Goal: Task Accomplishment & Management: Use online tool/utility

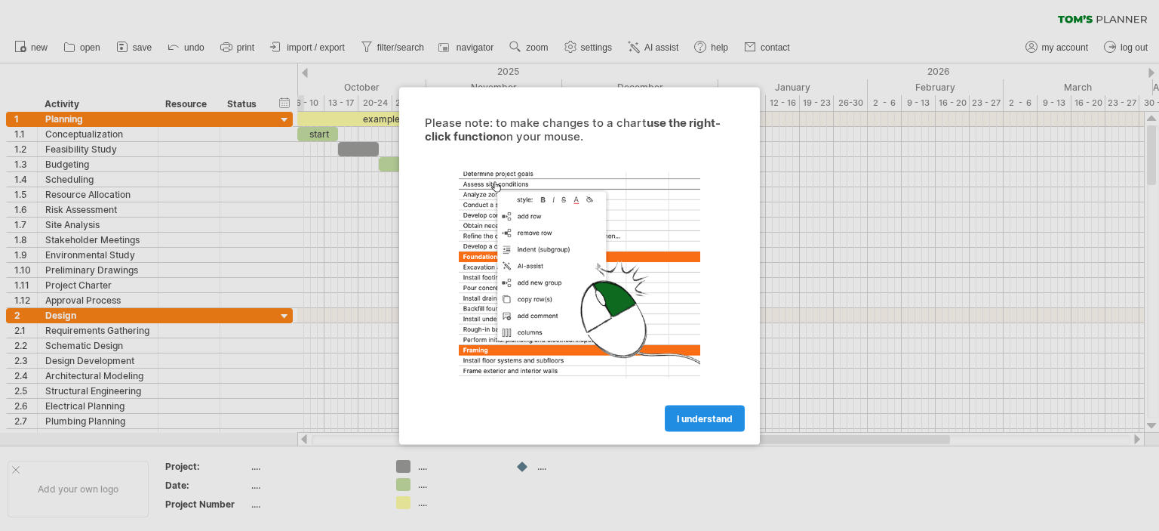
click at [691, 413] on span "I understand" at bounding box center [705, 417] width 56 height 11
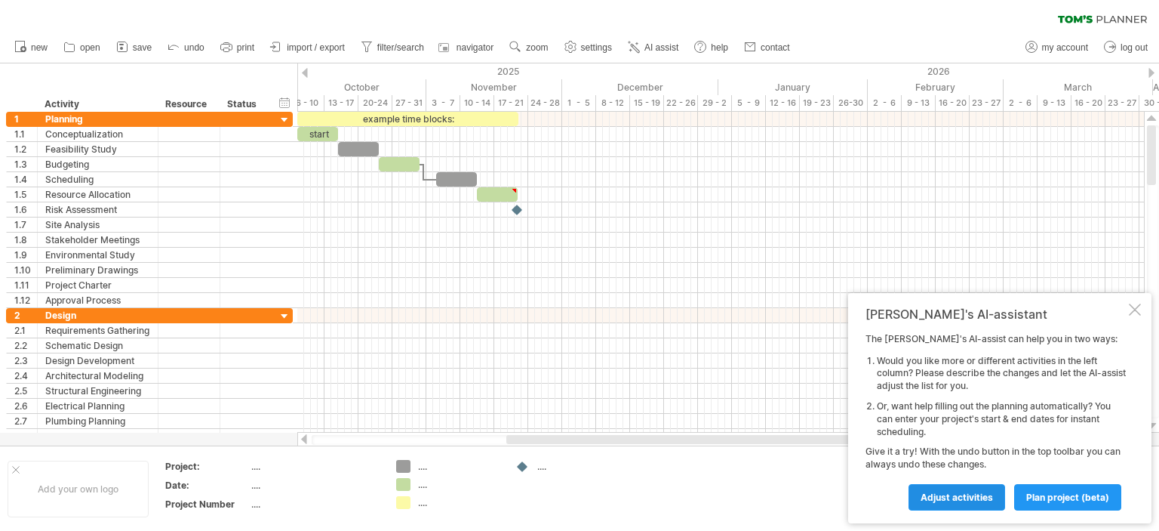
click at [951, 498] on span "Adjust activities" at bounding box center [957, 496] width 72 height 11
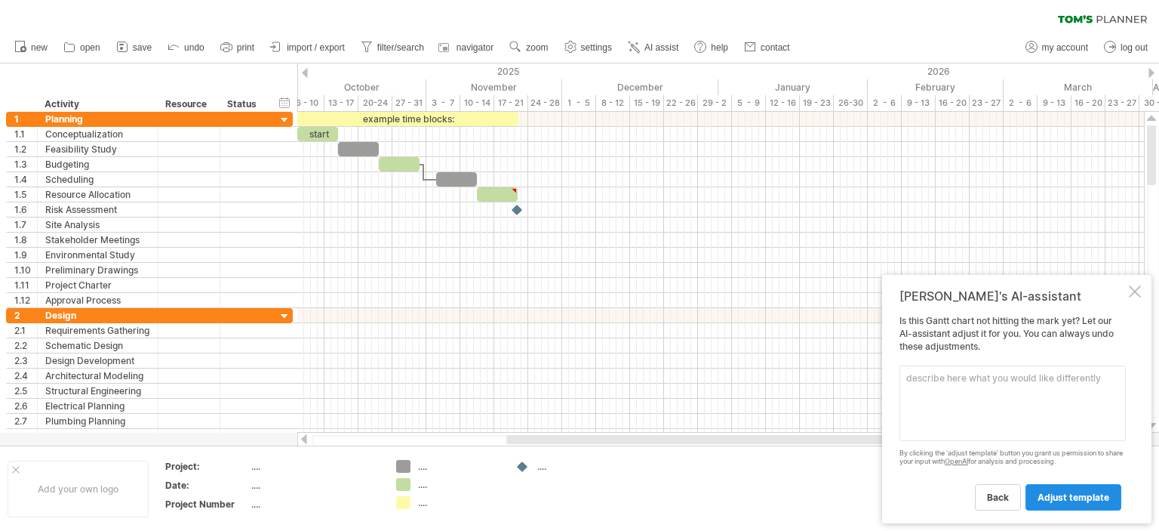
click at [1076, 494] on span "adjust template" at bounding box center [1074, 496] width 72 height 11
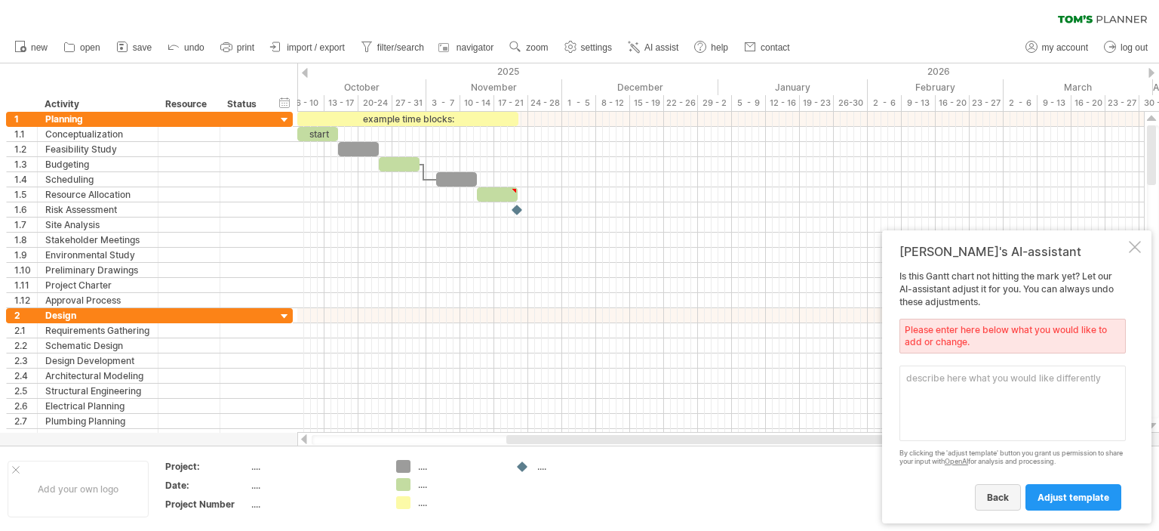
click at [1004, 499] on span "back" at bounding box center [998, 496] width 22 height 11
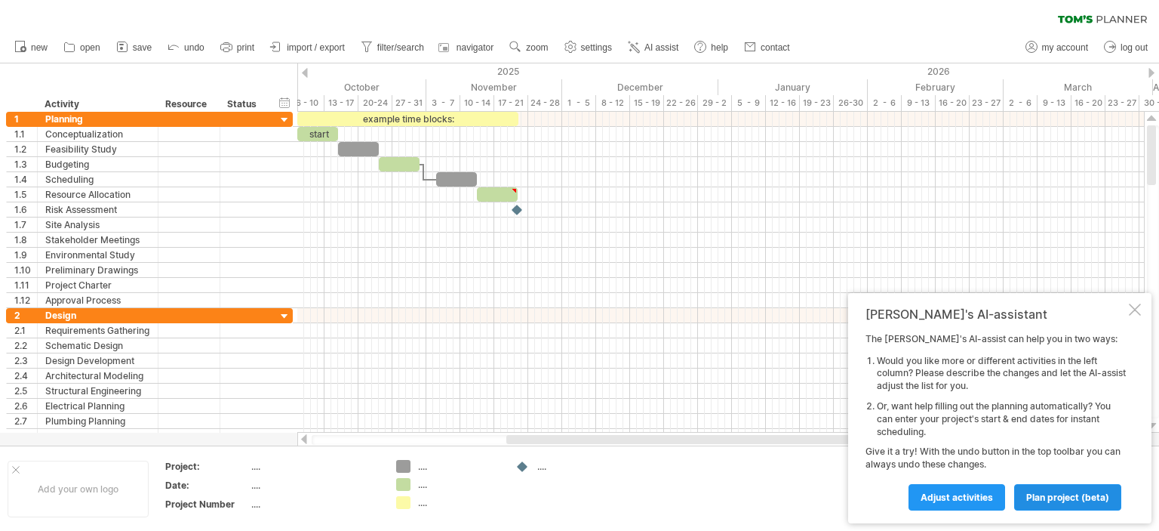
click at [1060, 493] on span "plan project (beta)" at bounding box center [1068, 496] width 83 height 11
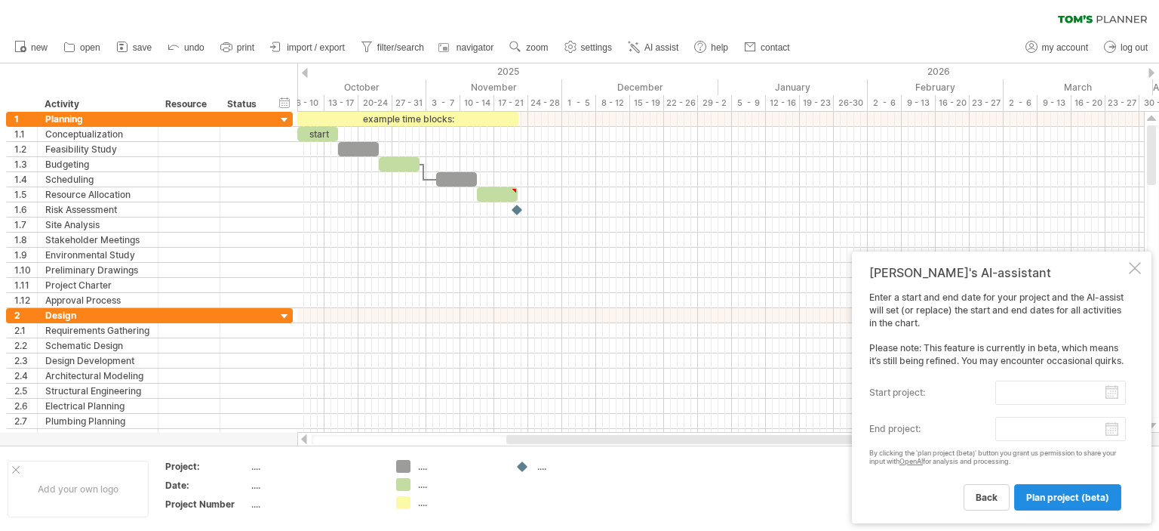
click at [1048, 494] on span "plan project (beta)" at bounding box center [1068, 496] width 83 height 11
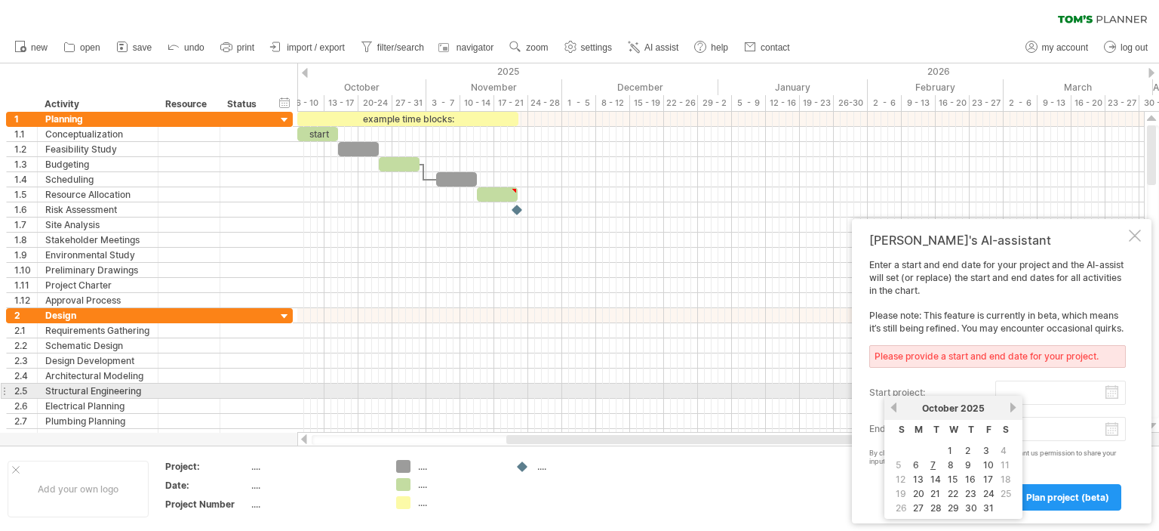
click at [1105, 386] on input "start project:" at bounding box center [1061, 392] width 131 height 24
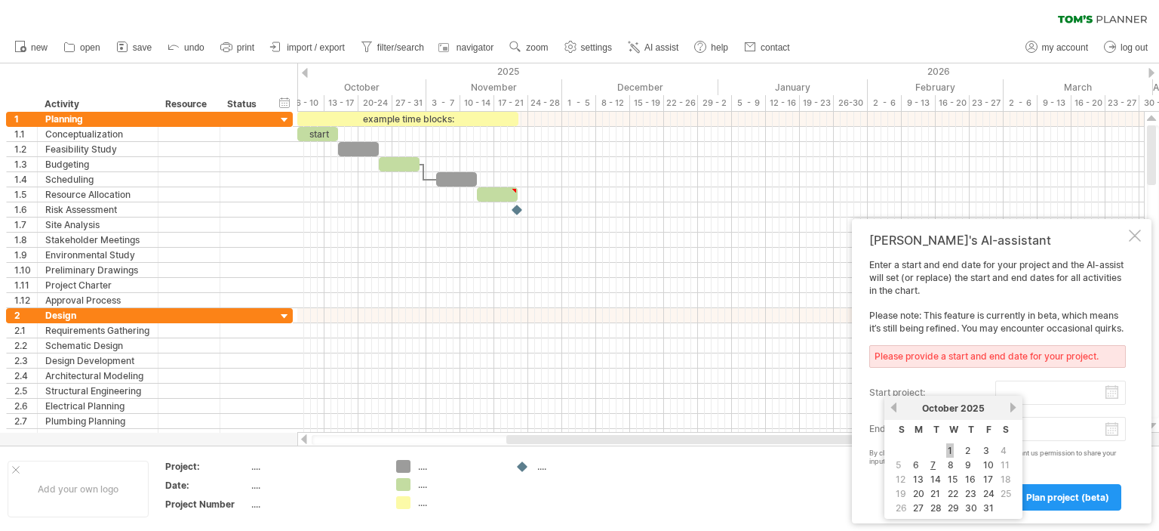
click at [948, 448] on link "1" at bounding box center [951, 450] width 8 height 14
type input "********"
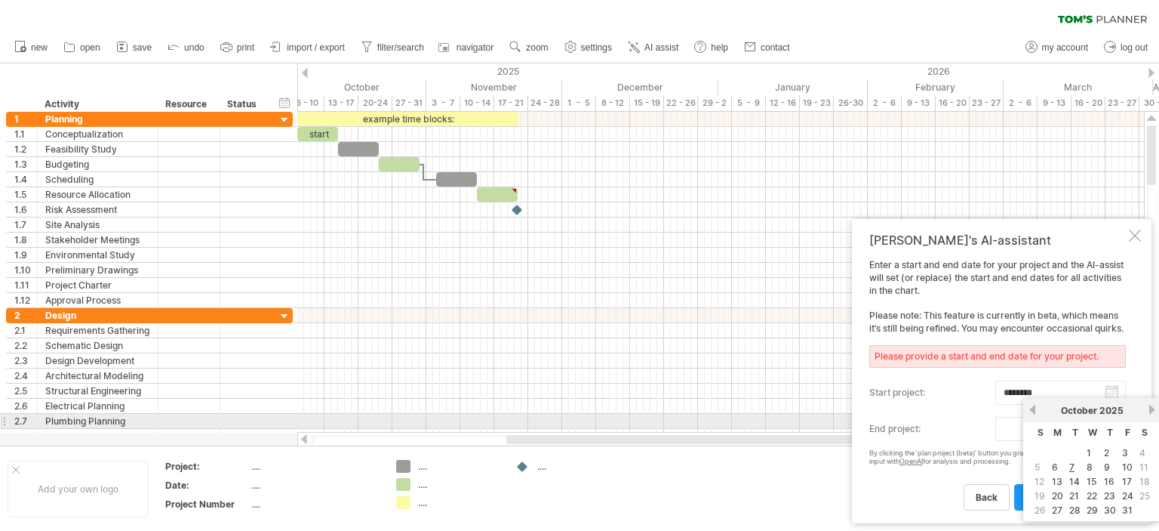
click at [1110, 429] on body "progress(100%) Trying to reach [DOMAIN_NAME] Connected again... 0% clear filter…" at bounding box center [579, 267] width 1159 height 534
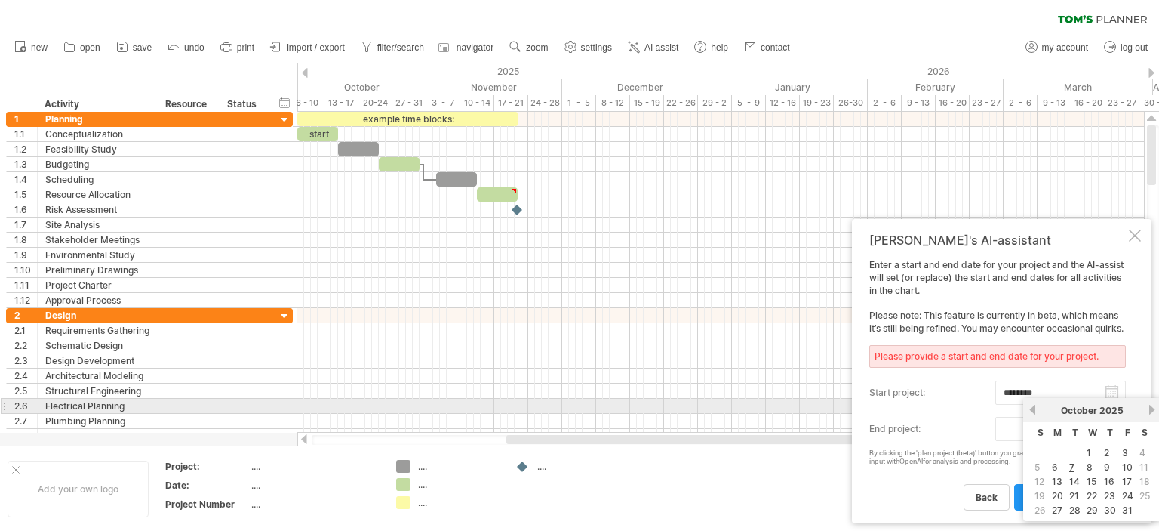
click at [1150, 409] on link "next" at bounding box center [1152, 409] width 11 height 11
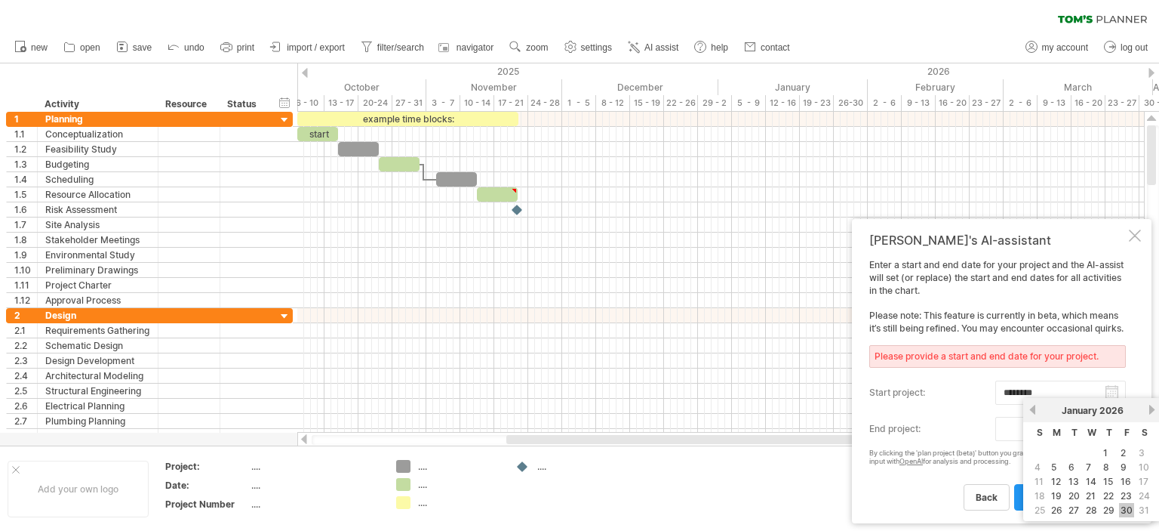
click at [1123, 503] on link "30" at bounding box center [1126, 510] width 15 height 14
type input "********"
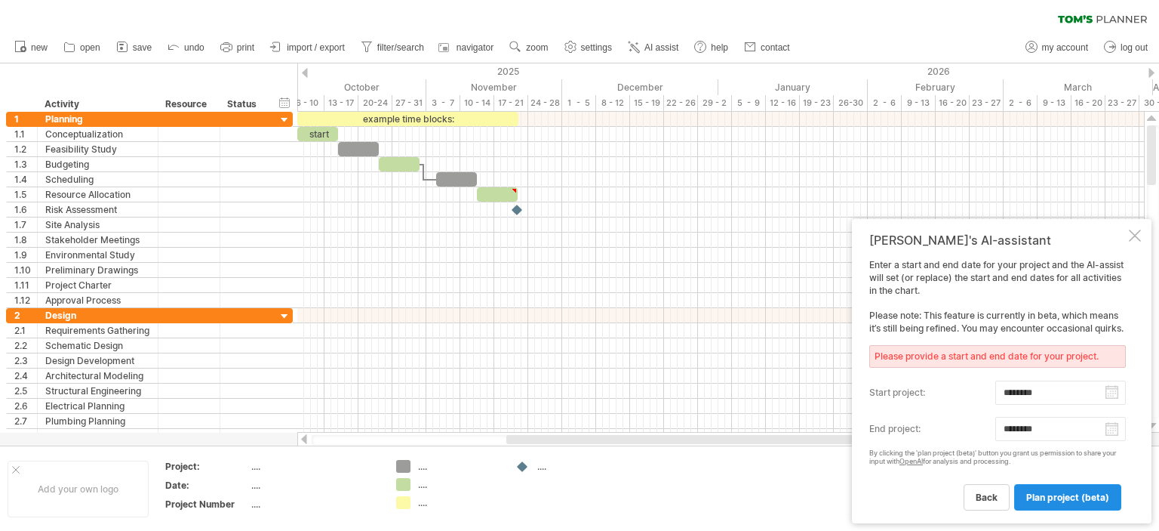
click at [1064, 493] on span "plan project (beta)" at bounding box center [1068, 496] width 83 height 11
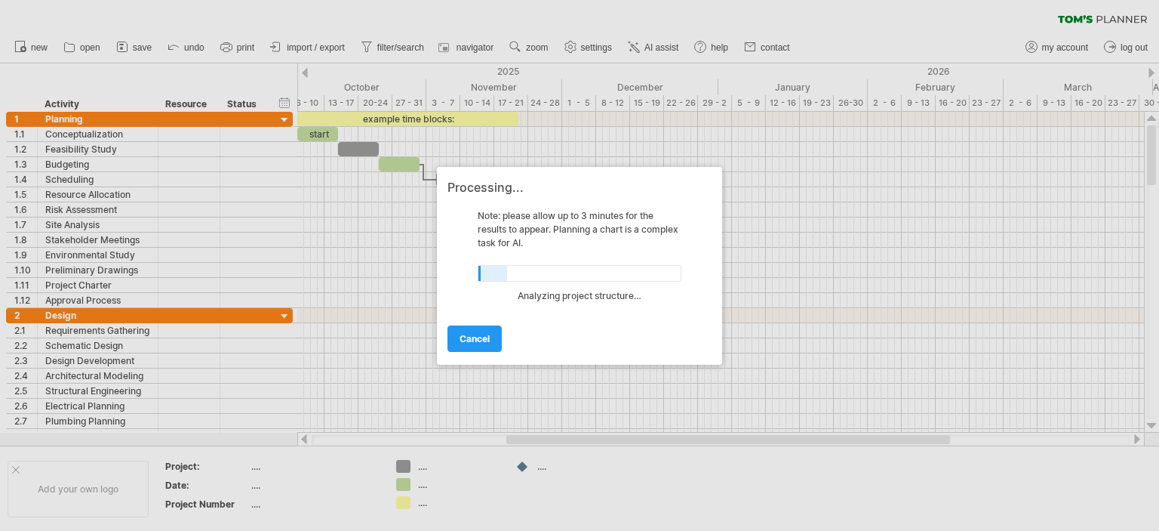
click at [1153, 423] on div at bounding box center [579, 265] width 1159 height 531
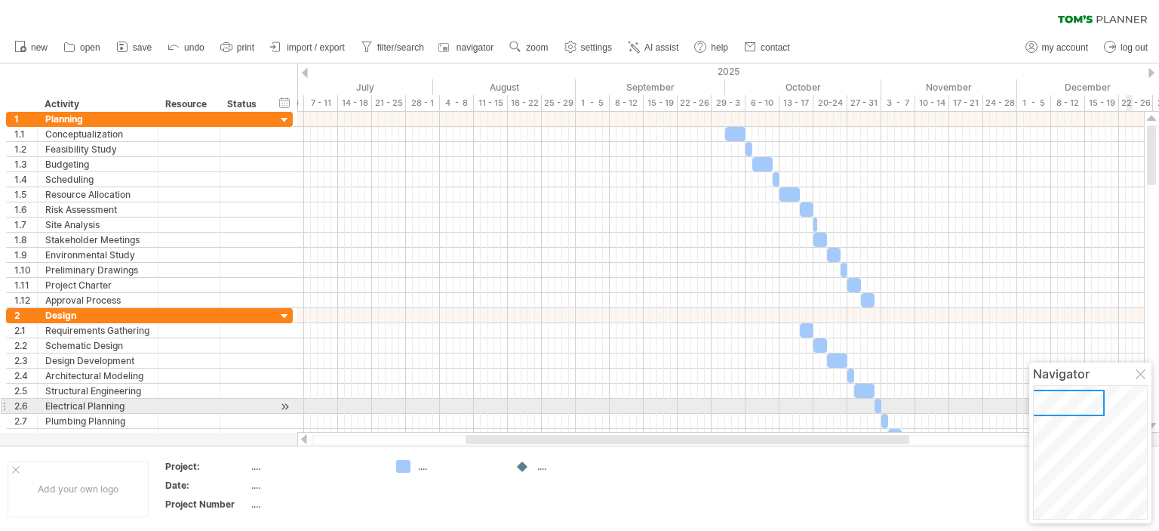
click at [1153, 402] on div at bounding box center [1153, 271] width 12 height 293
click at [1156, 400] on div at bounding box center [1153, 271] width 12 height 293
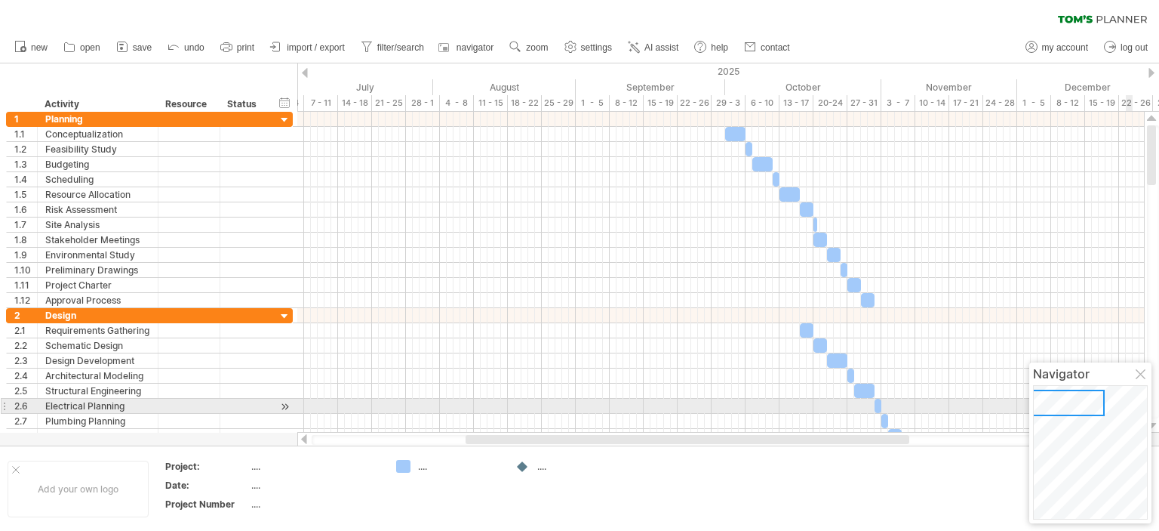
click at [1156, 400] on div at bounding box center [1153, 271] width 12 height 293
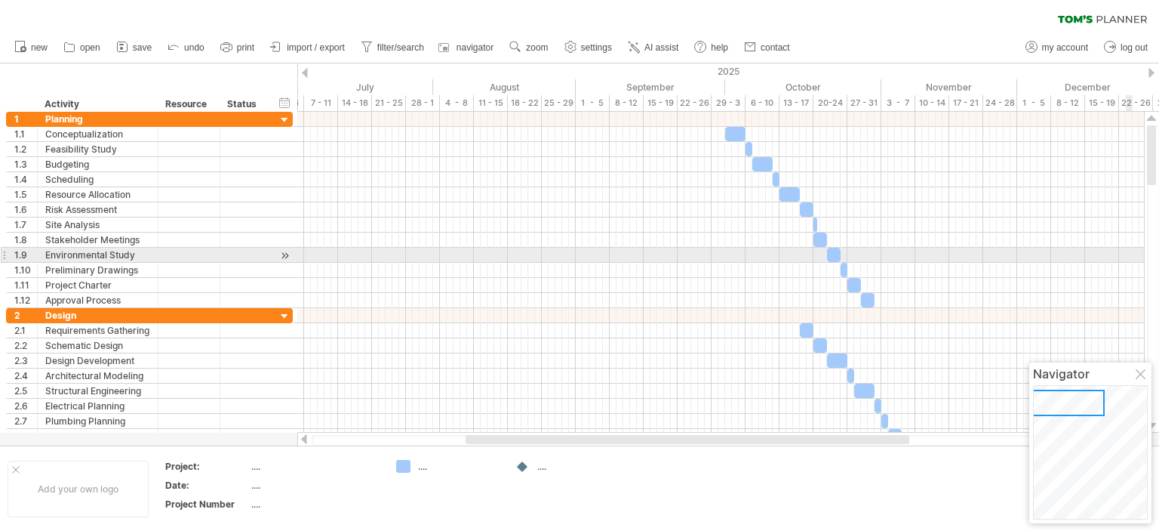
click at [1156, 251] on div at bounding box center [1153, 271] width 12 height 293
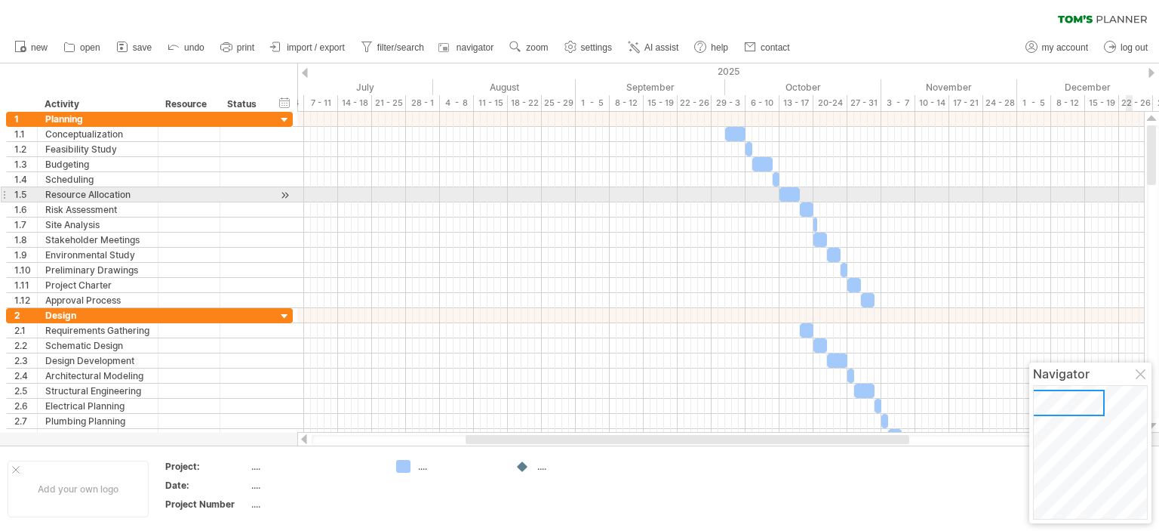
click at [1153, 199] on div at bounding box center [1153, 271] width 12 height 293
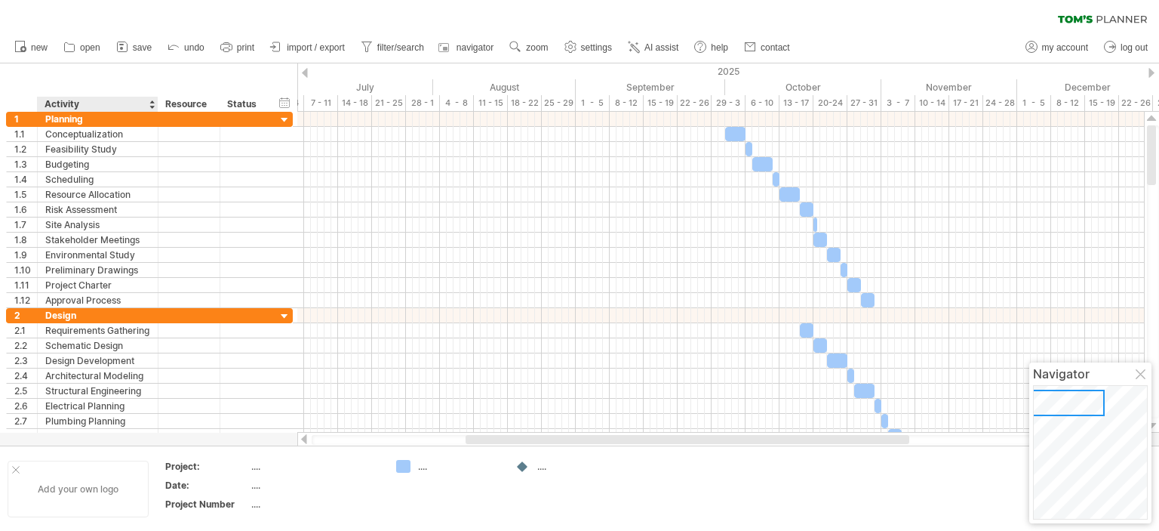
click at [82, 479] on div "Add your own logo" at bounding box center [78, 488] width 141 height 57
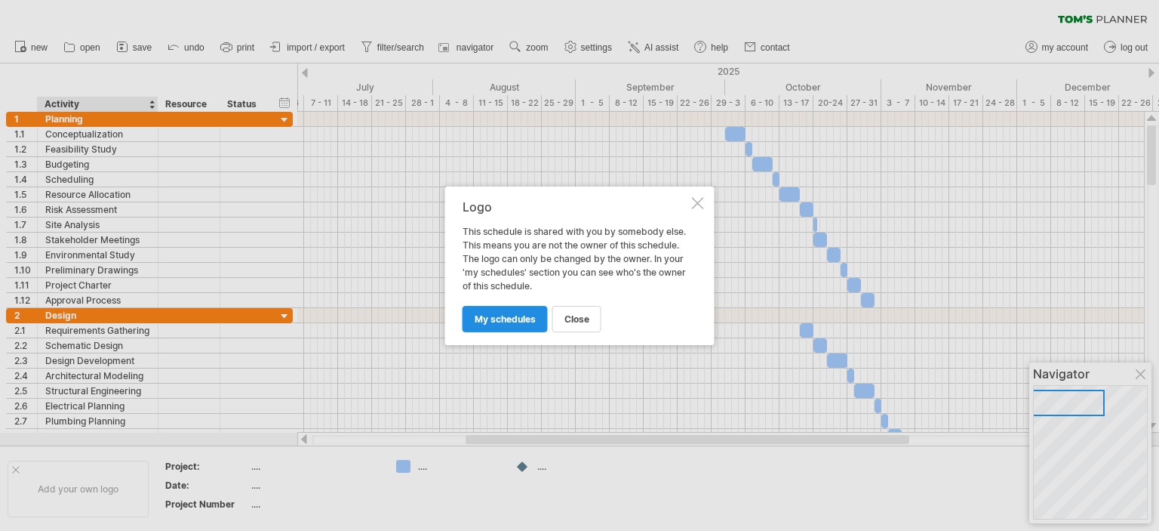
click at [495, 313] on span "my schedules" at bounding box center [505, 318] width 61 height 11
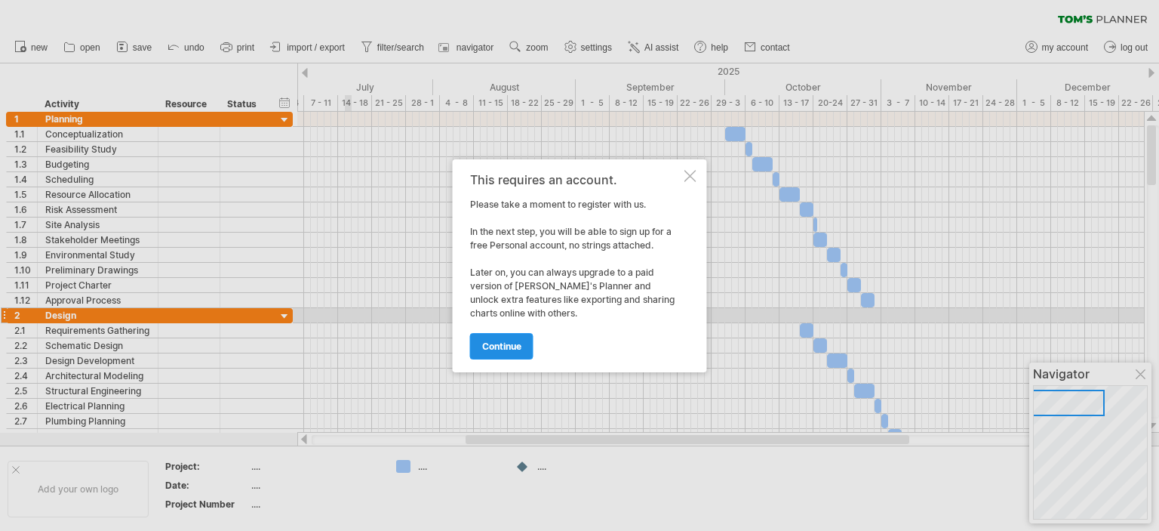
click at [500, 346] on span "continue" at bounding box center [501, 345] width 39 height 11
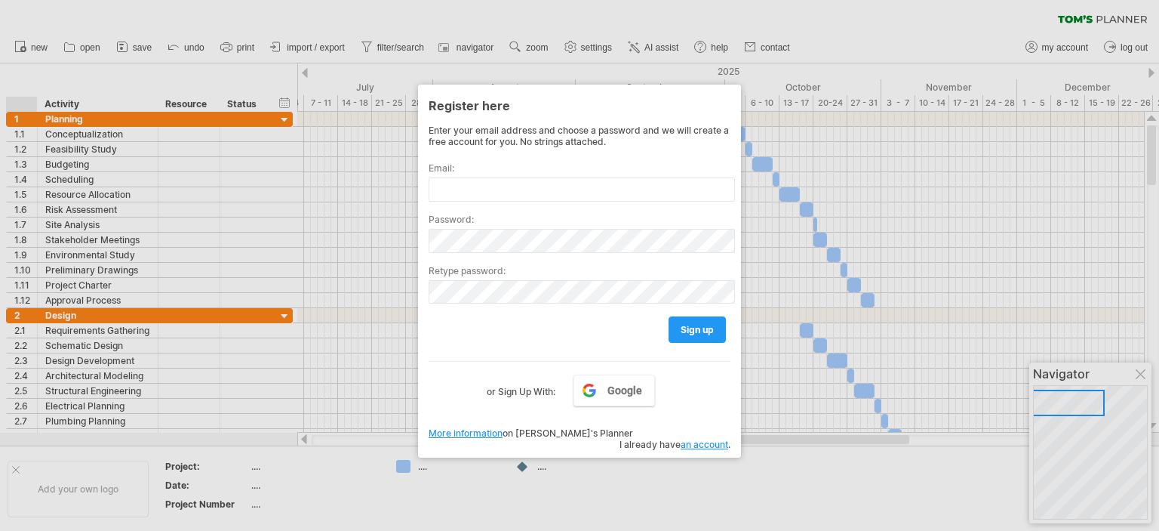
click at [15, 470] on div at bounding box center [579, 265] width 1159 height 531
click at [1121, 427] on div at bounding box center [579, 265] width 1159 height 531
click at [1153, 424] on div at bounding box center [579, 265] width 1159 height 531
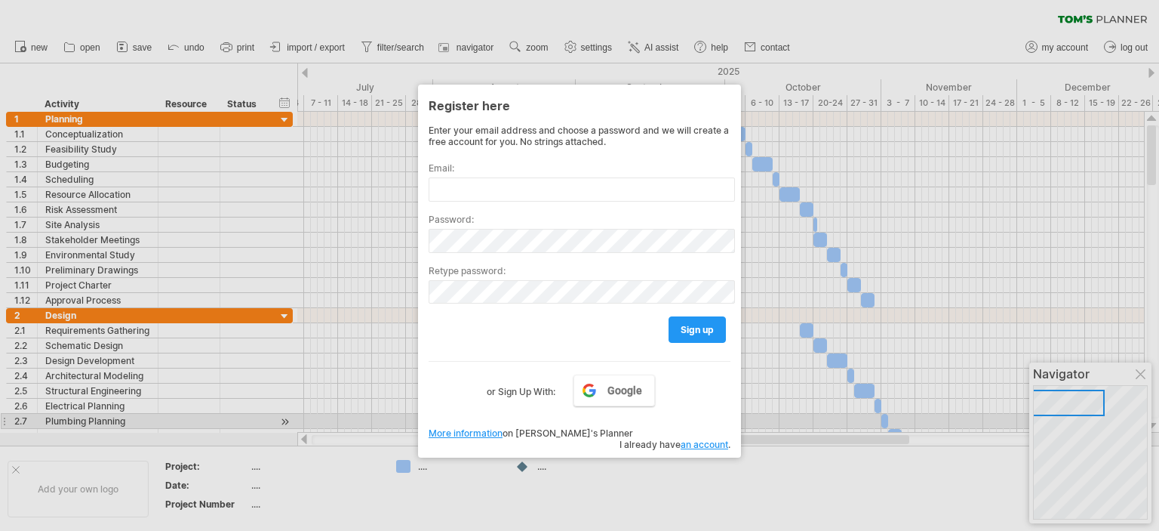
click at [1153, 424] on div at bounding box center [579, 265] width 1159 height 531
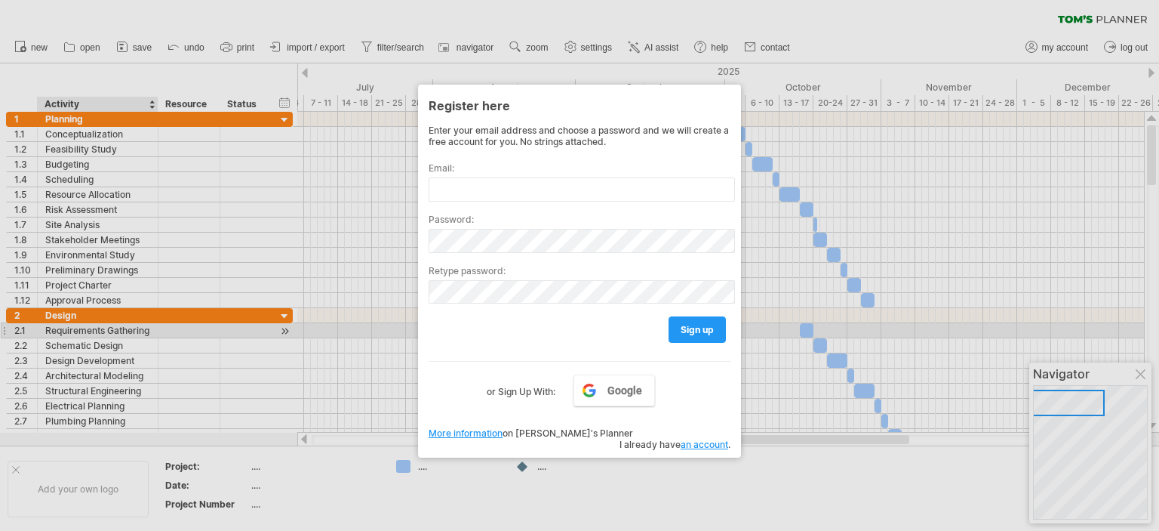
click at [88, 335] on div at bounding box center [579, 265] width 1159 height 531
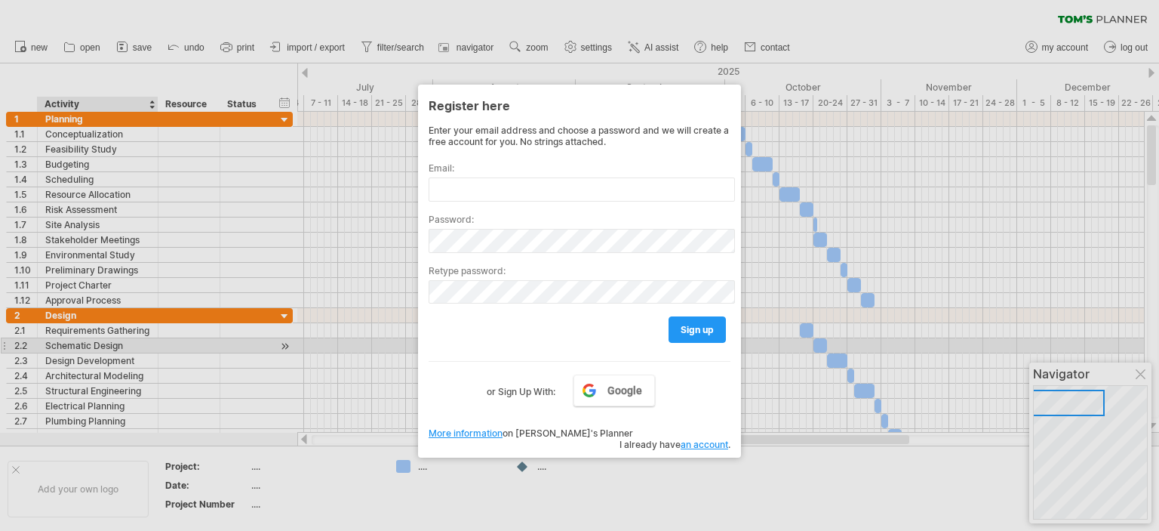
click at [88, 345] on div at bounding box center [579, 265] width 1159 height 531
click at [85, 353] on div at bounding box center [579, 265] width 1159 height 531
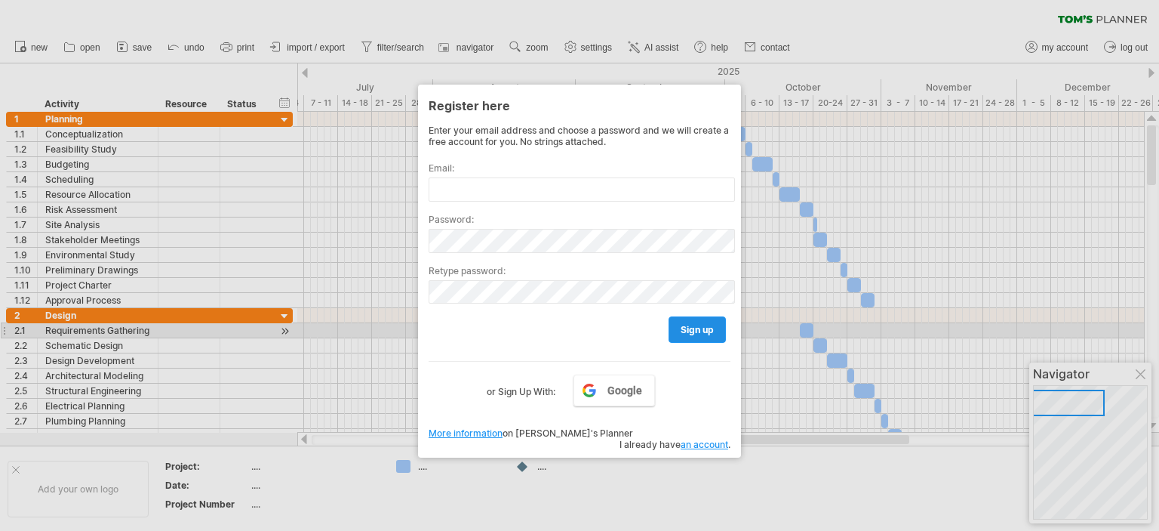
click at [702, 328] on span "sign up" at bounding box center [697, 329] width 33 height 11
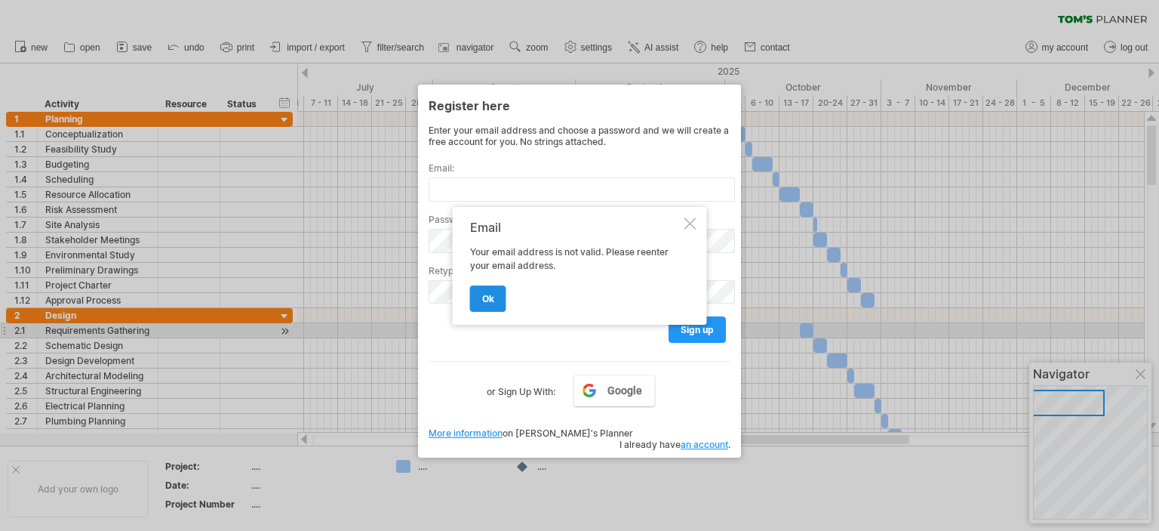
click at [483, 288] on link "ok" at bounding box center [488, 298] width 36 height 26
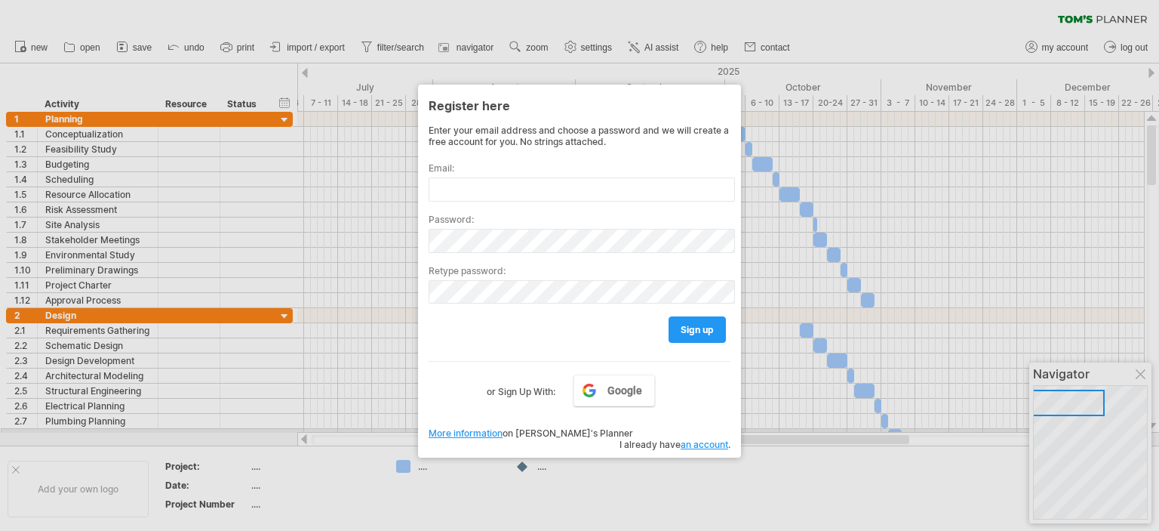
click at [707, 439] on link "an account" at bounding box center [705, 444] width 48 height 11
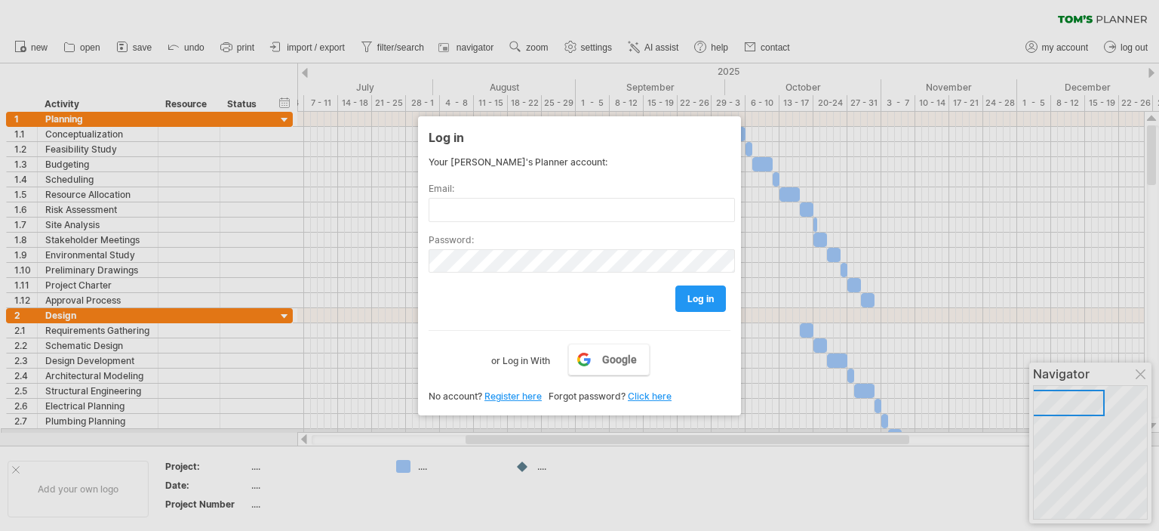
click at [498, 398] on link "Register here" at bounding box center [513, 395] width 57 height 11
click at [1138, 371] on div at bounding box center [579, 265] width 1159 height 531
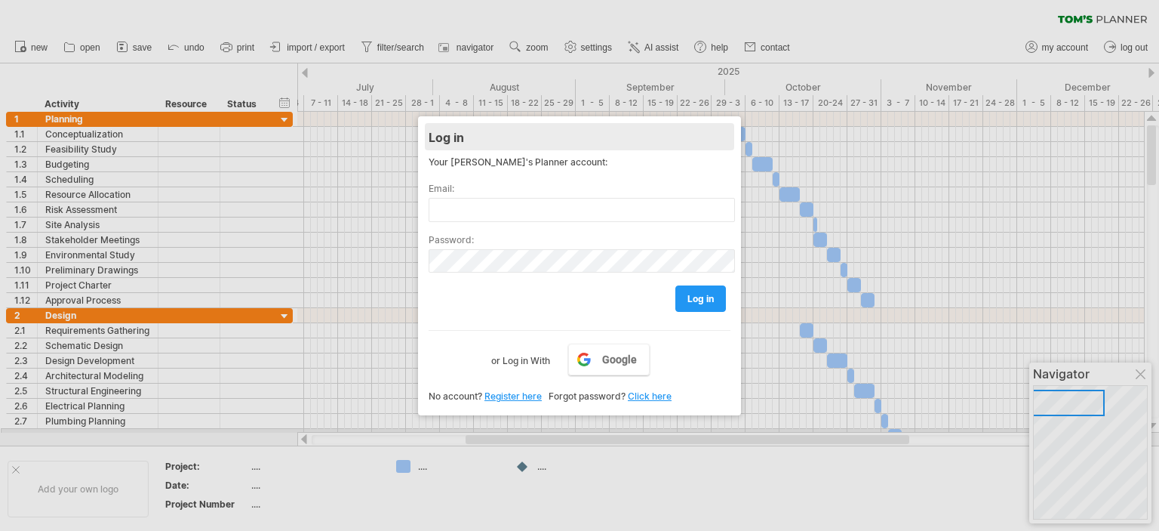
click at [462, 132] on div "Log in" at bounding box center [580, 136] width 302 height 27
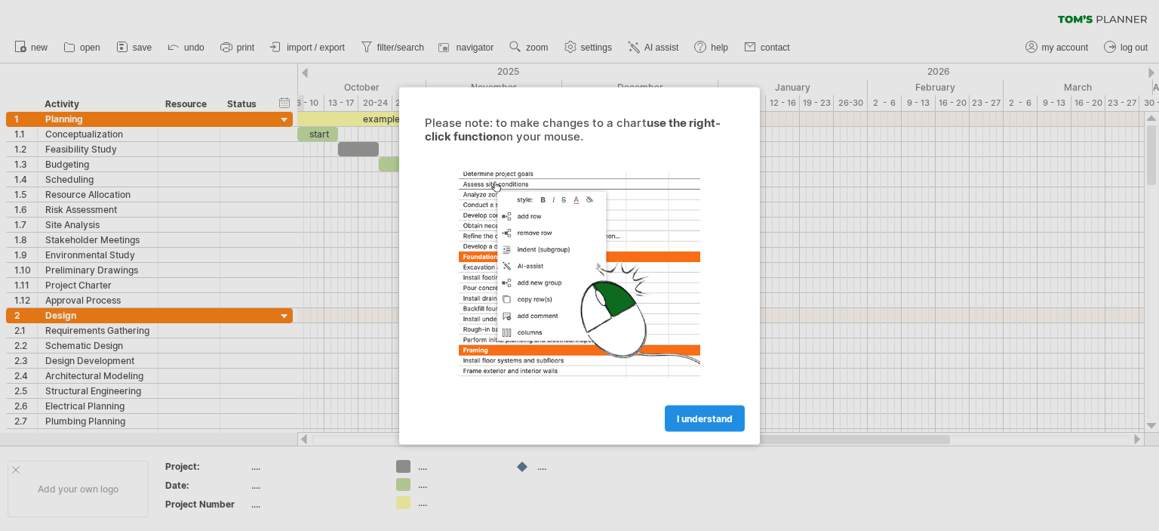
click at [702, 417] on span "I understand" at bounding box center [705, 417] width 56 height 11
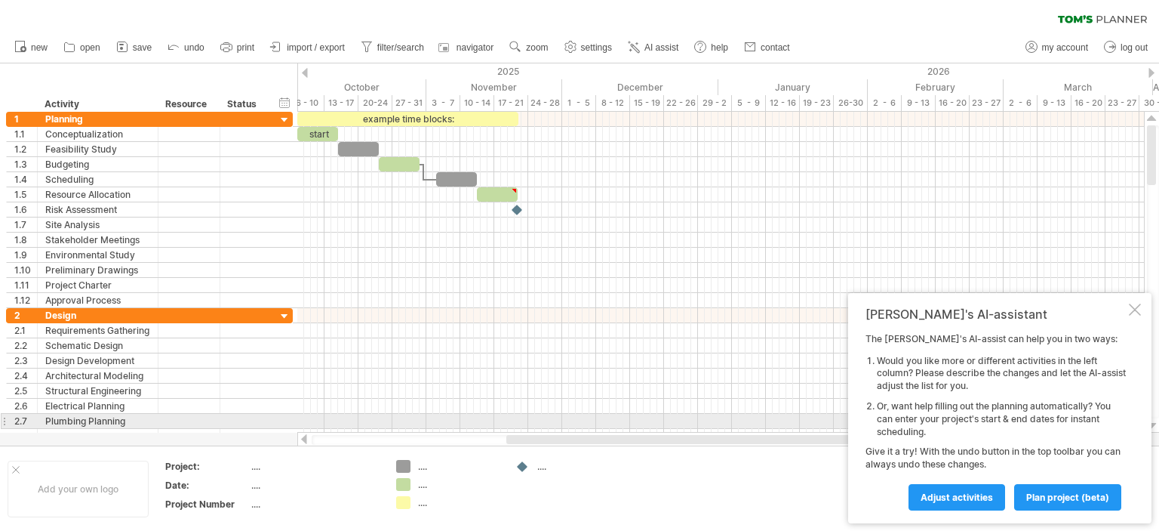
click at [1153, 423] on div at bounding box center [1152, 426] width 10 height 12
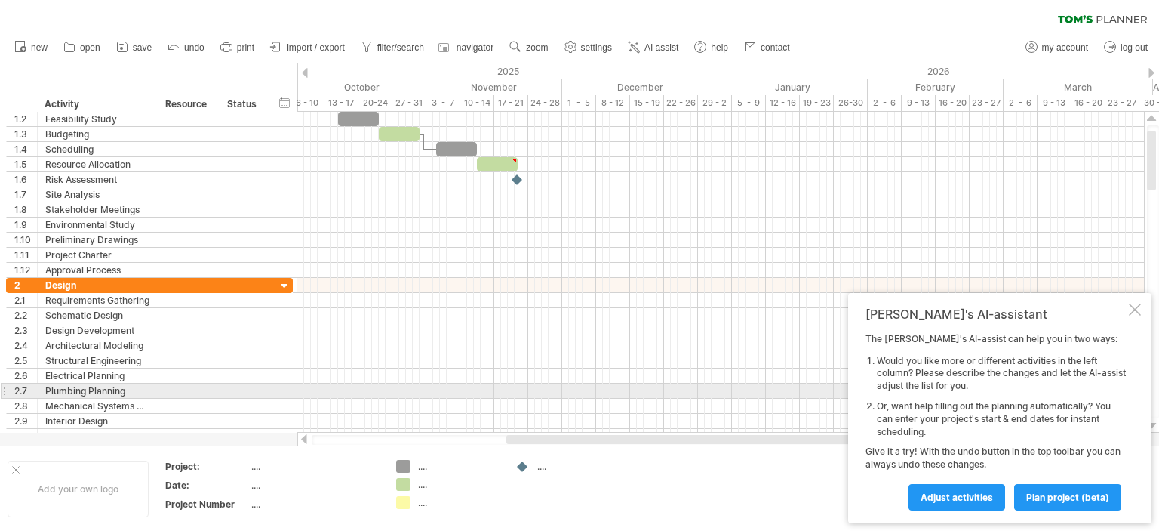
click at [1153, 423] on div at bounding box center [1152, 426] width 10 height 12
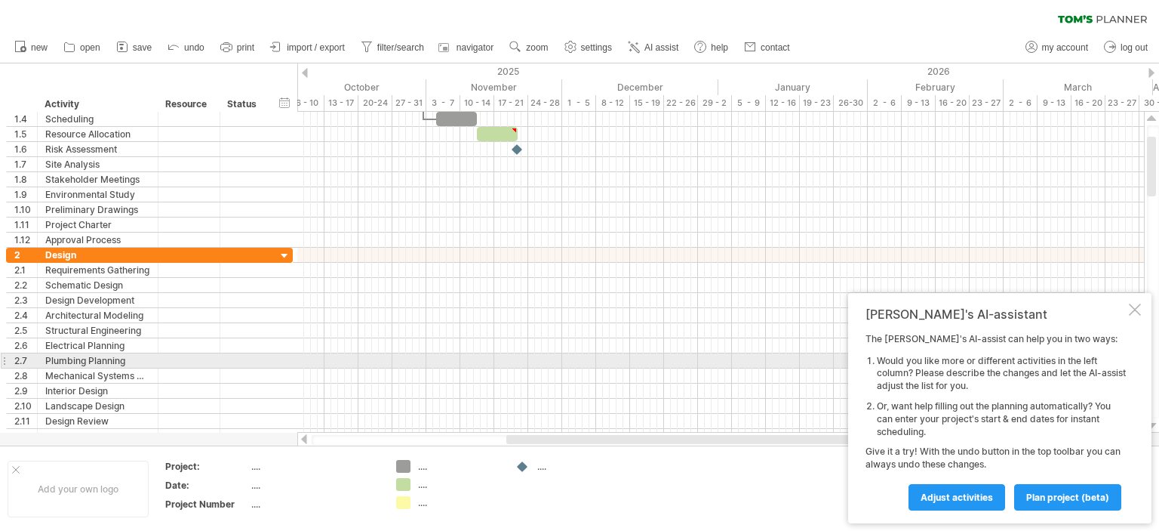
click at [1153, 423] on div at bounding box center [1152, 426] width 10 height 12
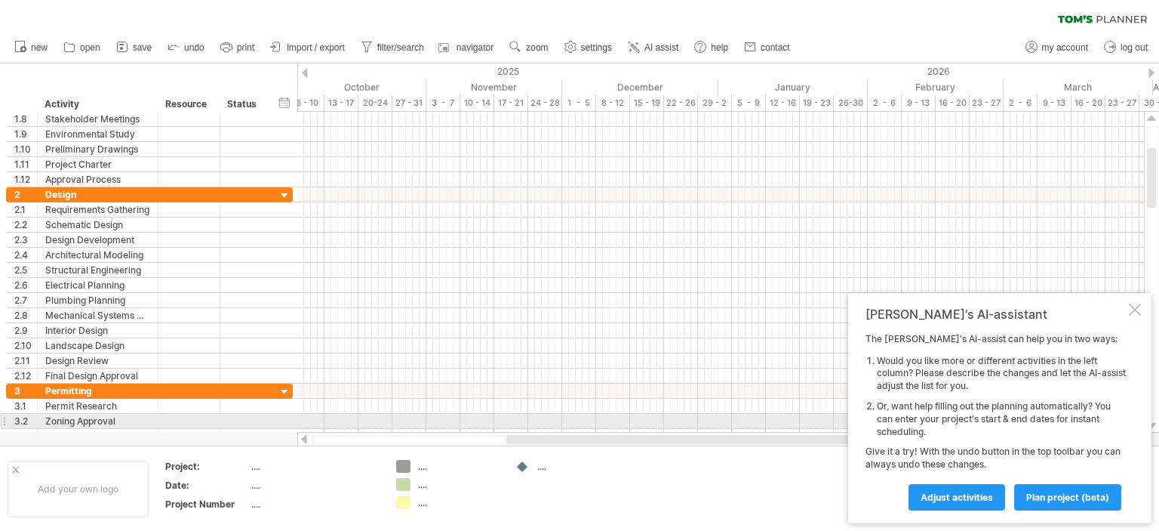
click at [1153, 423] on div at bounding box center [1152, 426] width 10 height 12
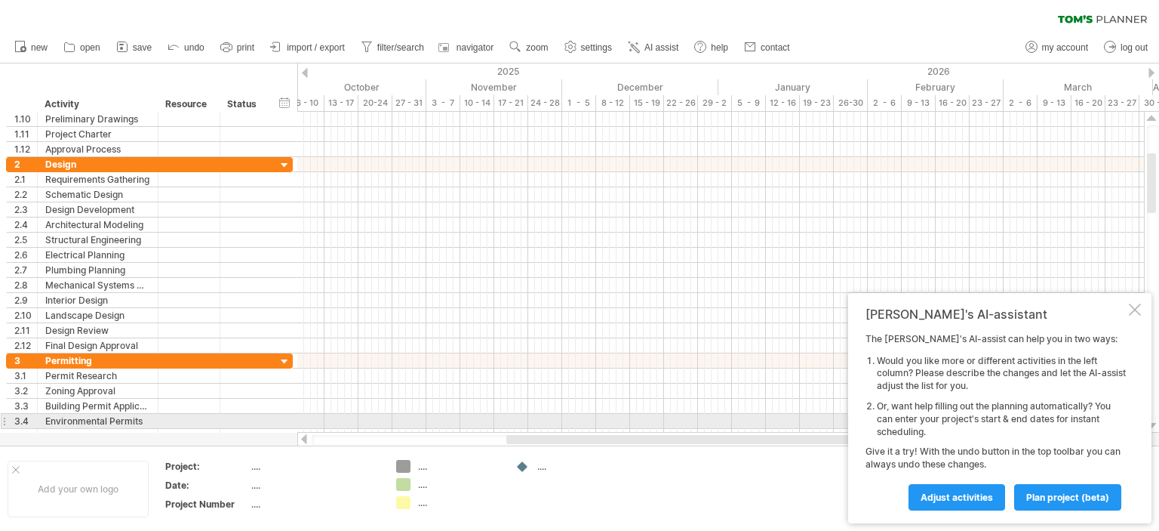
click at [1153, 423] on div at bounding box center [1152, 426] width 10 height 12
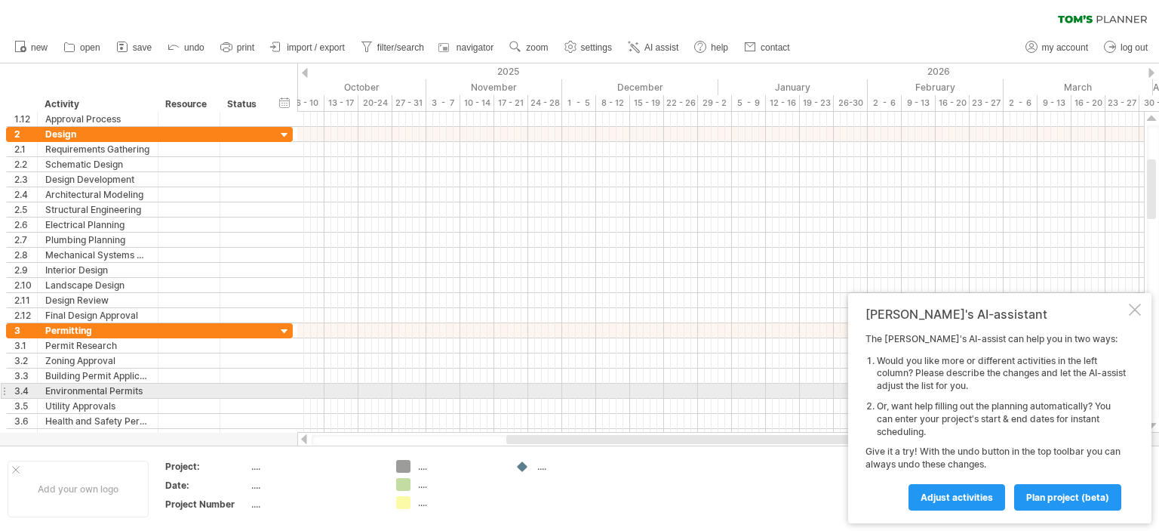
click at [1153, 423] on div at bounding box center [1152, 426] width 10 height 12
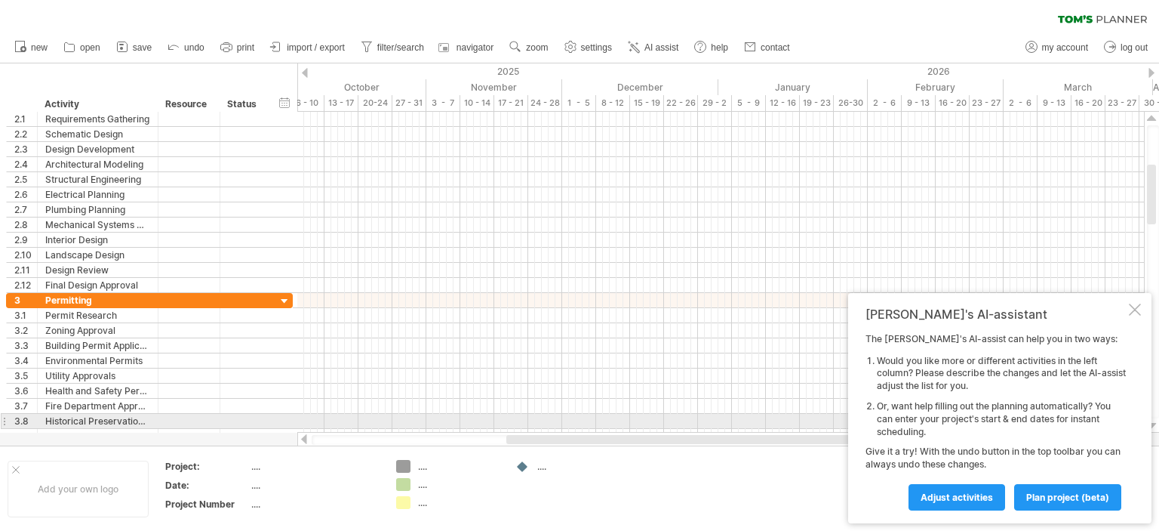
click at [1153, 423] on div at bounding box center [1152, 426] width 10 height 12
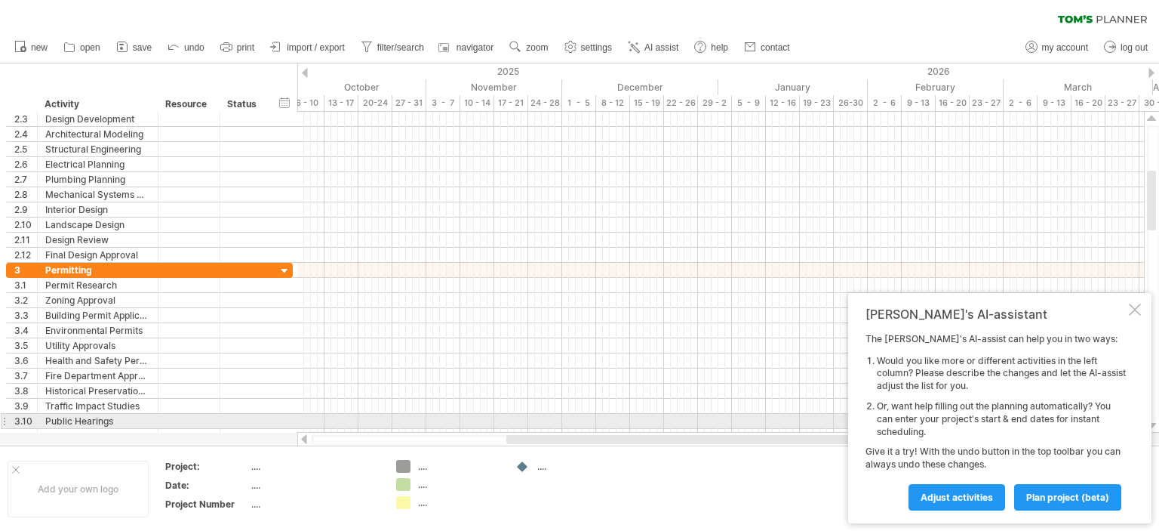
click at [1153, 423] on div at bounding box center [1152, 426] width 10 height 12
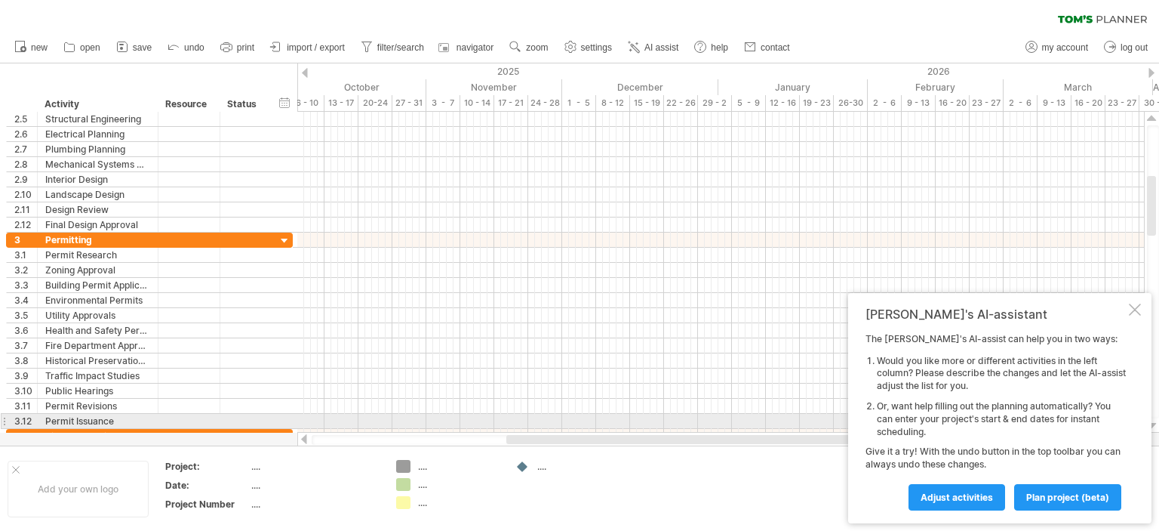
click at [1153, 423] on div at bounding box center [1152, 426] width 10 height 12
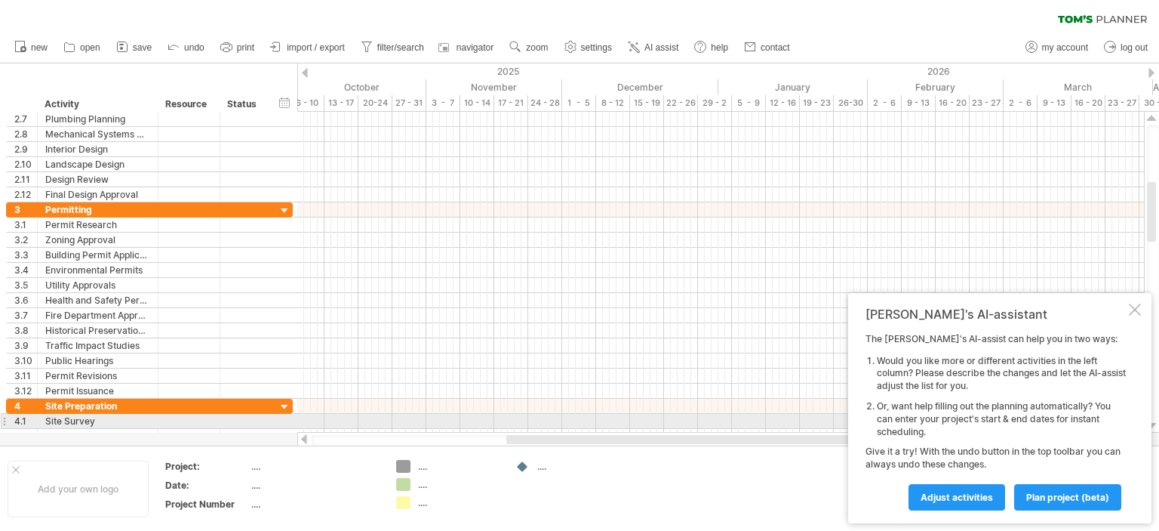
click at [1153, 423] on div at bounding box center [1152, 426] width 10 height 12
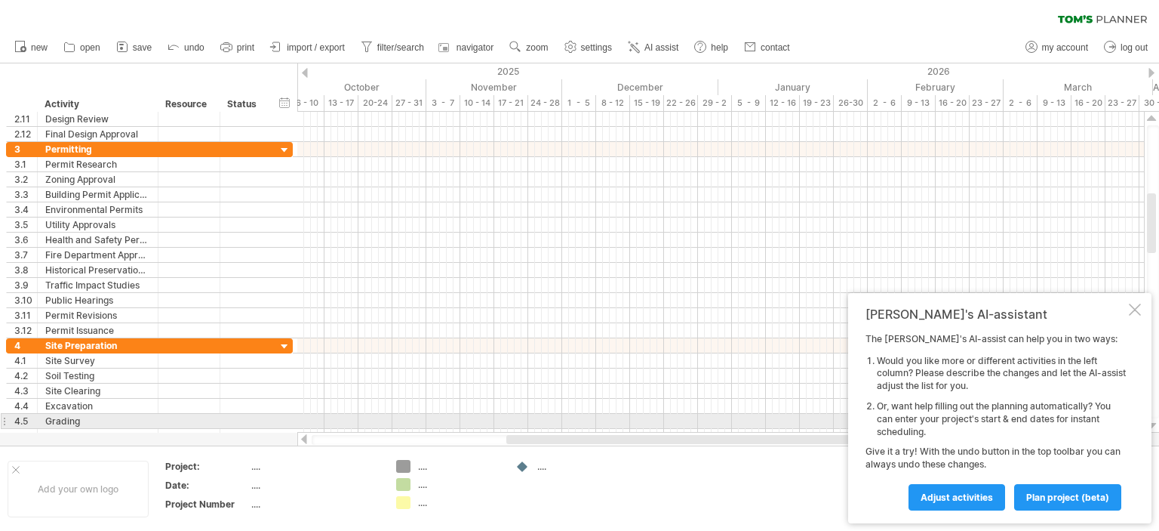
click at [1153, 423] on div at bounding box center [1152, 426] width 10 height 12
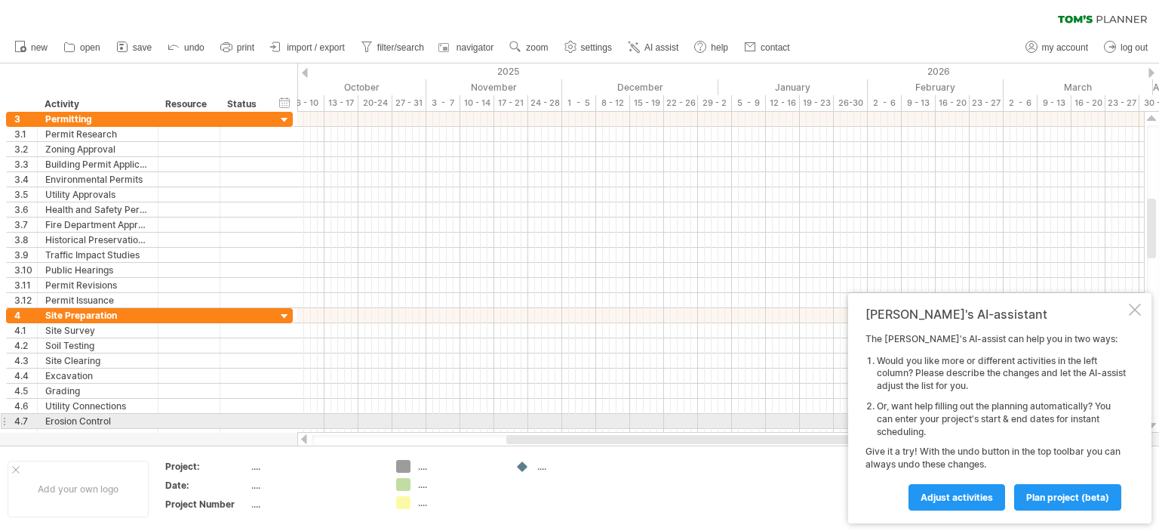
click at [1153, 423] on div at bounding box center [1152, 426] width 10 height 12
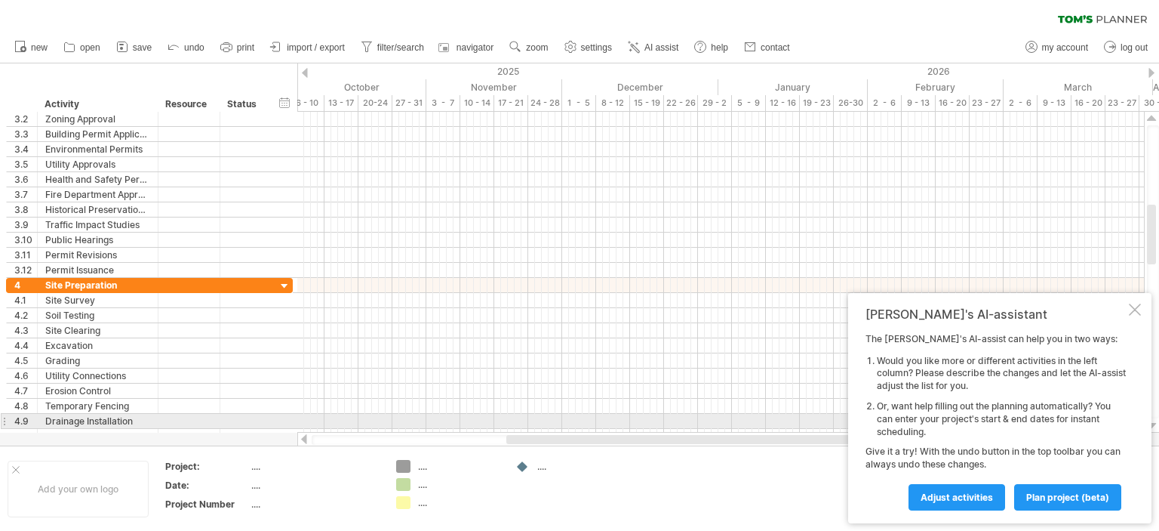
click at [1153, 423] on div at bounding box center [1152, 426] width 10 height 12
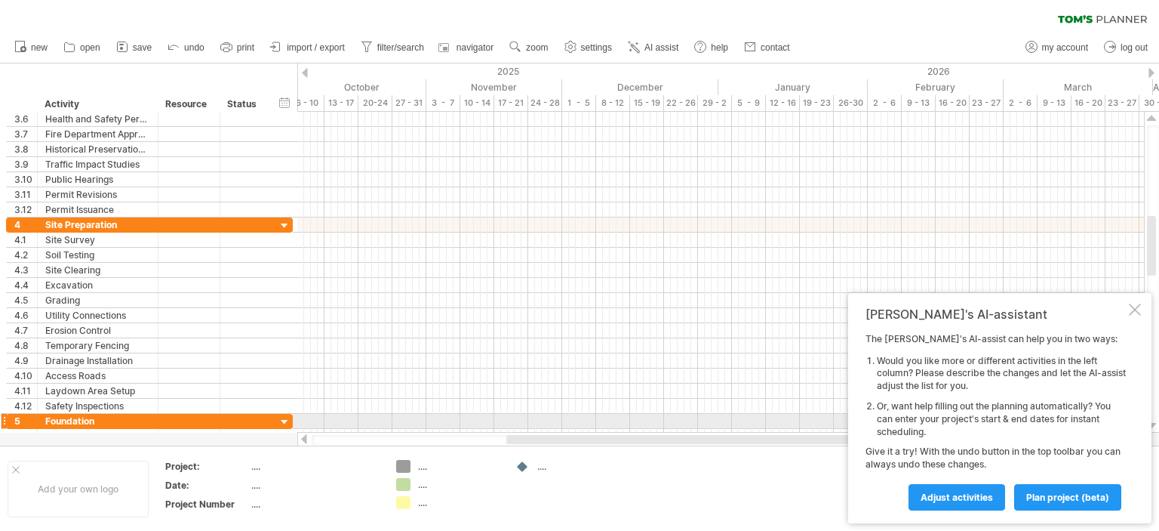
click at [1153, 423] on div at bounding box center [1152, 426] width 10 height 12
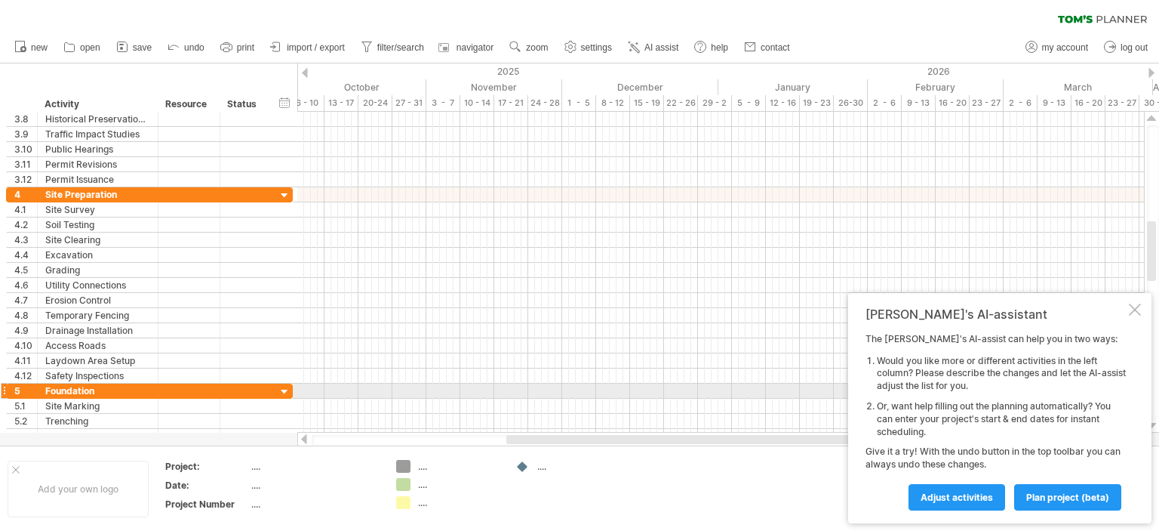
click at [1153, 423] on div at bounding box center [1152, 426] width 10 height 12
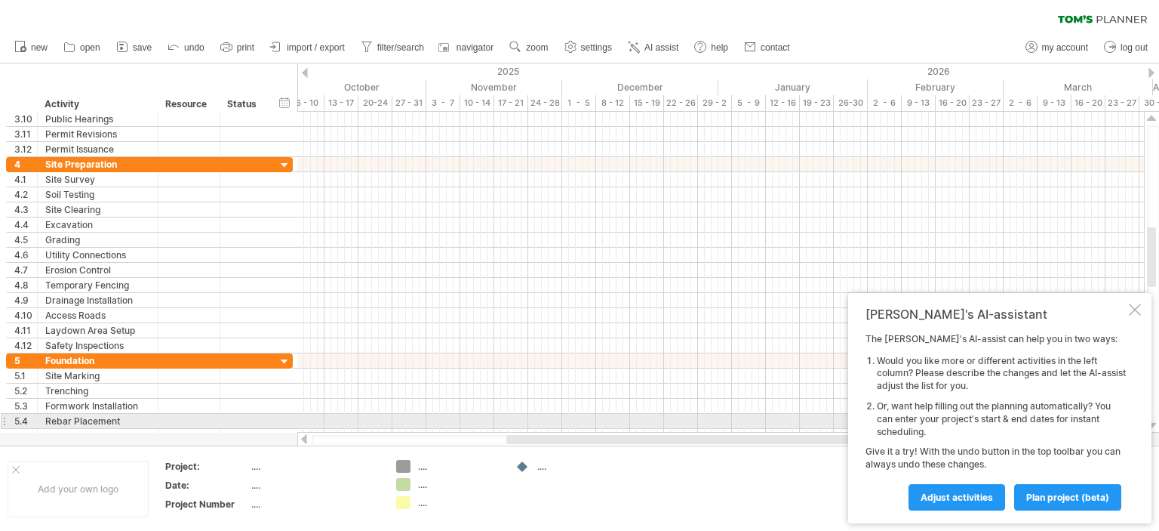
click at [1153, 423] on div at bounding box center [1152, 426] width 10 height 12
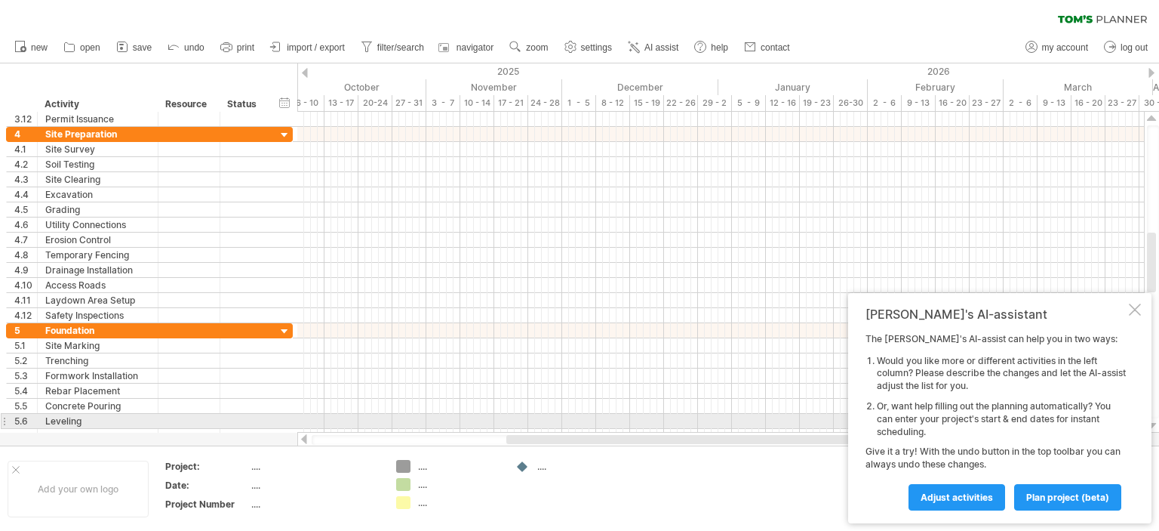
click at [1153, 423] on div at bounding box center [1152, 426] width 10 height 12
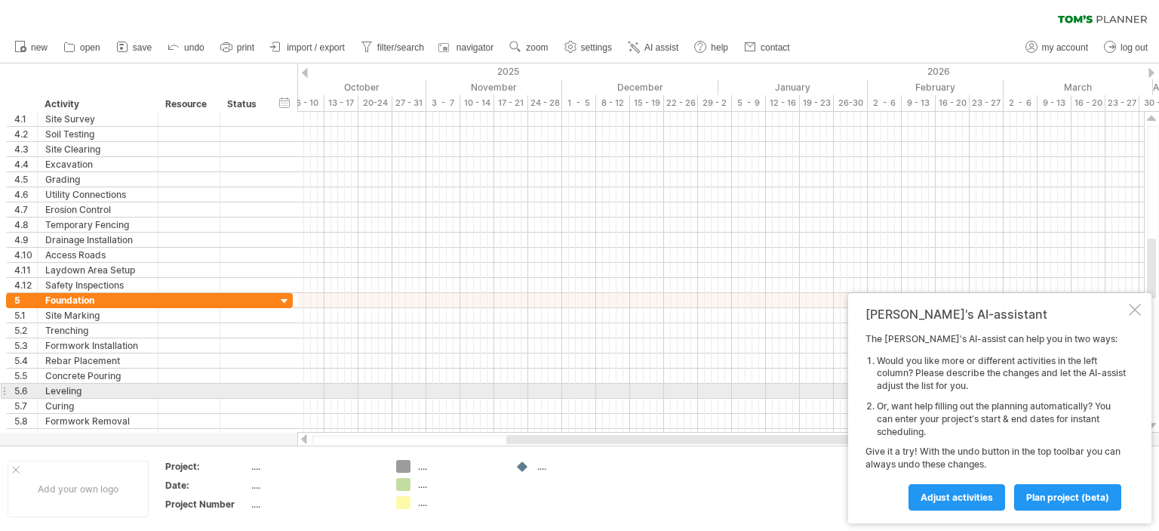
click at [1153, 423] on div at bounding box center [1152, 426] width 10 height 12
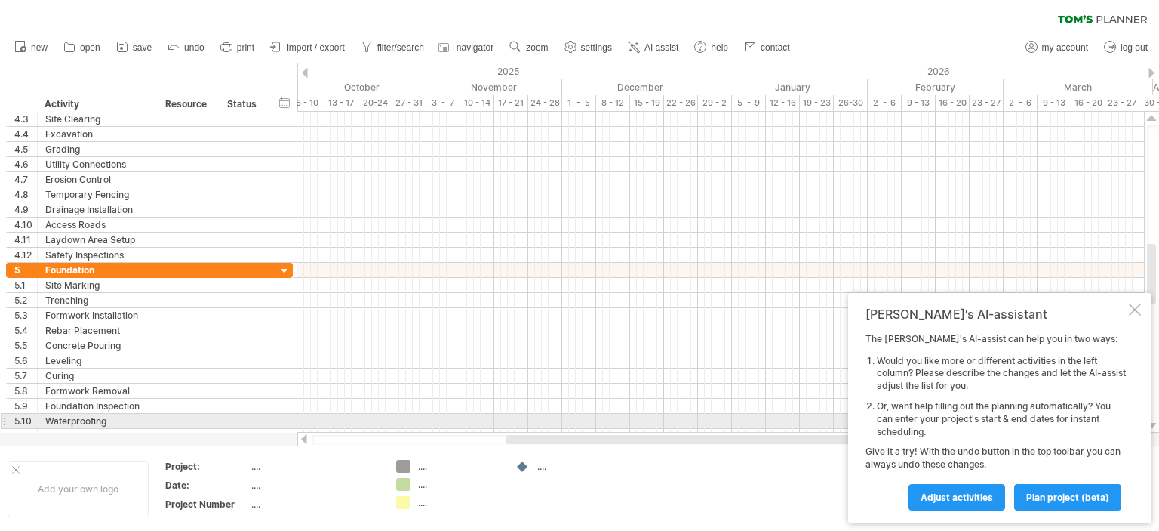
click at [1153, 423] on div at bounding box center [1152, 426] width 10 height 12
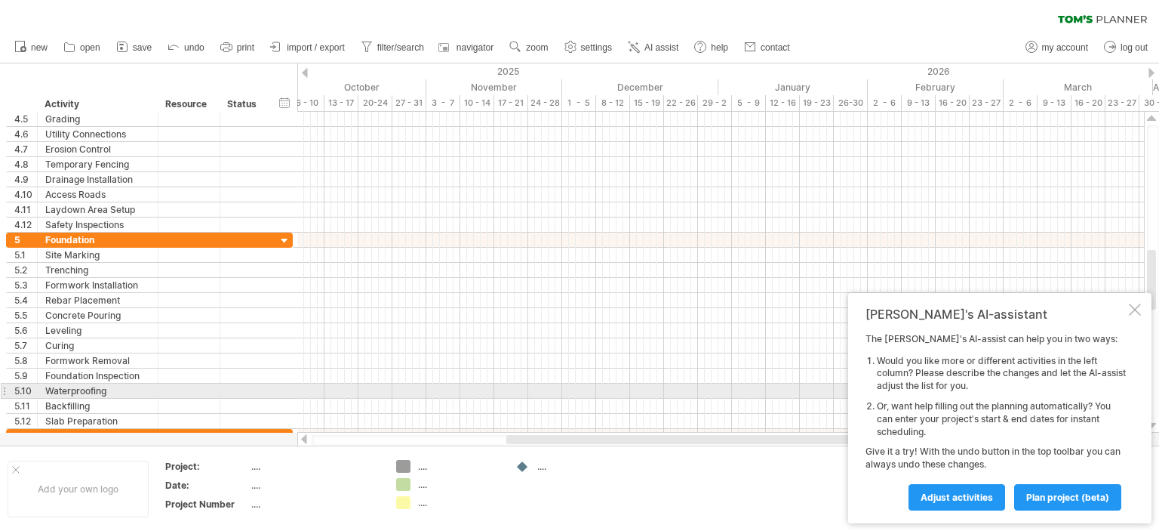
click at [1153, 423] on div at bounding box center [1152, 426] width 10 height 12
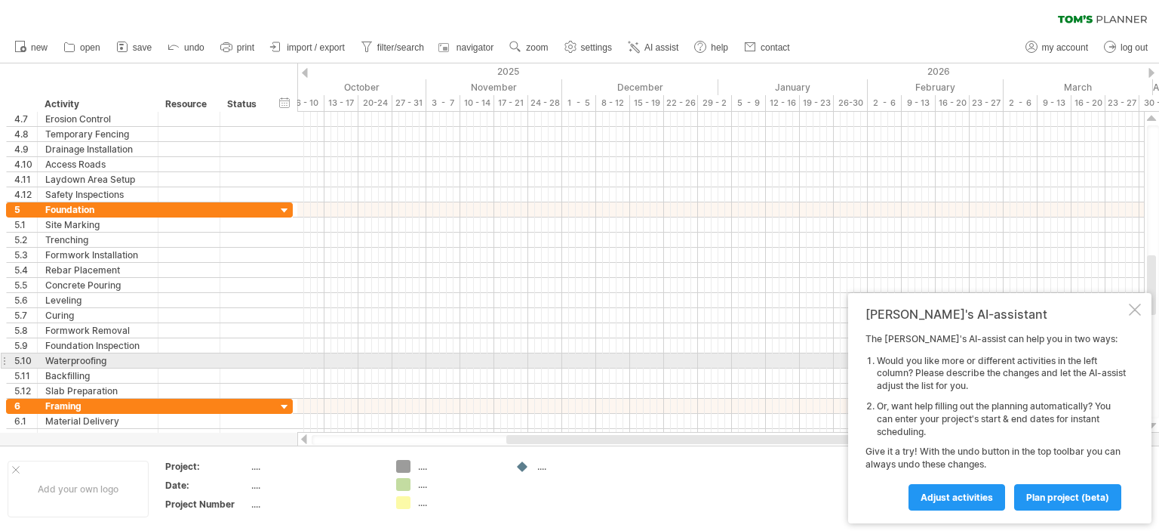
click at [1153, 423] on div at bounding box center [1152, 426] width 10 height 12
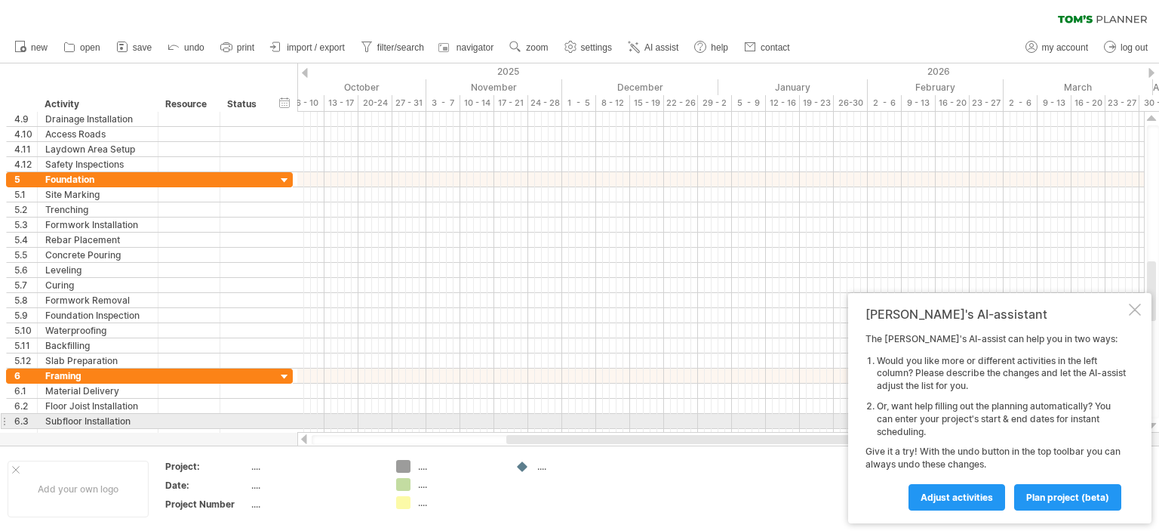
click at [1153, 423] on div at bounding box center [1152, 426] width 10 height 12
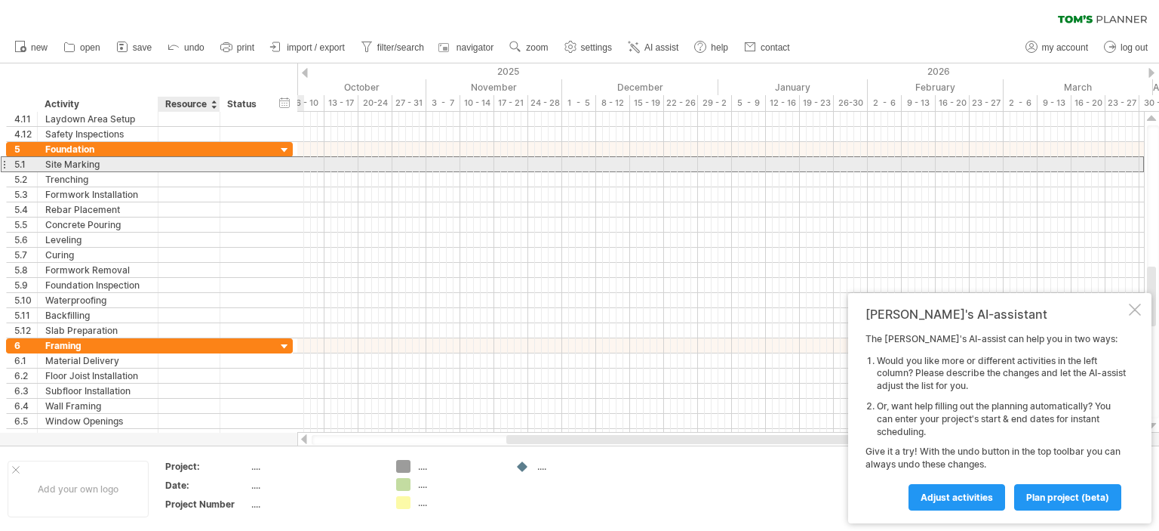
click at [226, 159] on div at bounding box center [244, 164] width 49 height 14
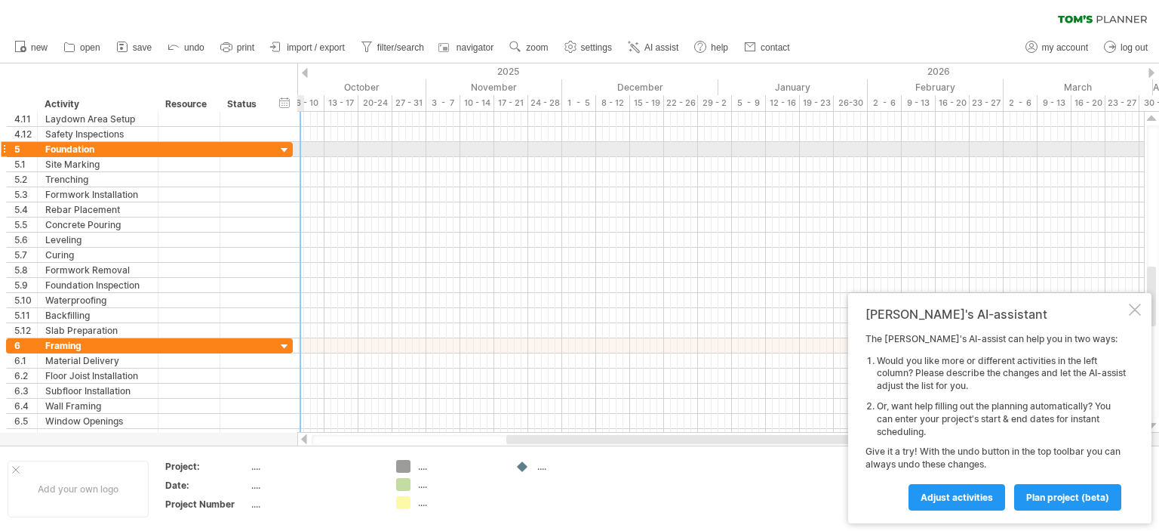
click at [282, 147] on div at bounding box center [285, 150] width 14 height 14
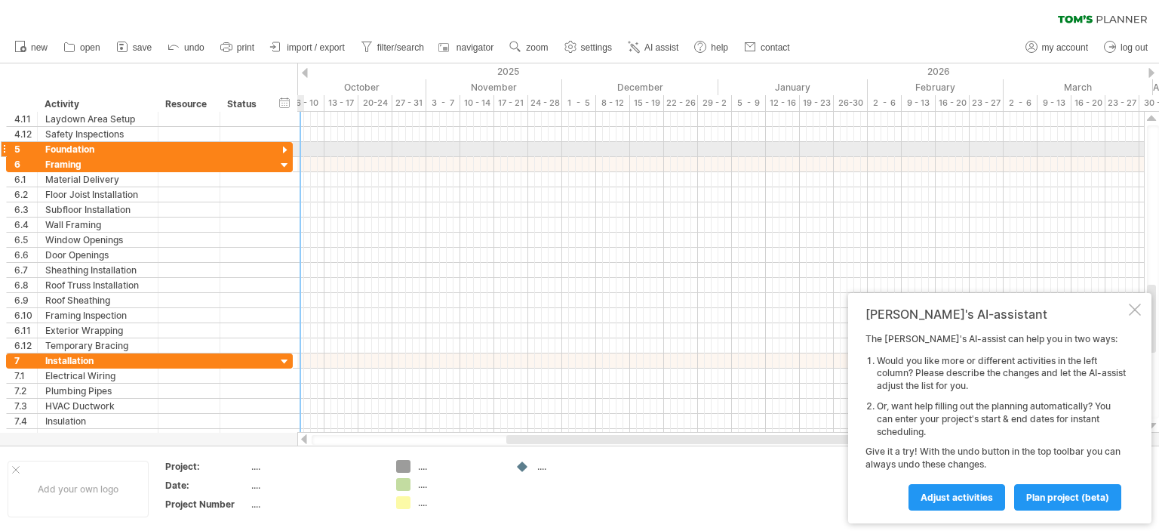
click at [282, 147] on div at bounding box center [285, 150] width 14 height 14
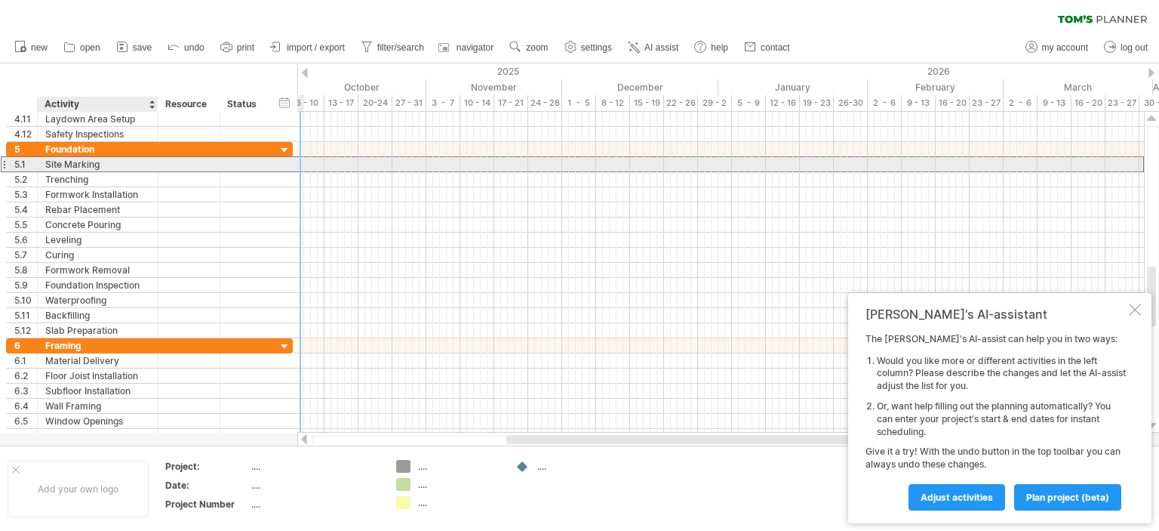
click at [121, 164] on div "Site Marking" at bounding box center [97, 164] width 105 height 14
click at [335, 164] on div at bounding box center [720, 164] width 847 height 15
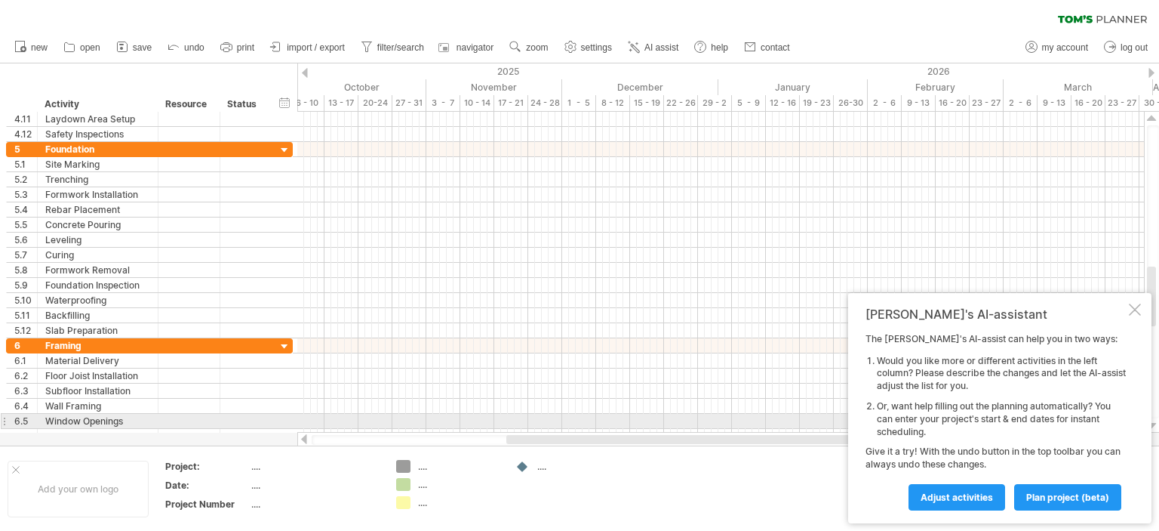
click at [1153, 426] on div at bounding box center [1152, 426] width 10 height 12
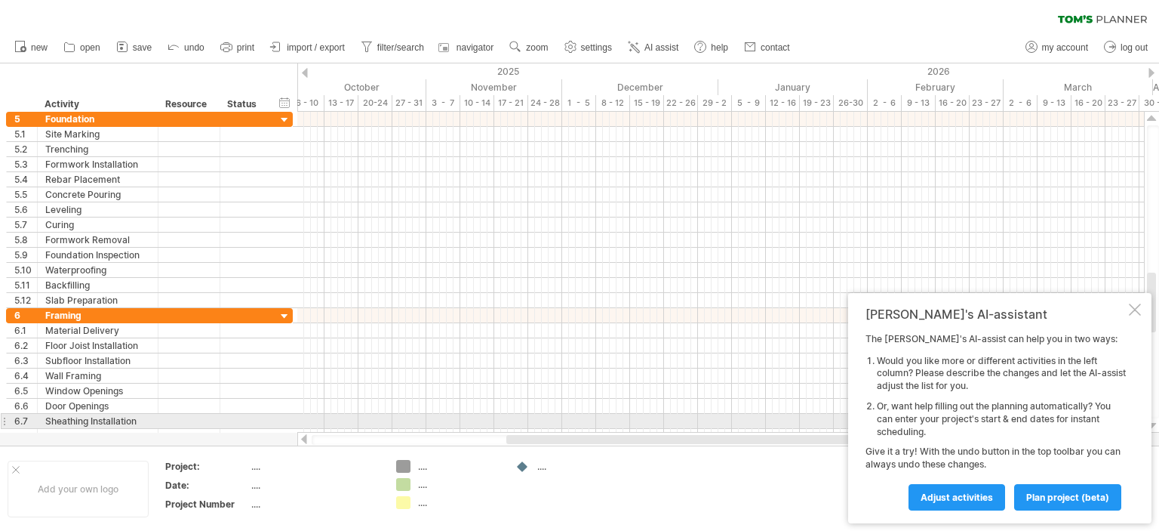
click at [1153, 426] on div at bounding box center [1152, 426] width 10 height 12
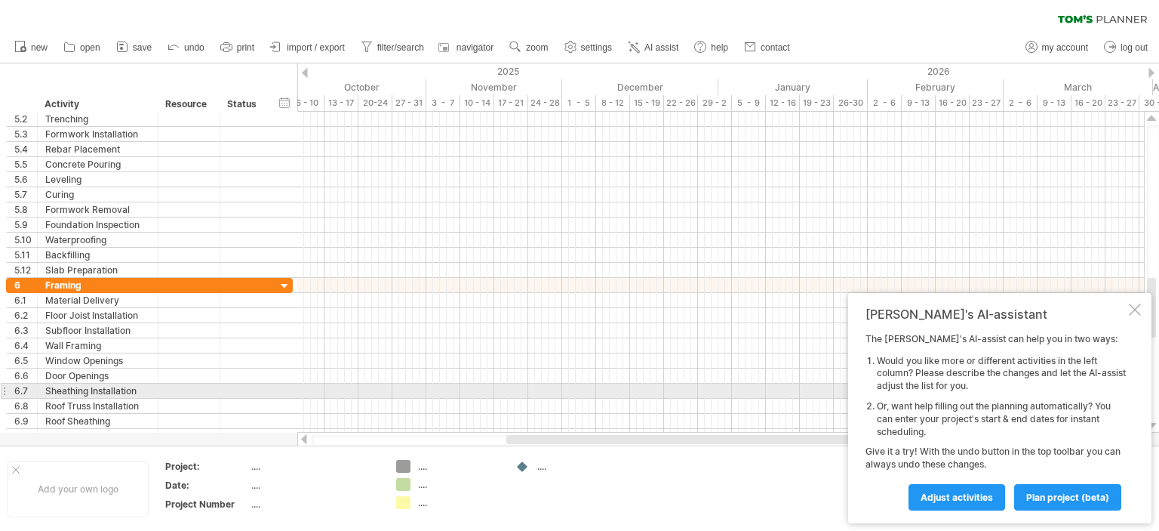
click at [1153, 426] on div at bounding box center [1152, 426] width 10 height 12
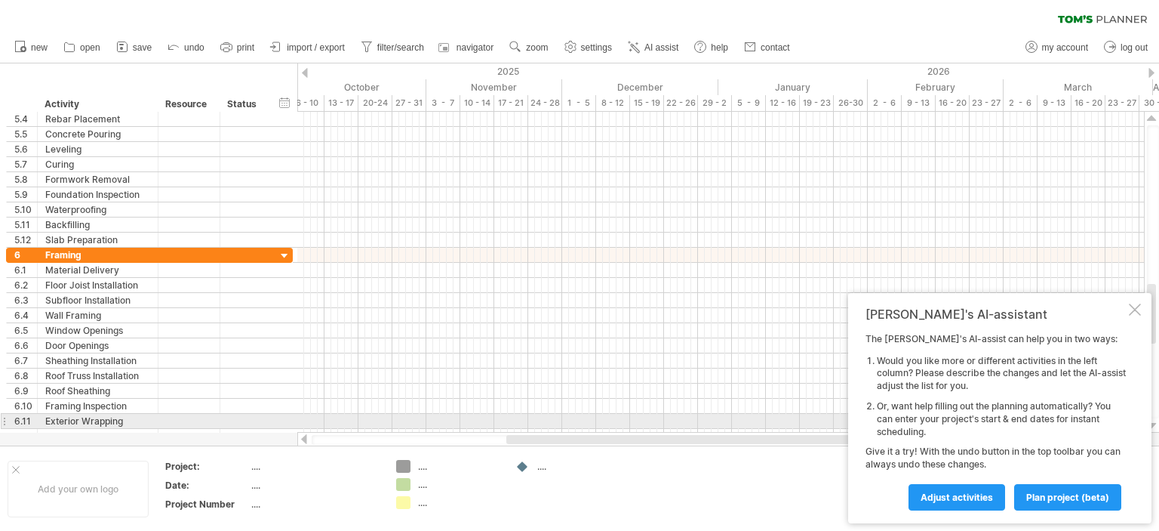
click at [1153, 426] on div at bounding box center [1152, 426] width 10 height 12
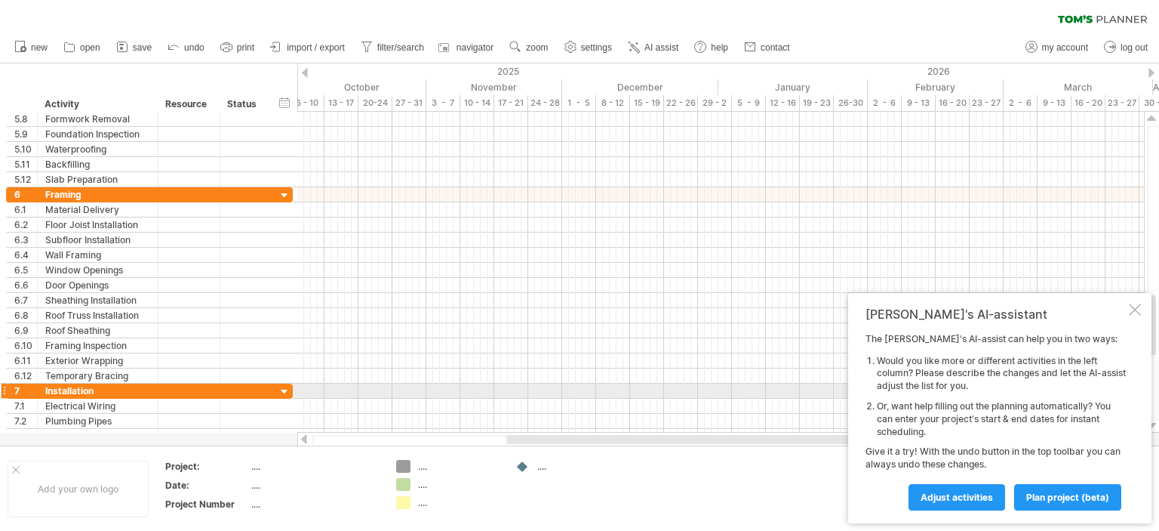
click at [1153, 426] on div at bounding box center [1152, 426] width 10 height 12
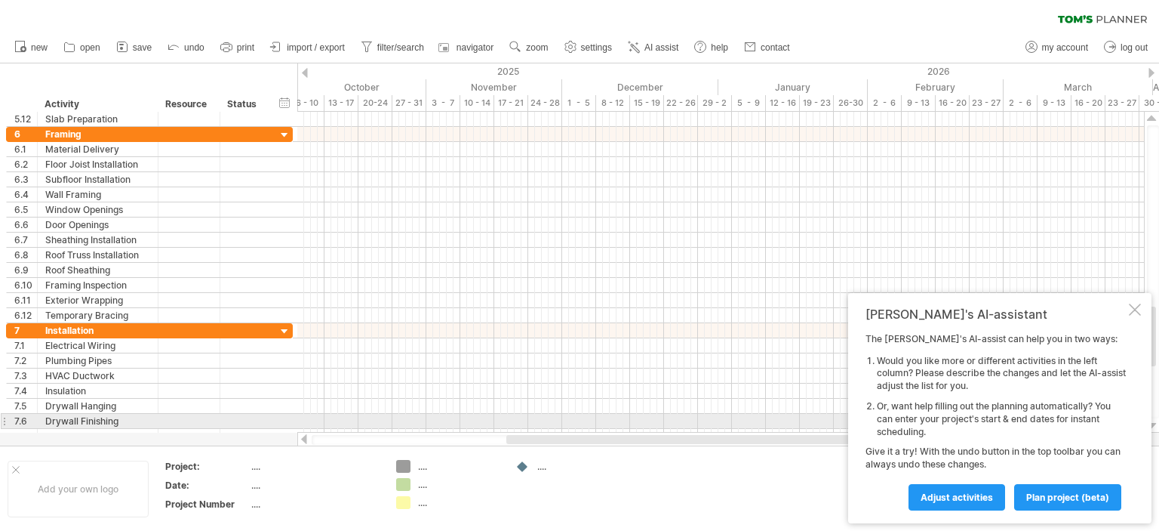
click at [1153, 426] on div at bounding box center [1152, 426] width 10 height 12
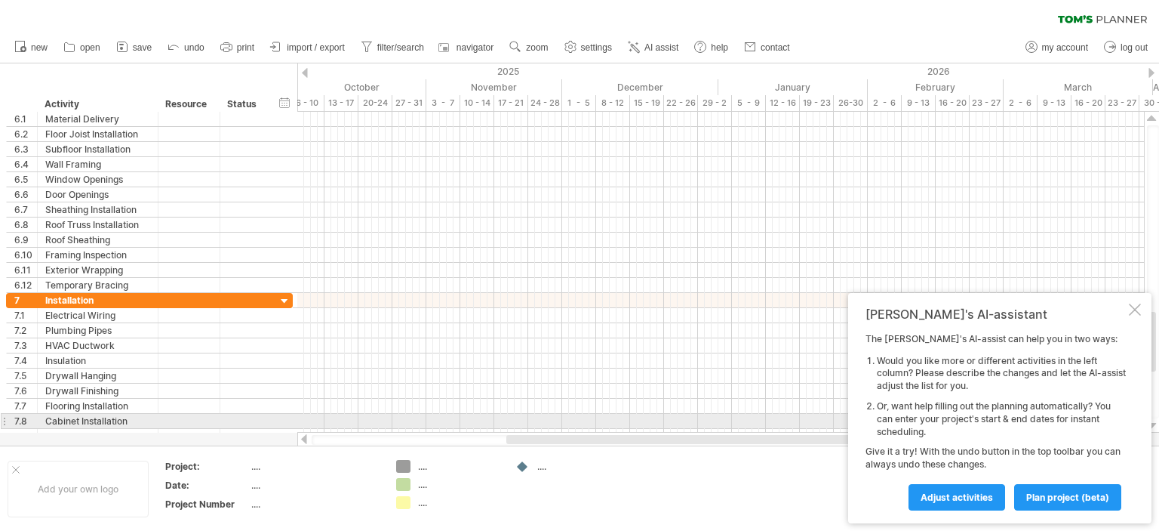
click at [1153, 426] on div at bounding box center [1152, 426] width 10 height 12
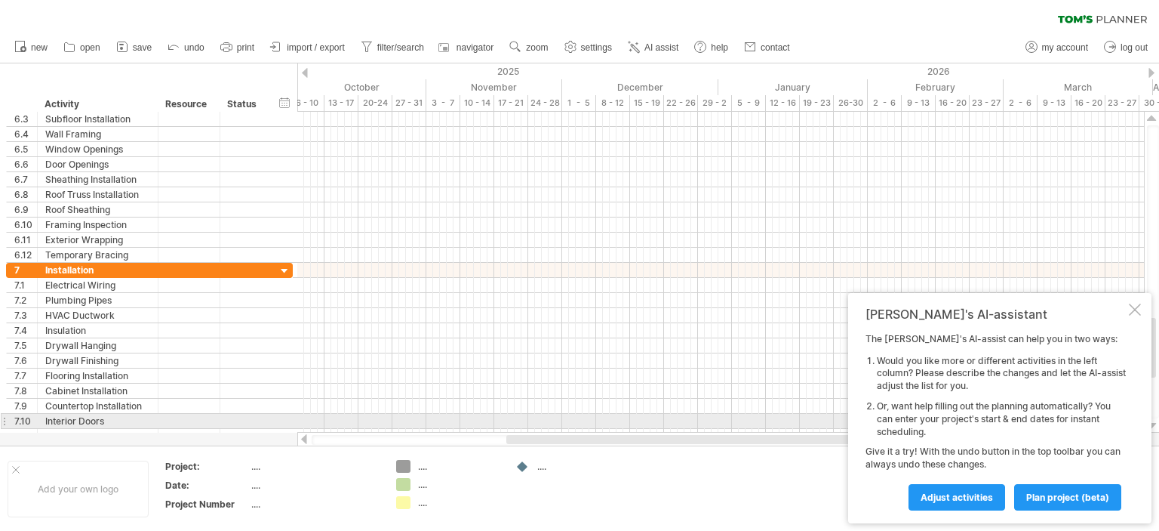
click at [1153, 426] on div at bounding box center [1152, 426] width 10 height 12
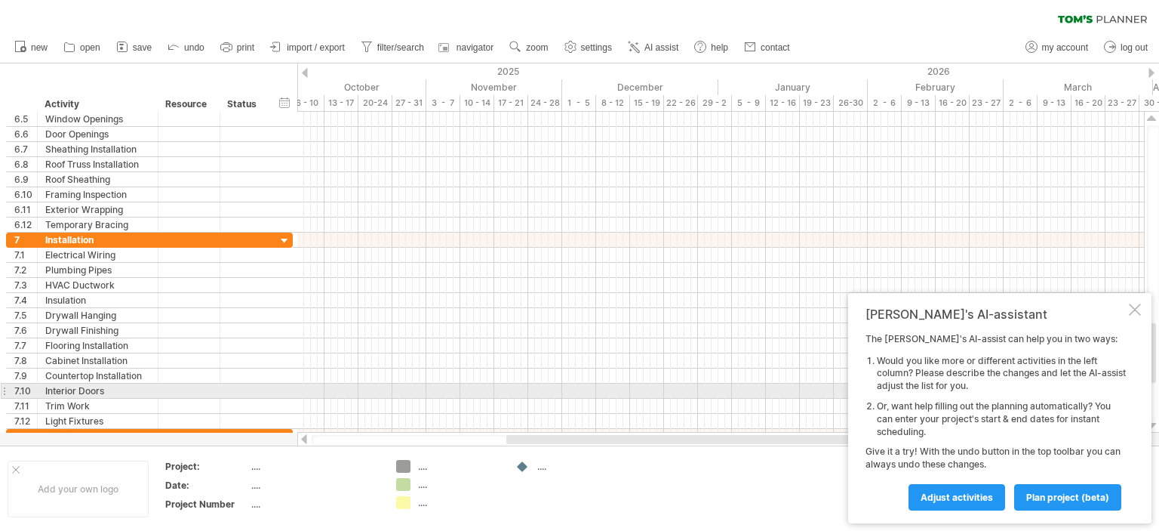
click at [1153, 426] on div at bounding box center [1152, 426] width 10 height 12
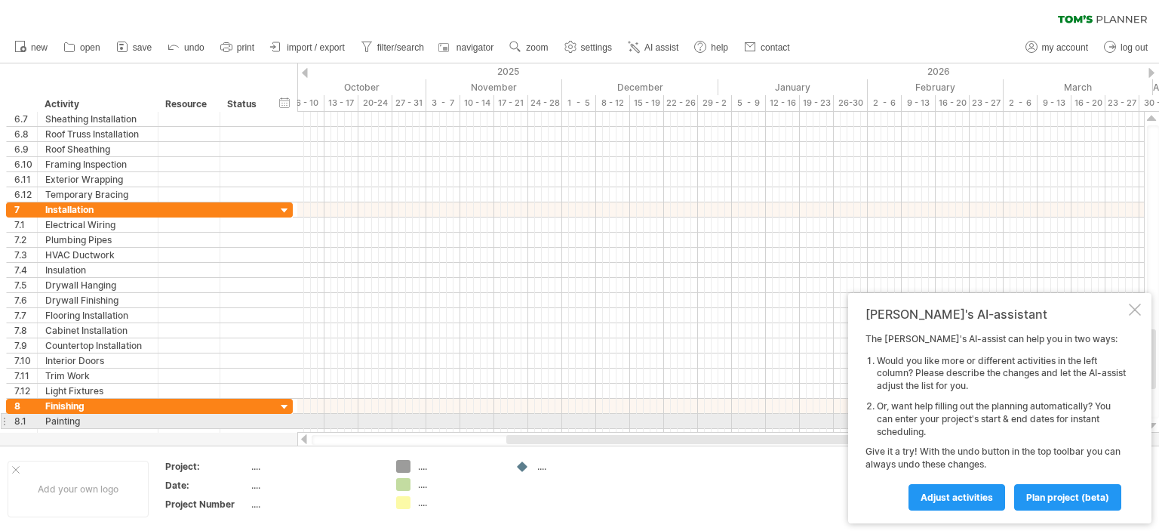
click at [1153, 426] on div at bounding box center [1152, 426] width 10 height 12
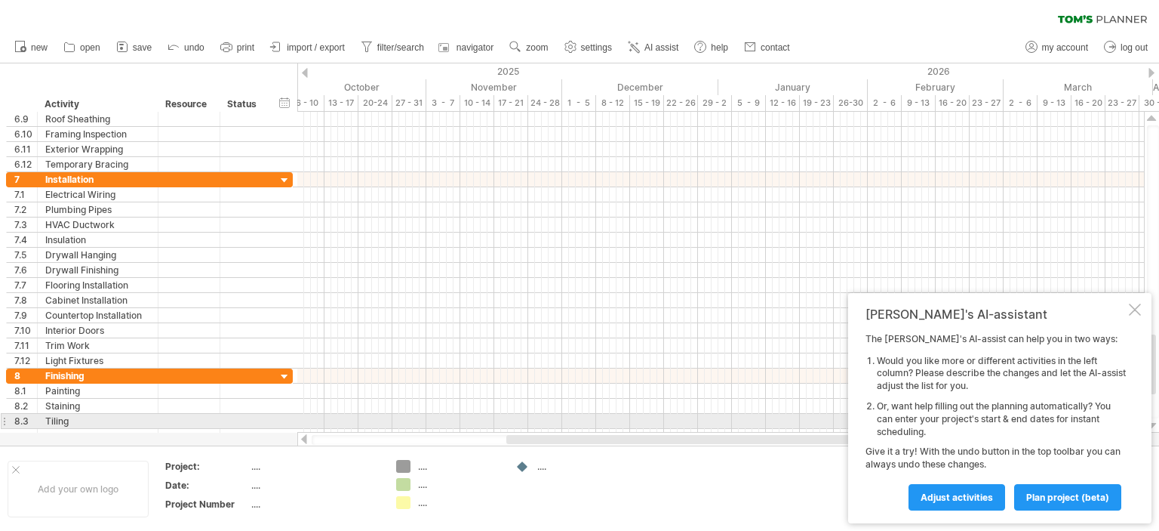
click at [1153, 426] on div at bounding box center [1152, 426] width 10 height 12
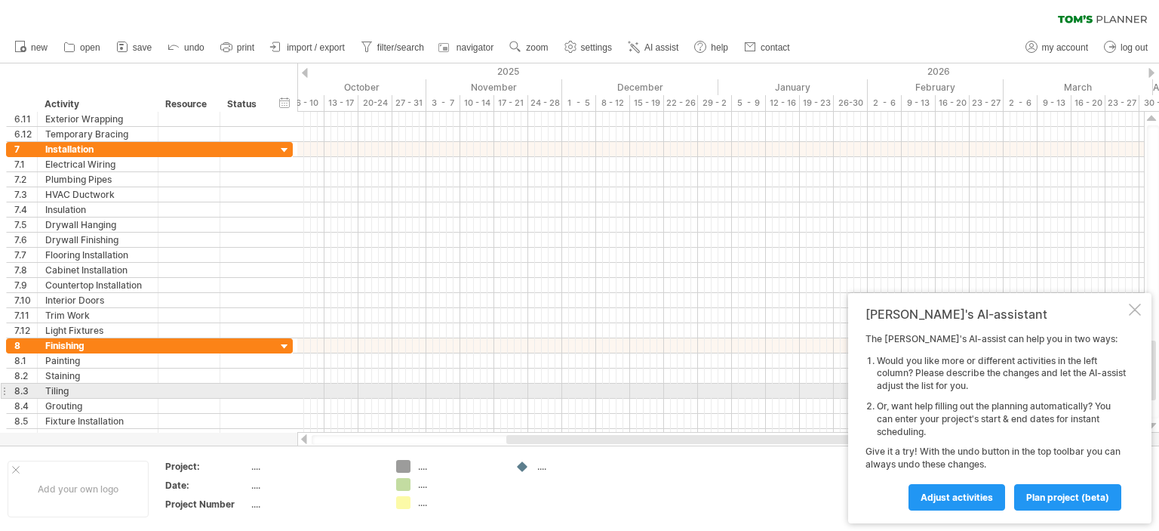
click at [1153, 426] on div at bounding box center [1152, 426] width 10 height 12
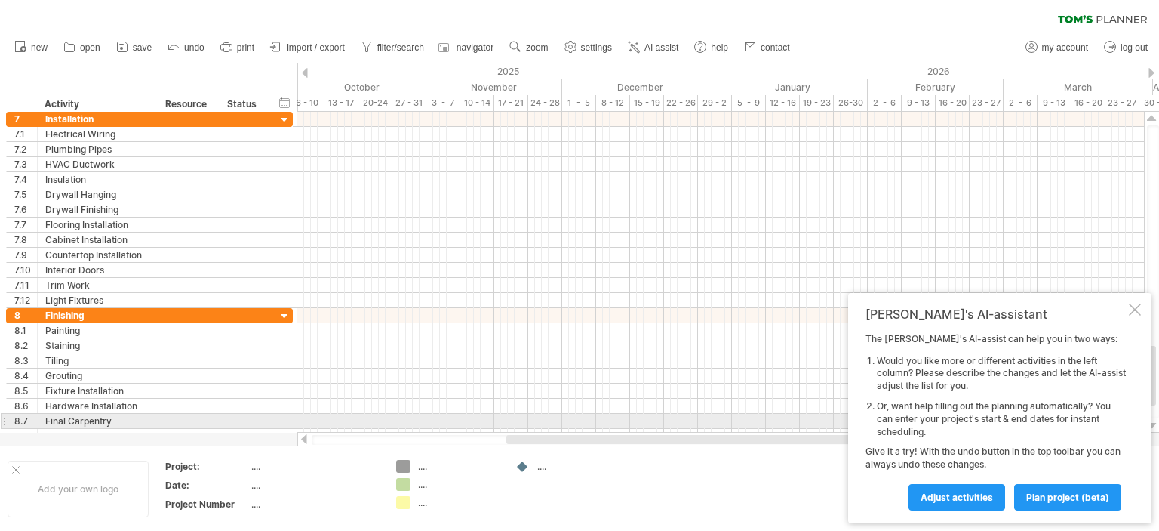
click at [1153, 426] on div at bounding box center [1152, 426] width 10 height 12
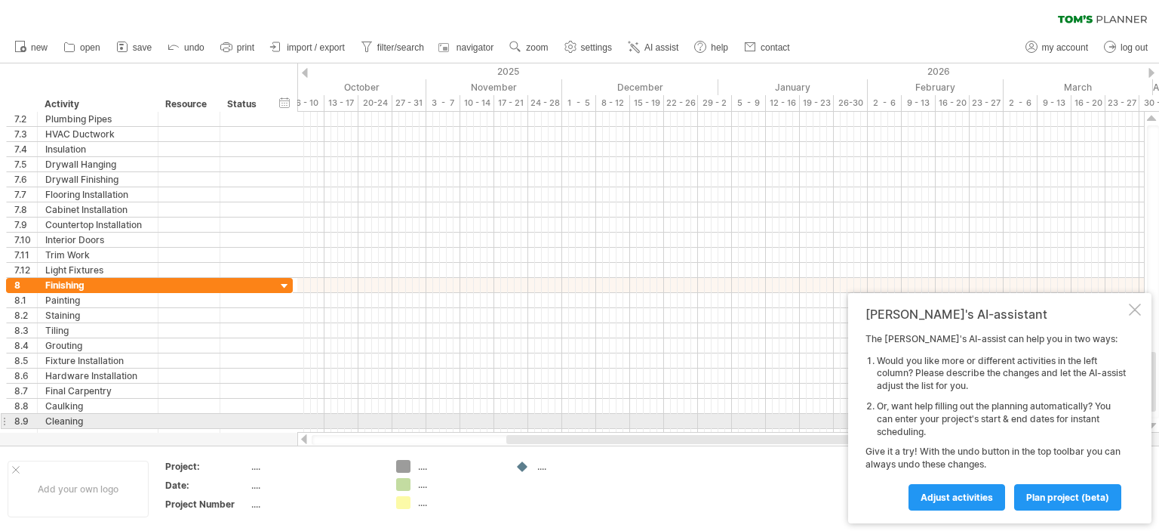
click at [1153, 426] on div at bounding box center [1152, 426] width 10 height 12
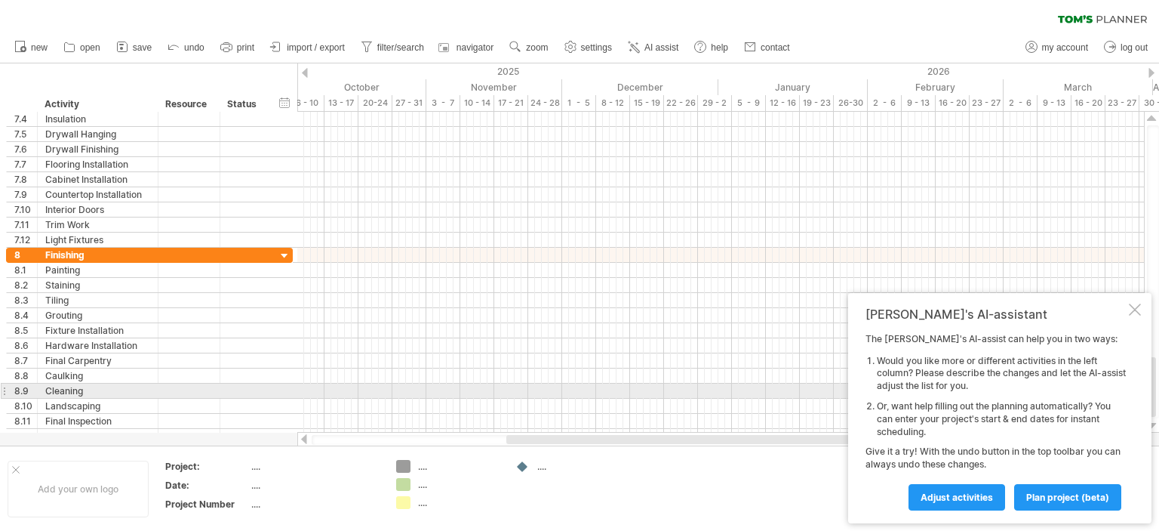
click at [1153, 426] on div at bounding box center [1152, 426] width 10 height 12
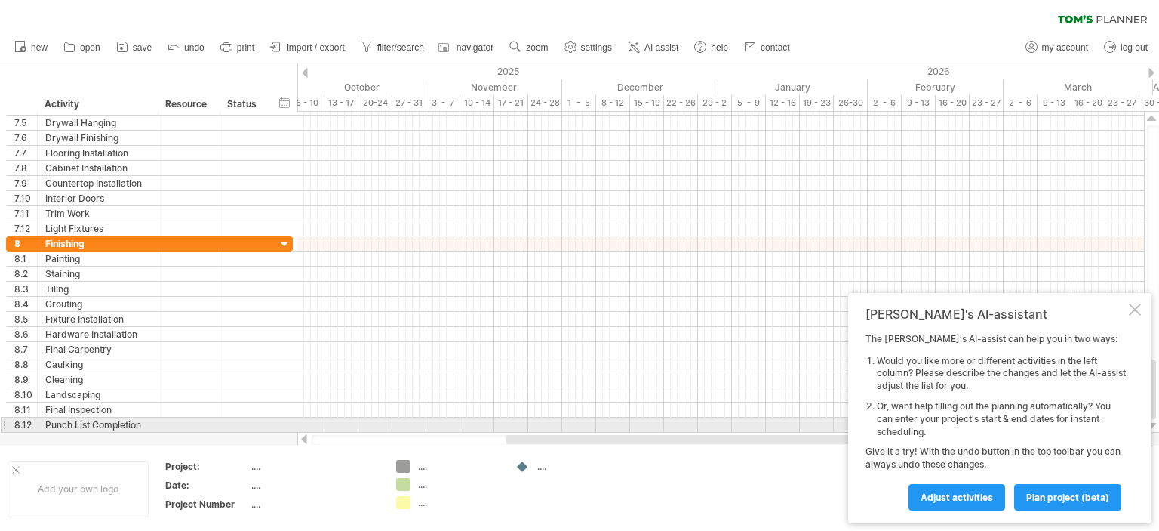
click at [1153, 426] on div at bounding box center [1152, 426] width 10 height 12
click at [1153, 424] on div at bounding box center [1152, 426] width 10 height 12
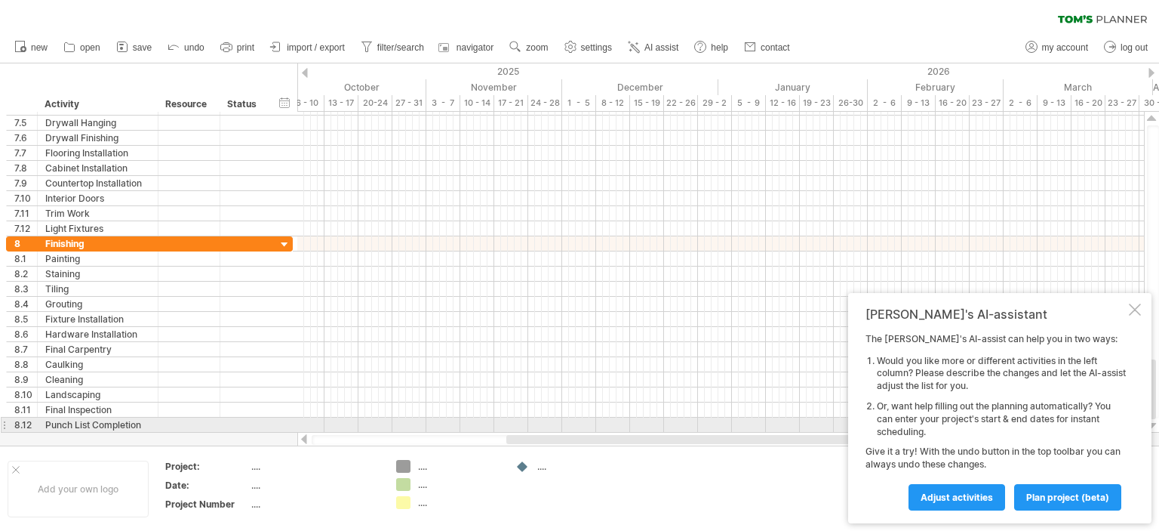
click at [1153, 424] on div at bounding box center [1152, 426] width 10 height 12
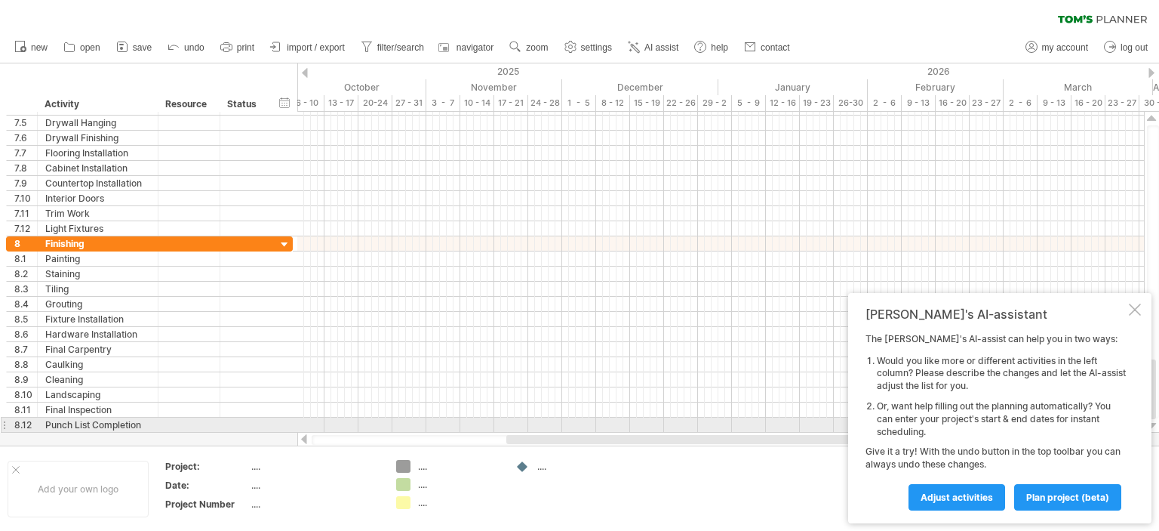
click at [1153, 424] on div at bounding box center [1152, 426] width 10 height 12
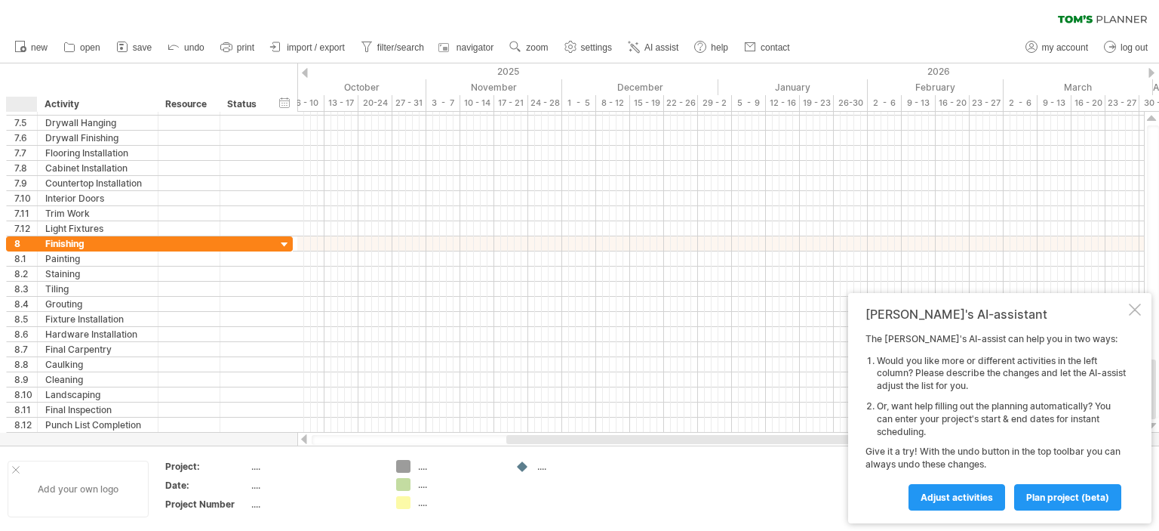
click at [15, 467] on div at bounding box center [16, 470] width 8 height 8
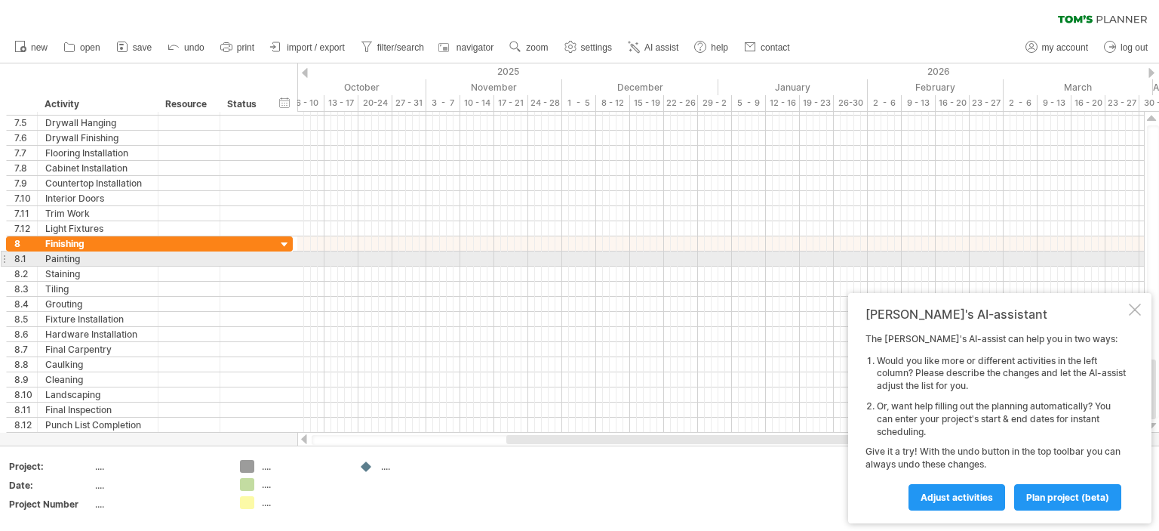
click at [1158, 256] on div at bounding box center [1153, 271] width 12 height 293
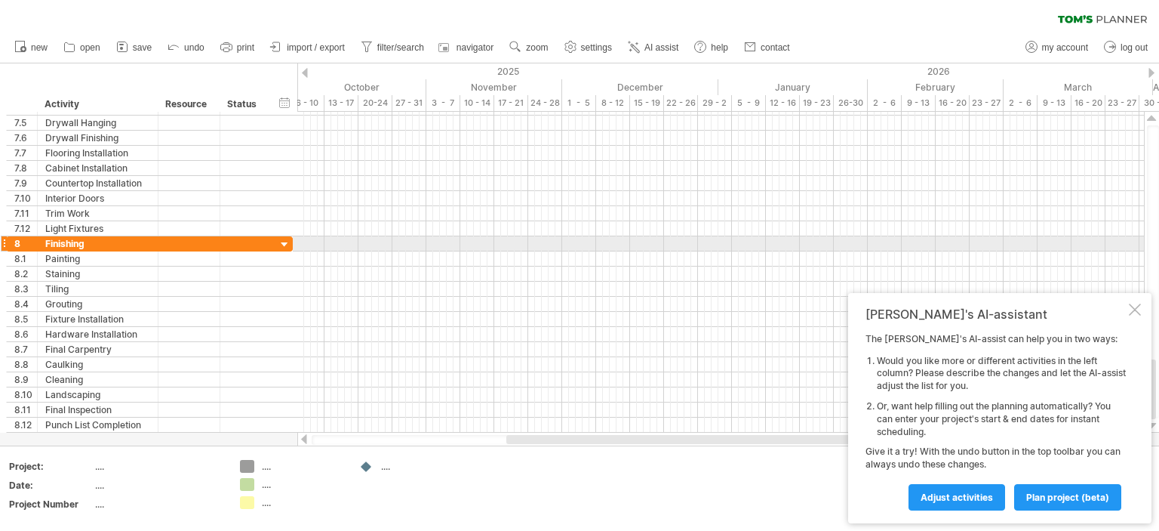
click at [1153, 240] on div at bounding box center [1153, 271] width 12 height 293
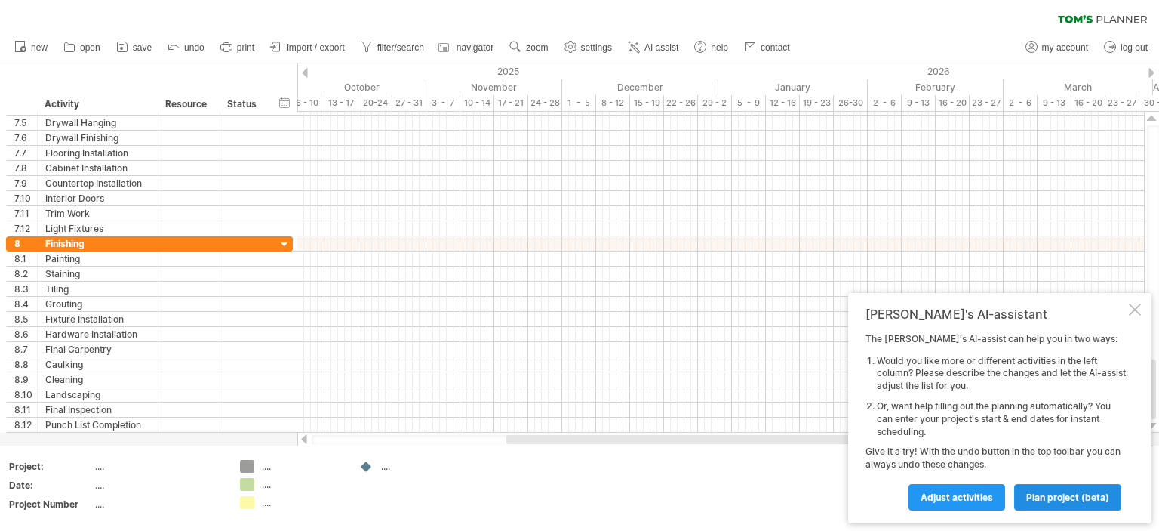
click at [1054, 497] on span "plan project (beta)" at bounding box center [1068, 496] width 83 height 11
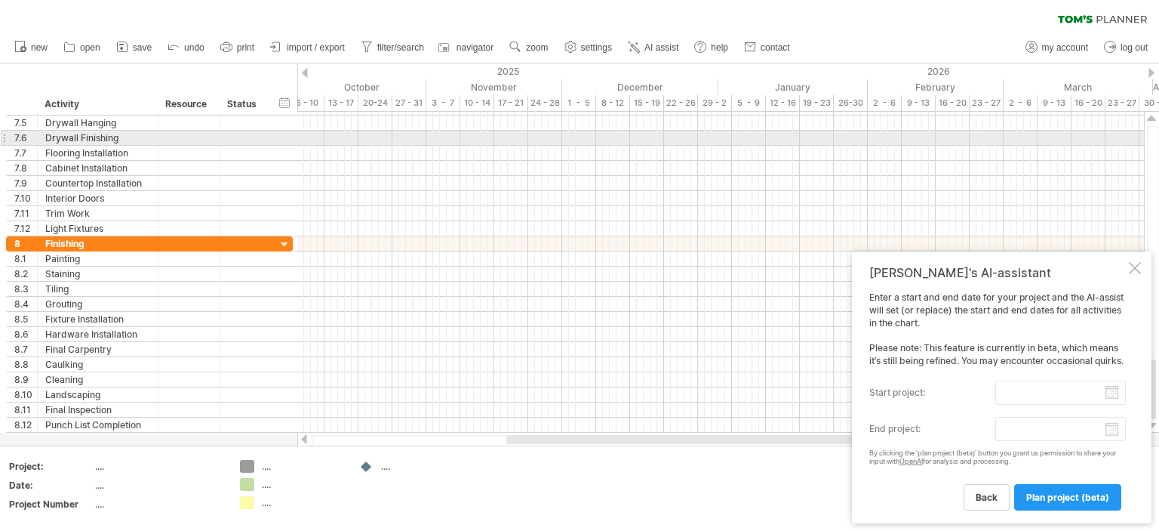
click at [1150, 133] on div at bounding box center [1153, 271] width 12 height 293
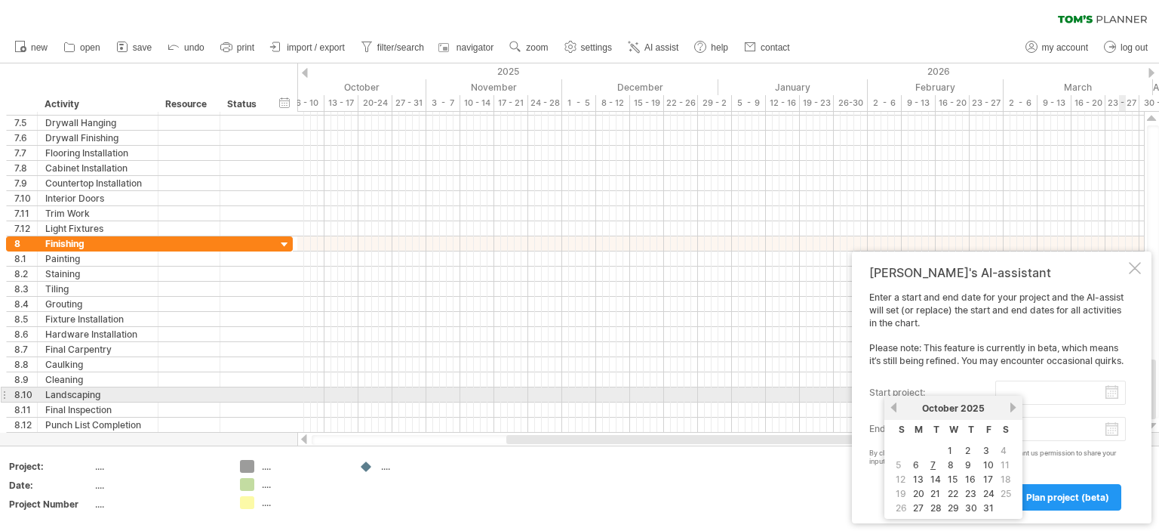
click at [1113, 392] on input "start project:" at bounding box center [1061, 392] width 131 height 24
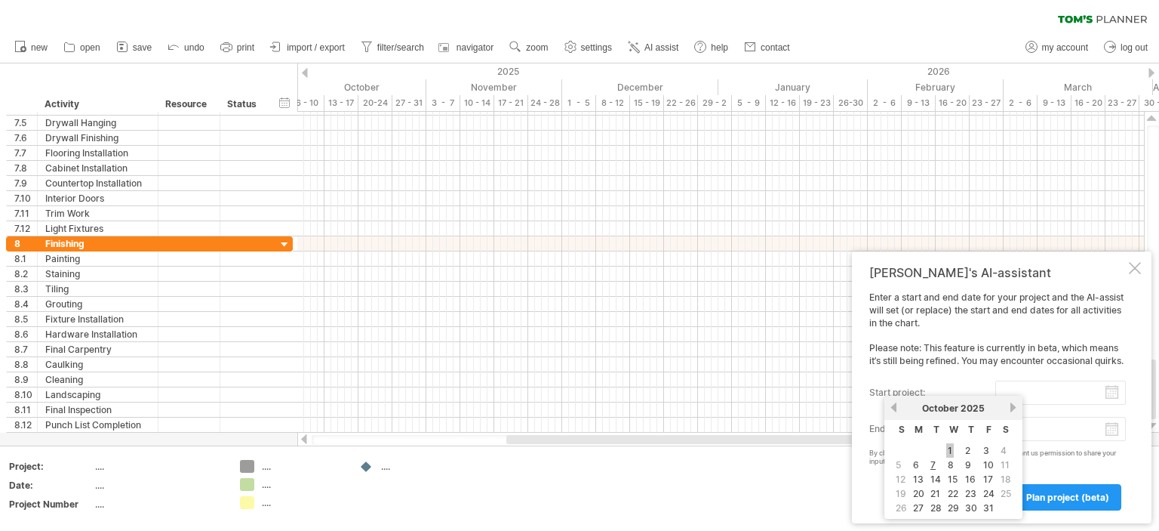
click at [947, 450] on link "1" at bounding box center [951, 450] width 8 height 14
type input "********"
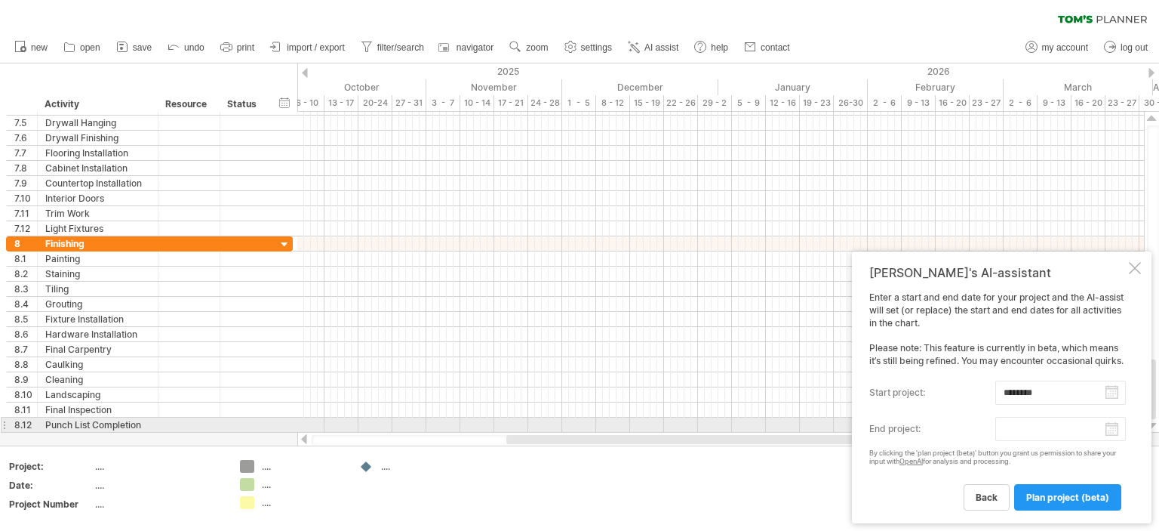
click at [1110, 431] on body "progress(100%) Trying to reach [DOMAIN_NAME] Connected again... 0% clear filter…" at bounding box center [579, 267] width 1159 height 534
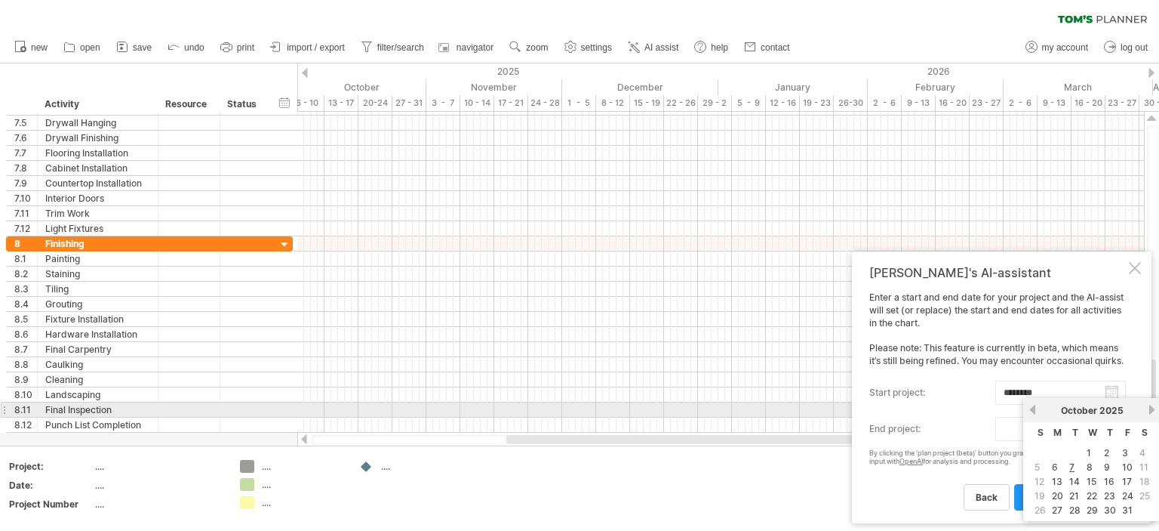
click at [1147, 408] on link "next" at bounding box center [1152, 409] width 11 height 11
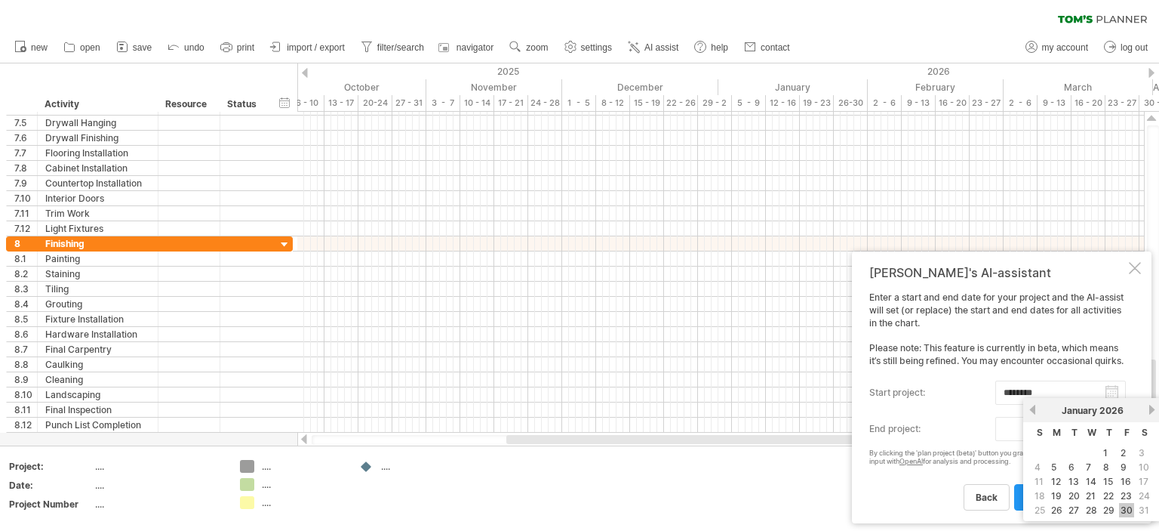
click at [1124, 509] on link "30" at bounding box center [1126, 510] width 15 height 14
type input "********"
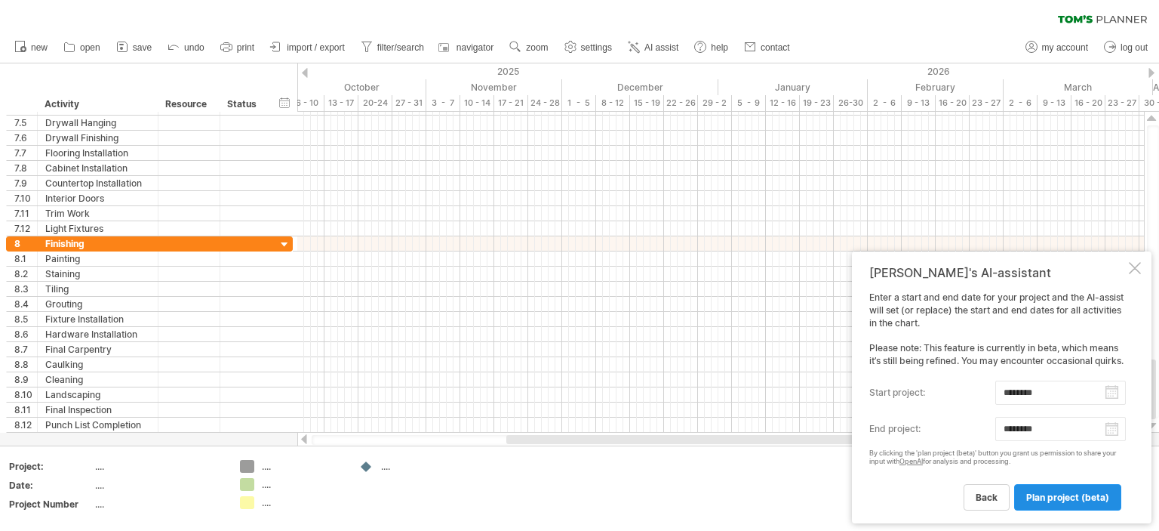
click at [1061, 498] on span "plan project (beta)" at bounding box center [1068, 496] width 83 height 11
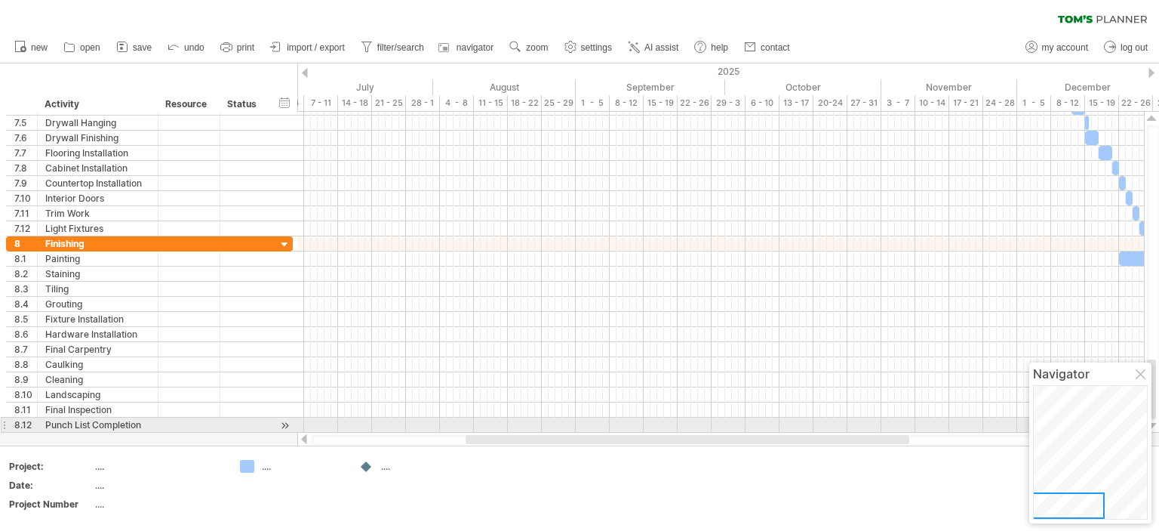
click at [1153, 423] on div at bounding box center [1152, 426] width 10 height 12
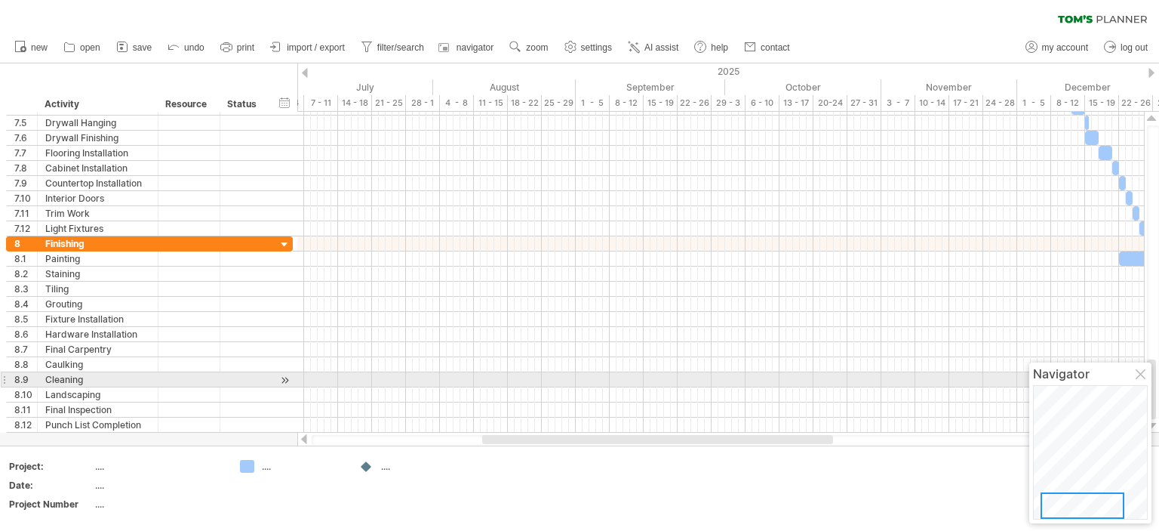
click at [1140, 377] on div at bounding box center [1142, 375] width 12 height 12
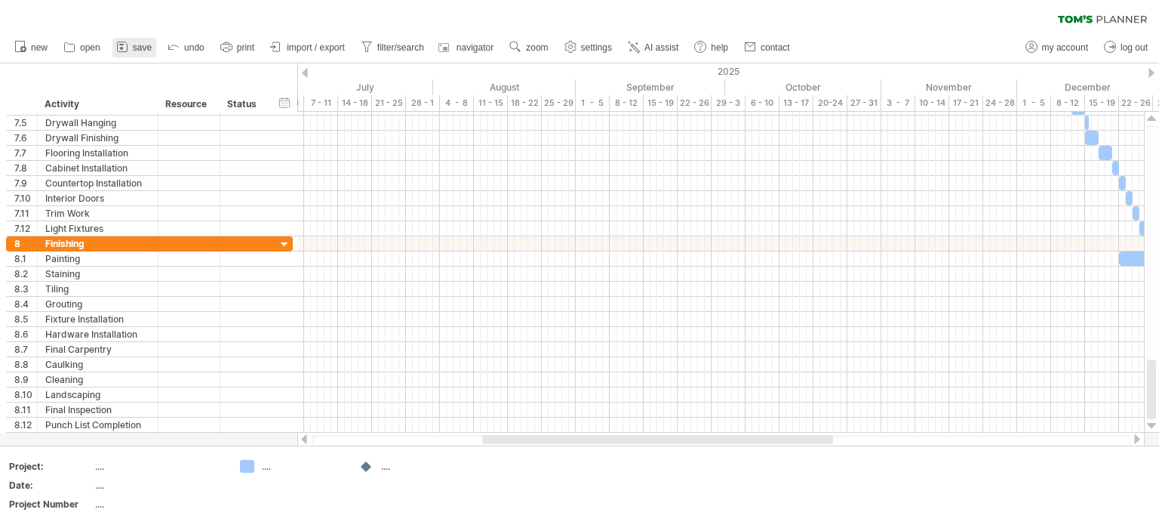
click at [137, 45] on span "save" at bounding box center [142, 47] width 19 height 11
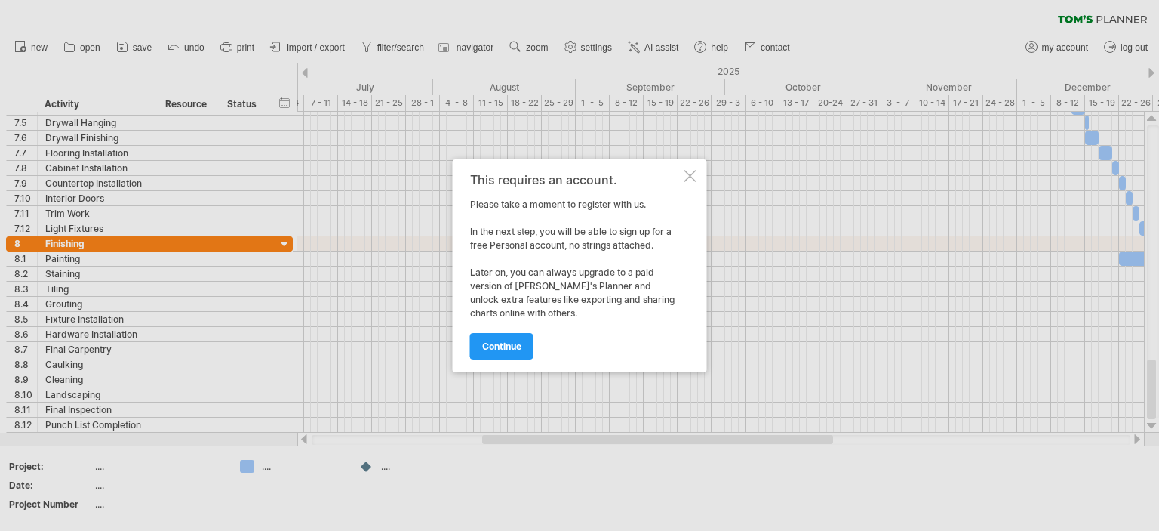
click at [691, 177] on div at bounding box center [691, 176] width 12 height 12
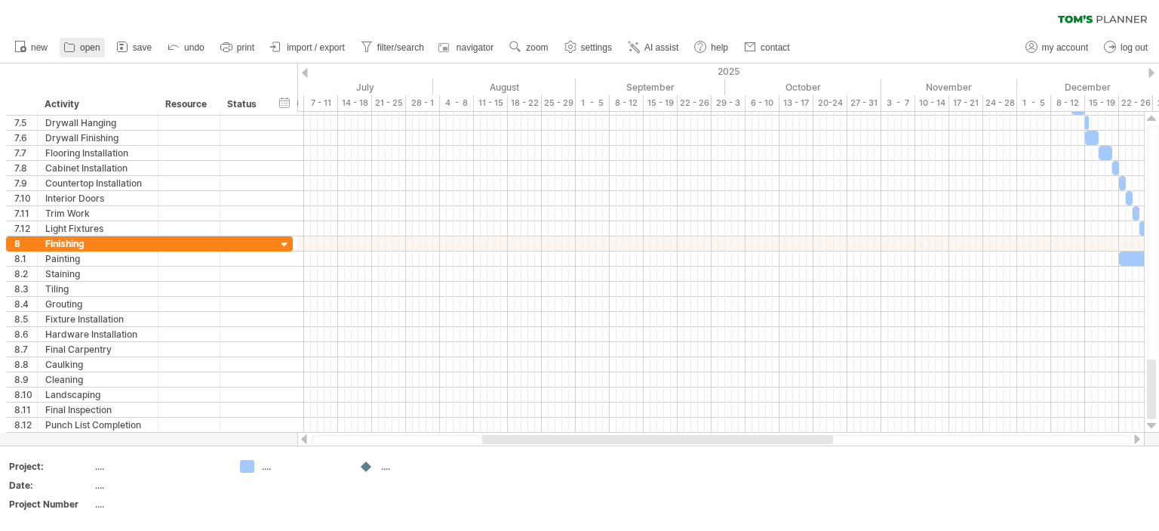
click at [88, 48] on span "open" at bounding box center [90, 47] width 20 height 11
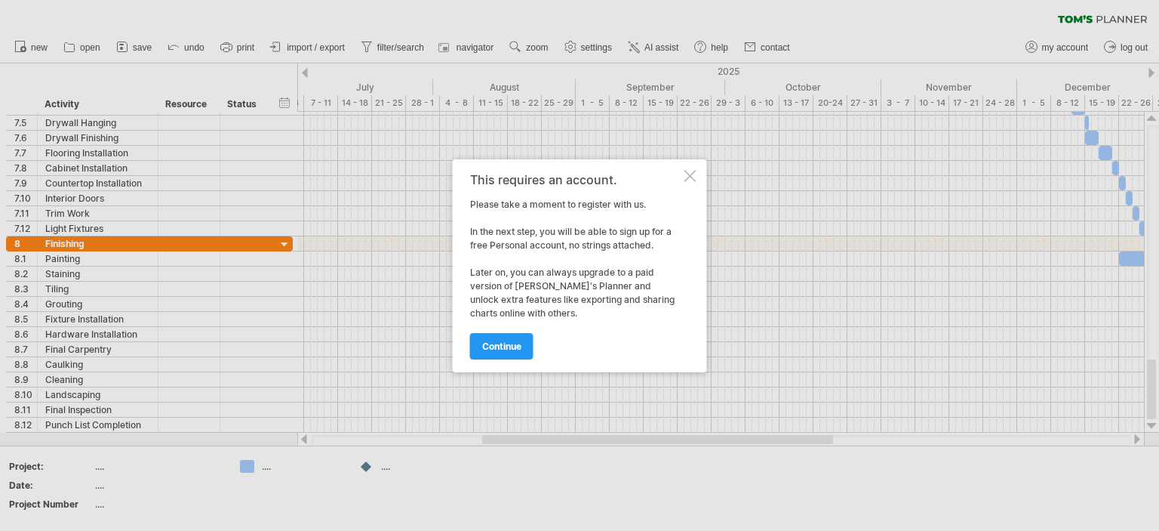
click at [690, 173] on div at bounding box center [691, 176] width 12 height 12
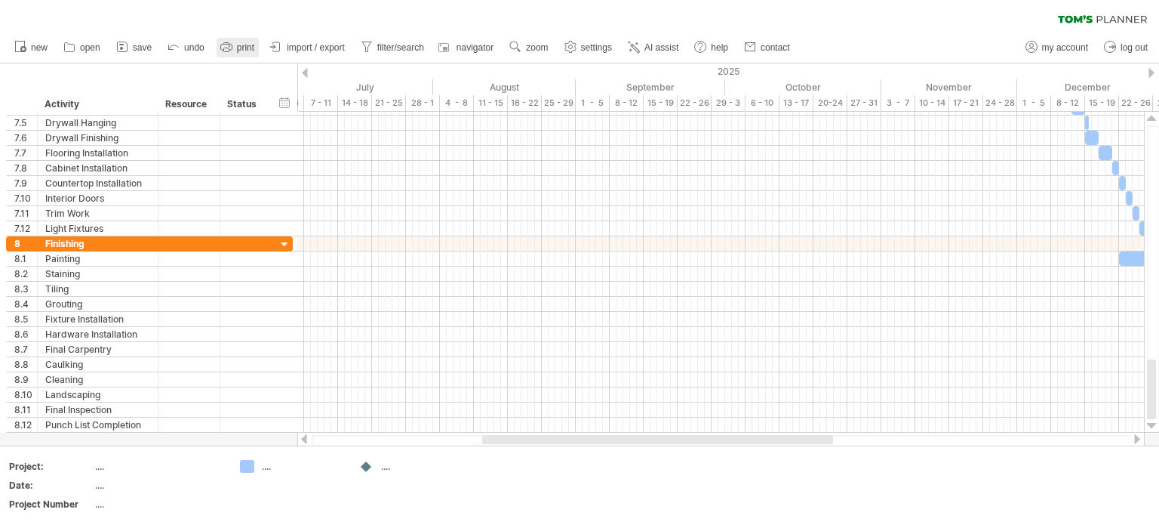
click at [242, 43] on span "print" at bounding box center [245, 47] width 17 height 11
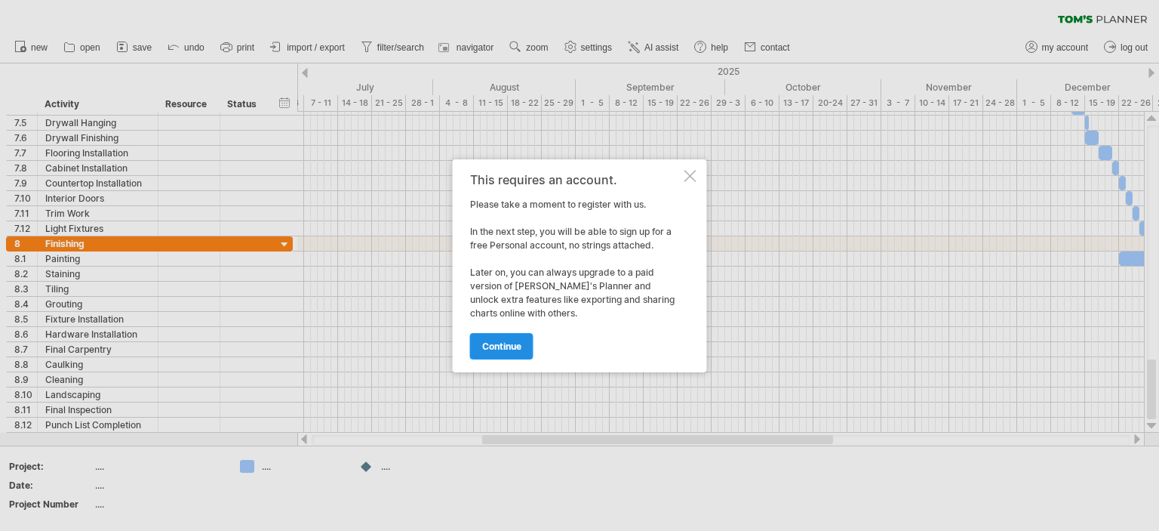
click at [495, 348] on span "continue" at bounding box center [501, 345] width 39 height 11
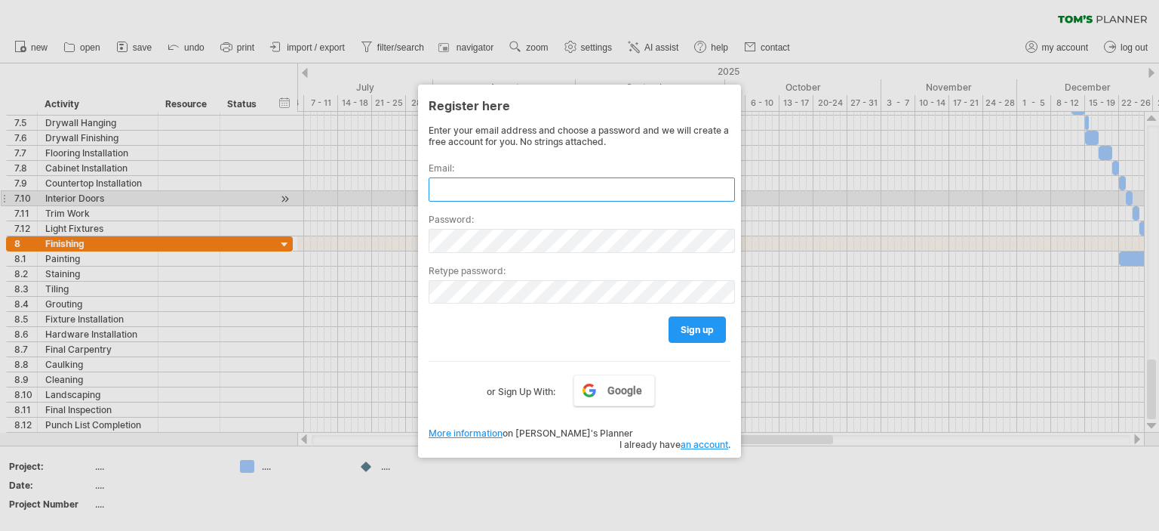
click at [457, 192] on input "text" at bounding box center [582, 189] width 306 height 24
type input "*"
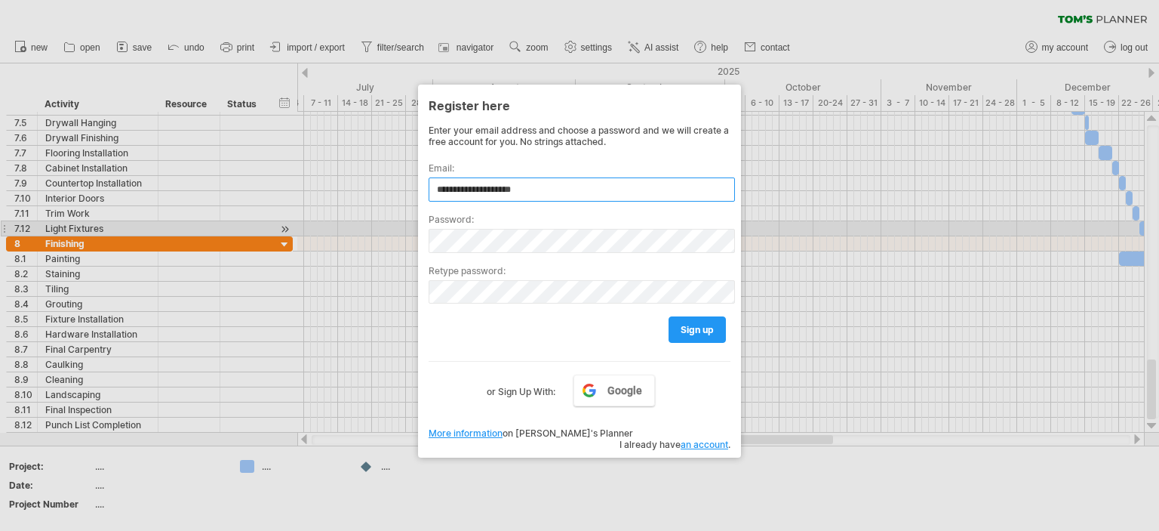
type input "**********"
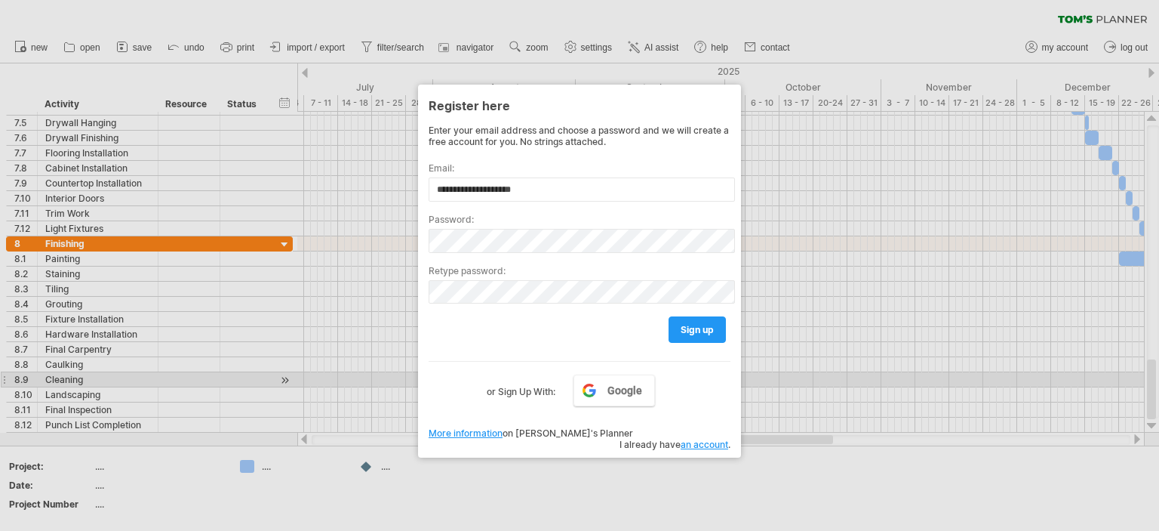
click at [707, 383] on div "Google or Sign Up With:" at bounding box center [580, 380] width 302 height 39
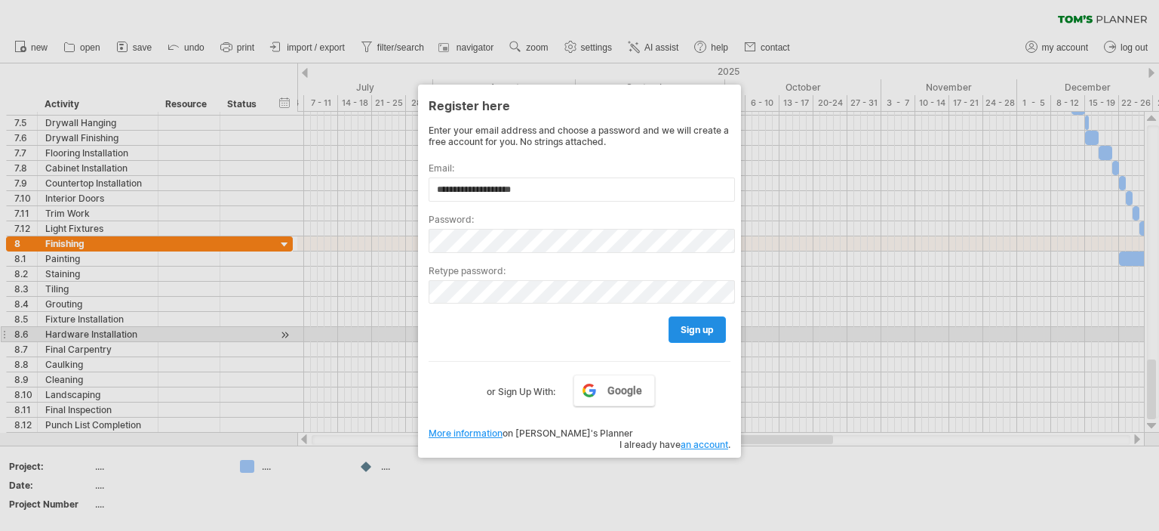
click at [695, 327] on span "sign up" at bounding box center [697, 329] width 33 height 11
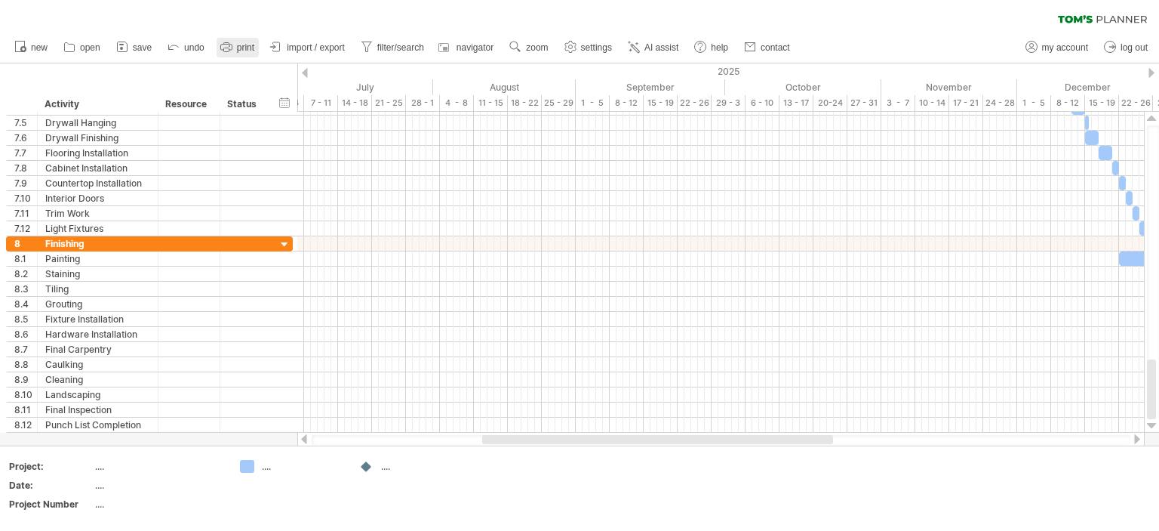
click at [245, 51] on span "print" at bounding box center [245, 47] width 17 height 11
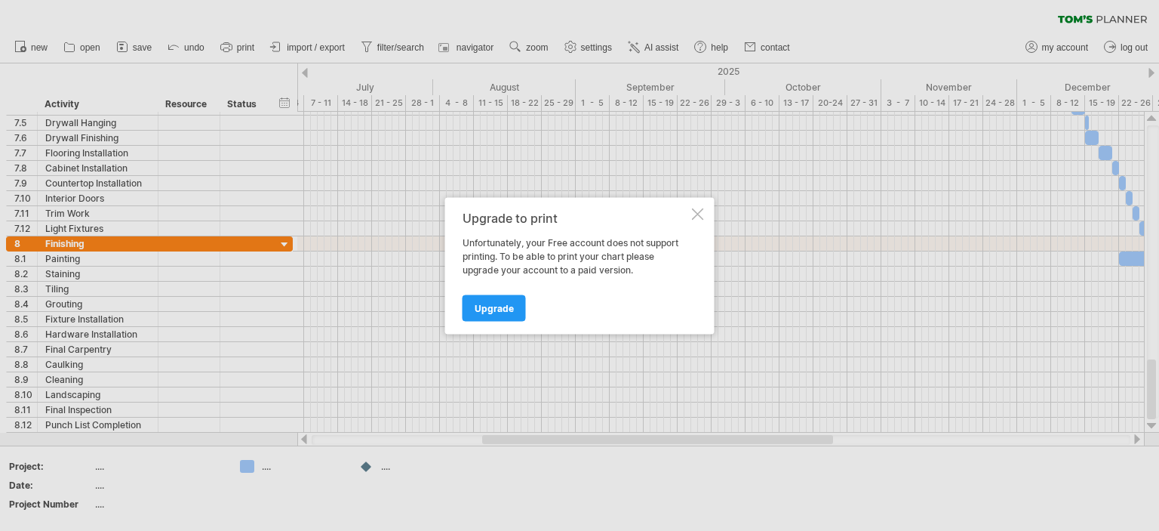
click at [697, 214] on div at bounding box center [698, 214] width 12 height 12
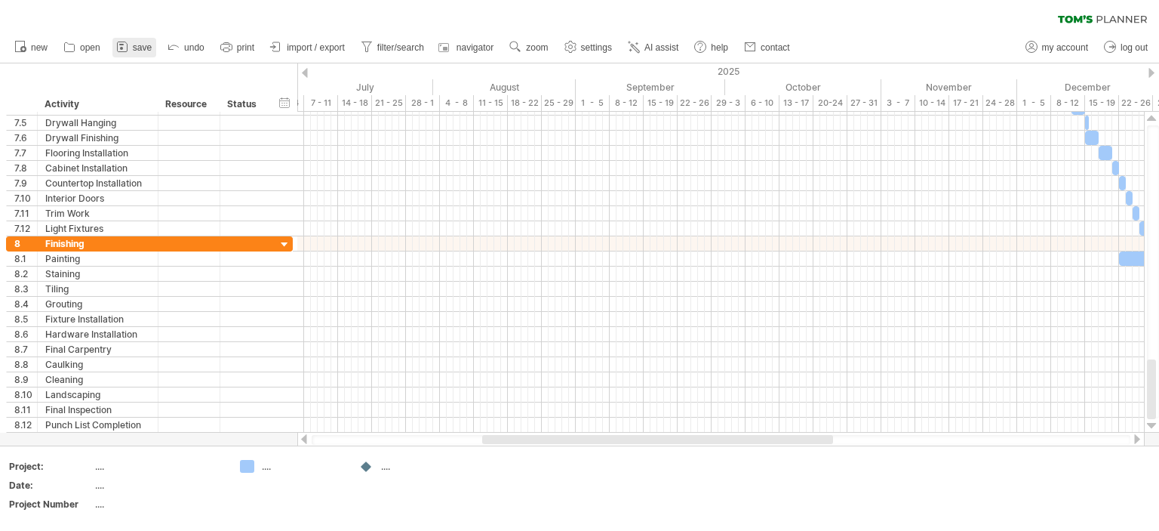
click at [139, 43] on span "save" at bounding box center [142, 47] width 19 height 11
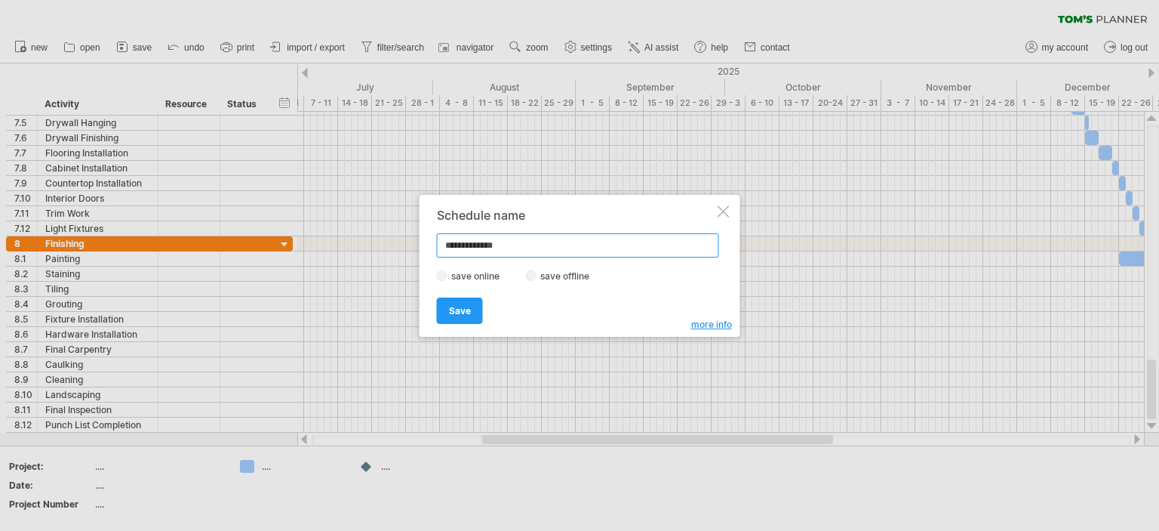
type input "**********"
click at [453, 306] on span "Save" at bounding box center [460, 310] width 22 height 11
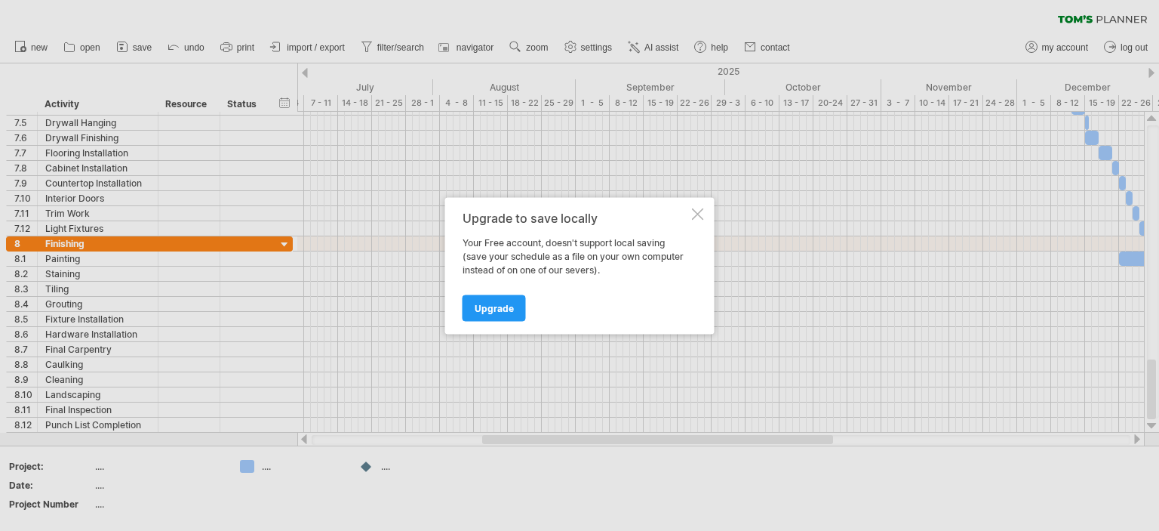
click at [698, 217] on div at bounding box center [698, 214] width 12 height 12
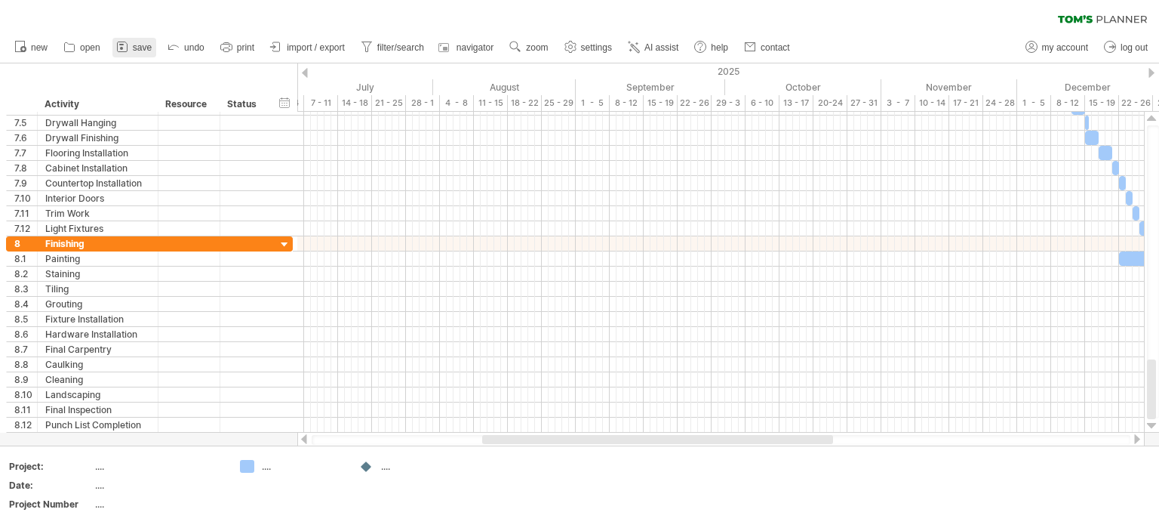
click at [142, 41] on link "save" at bounding box center [134, 48] width 44 height 20
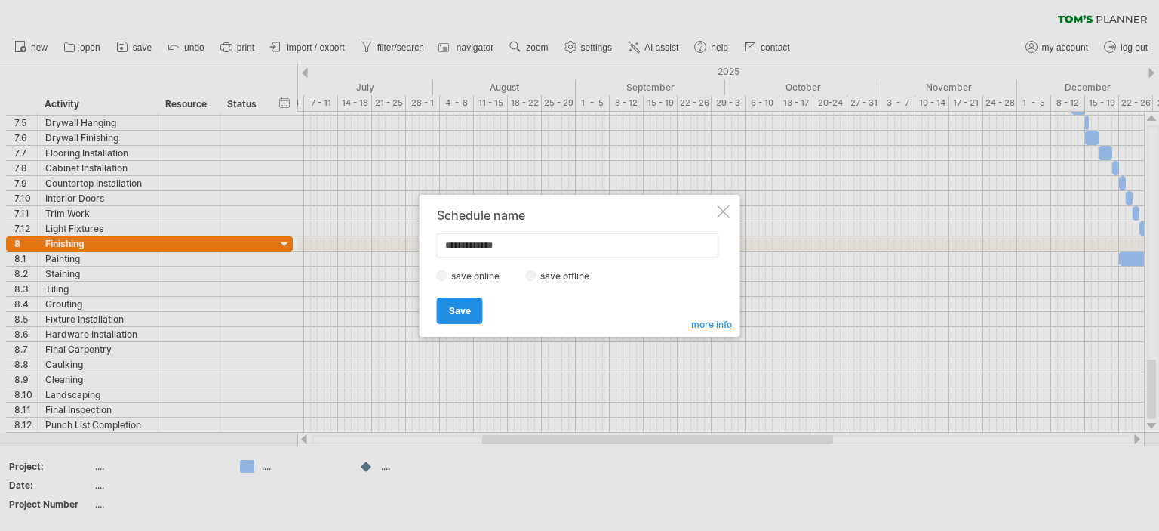
type input "**********"
click at [457, 308] on span "Save" at bounding box center [460, 310] width 22 height 11
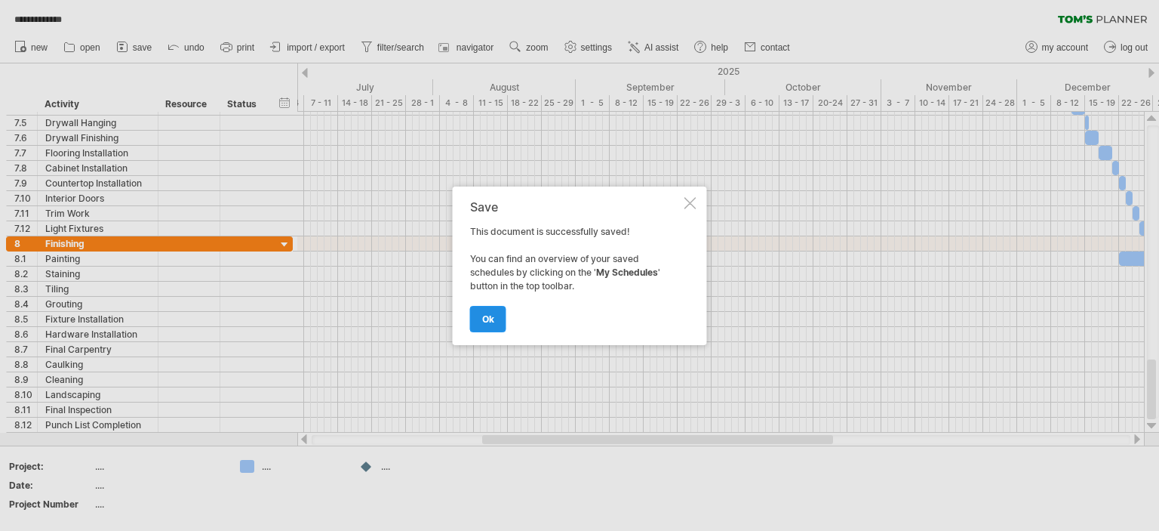
click at [485, 315] on span "ok" at bounding box center [488, 318] width 12 height 11
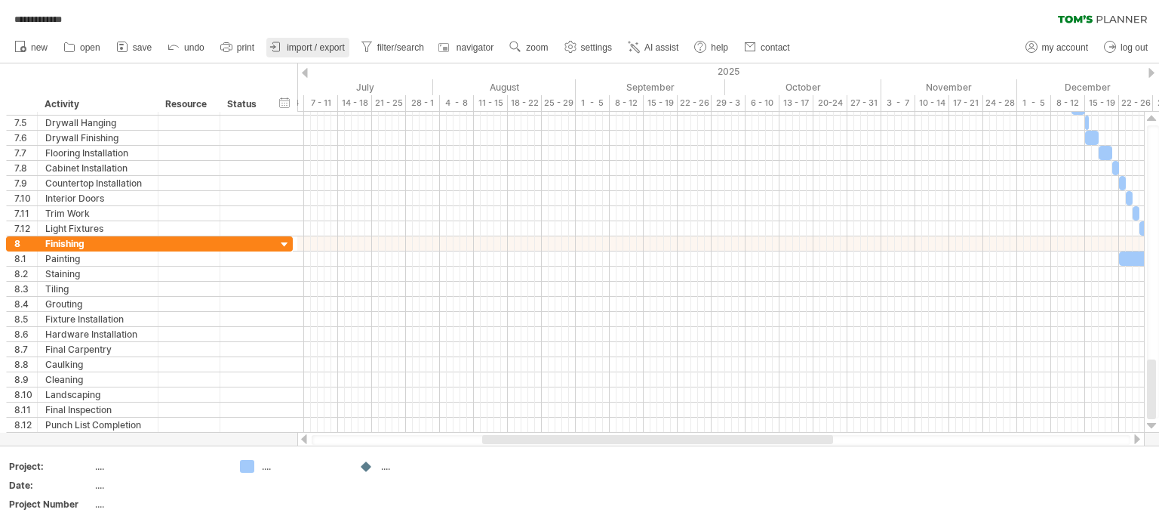
click at [325, 41] on link "import / export" at bounding box center [307, 48] width 83 height 20
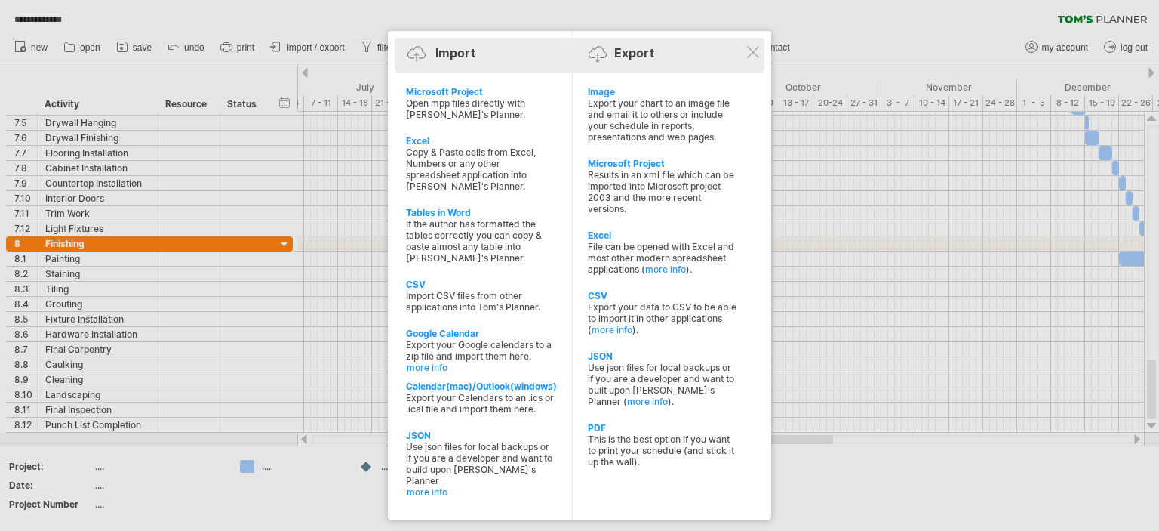
click at [756, 43] on div "Import Export" at bounding box center [580, 55] width 362 height 35
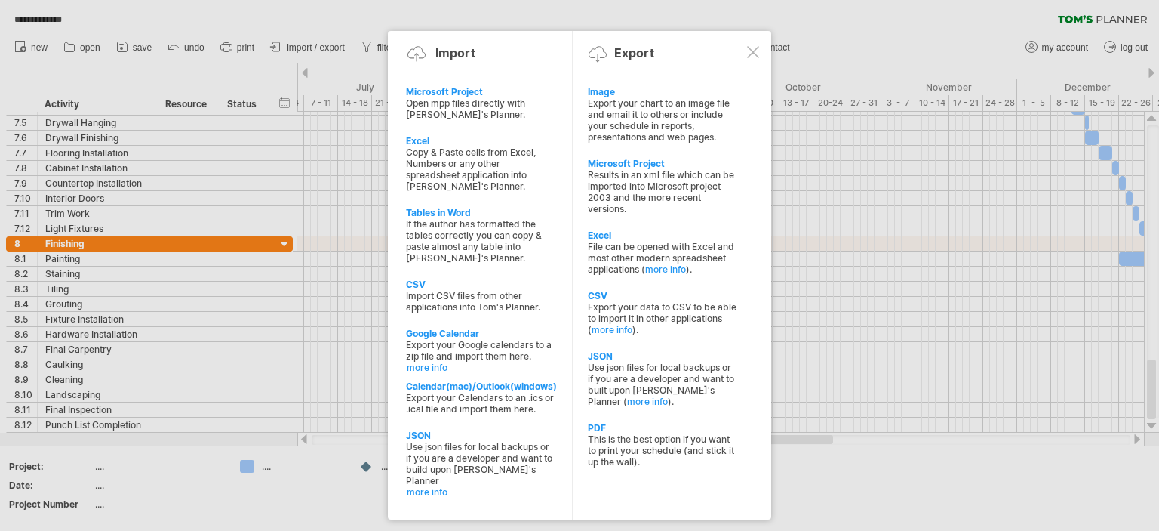
click at [750, 48] on div at bounding box center [753, 52] width 12 height 12
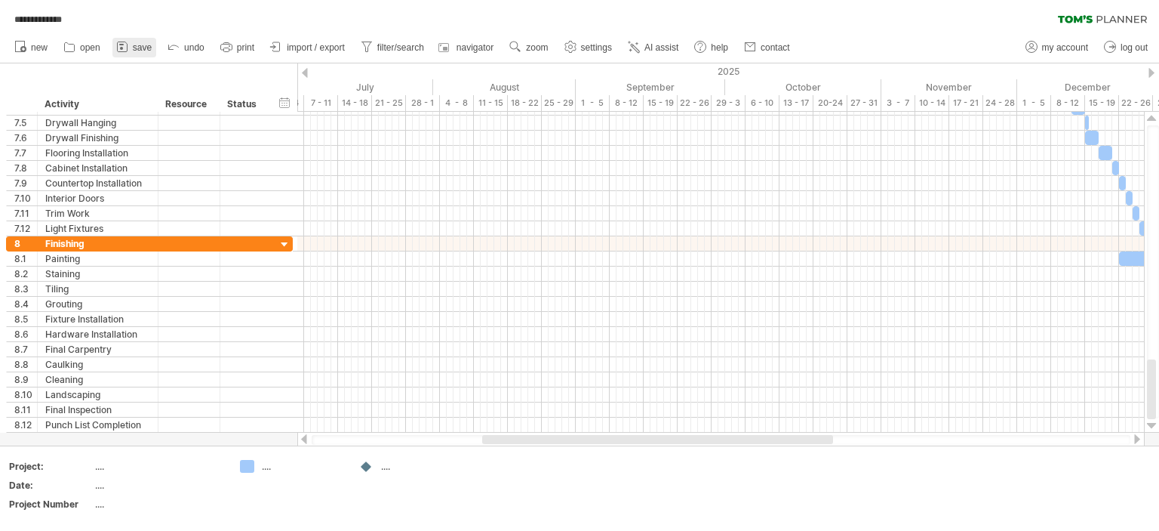
click at [136, 48] on span "save" at bounding box center [142, 47] width 19 height 11
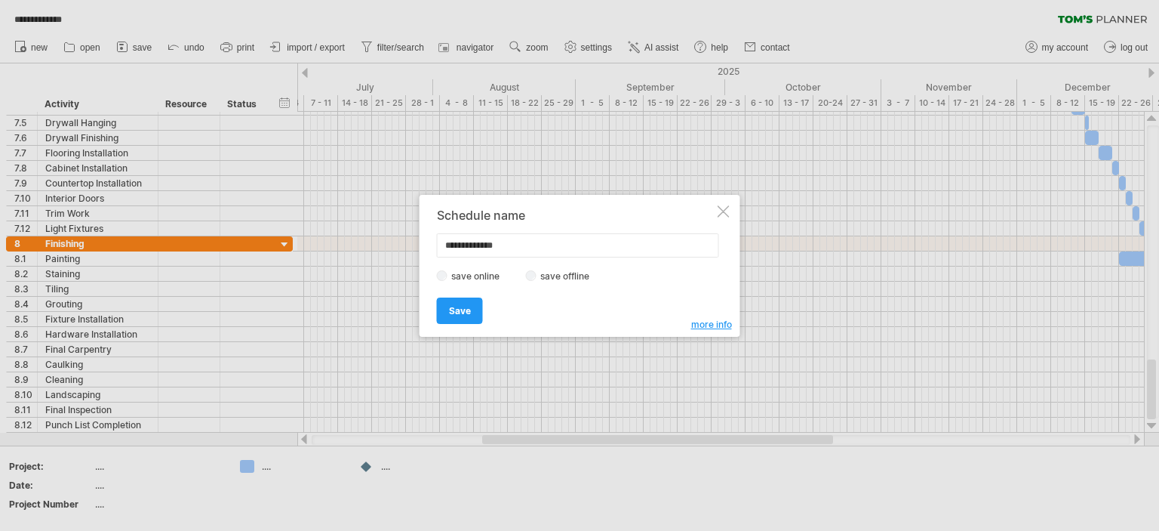
click at [722, 208] on div at bounding box center [724, 211] width 12 height 12
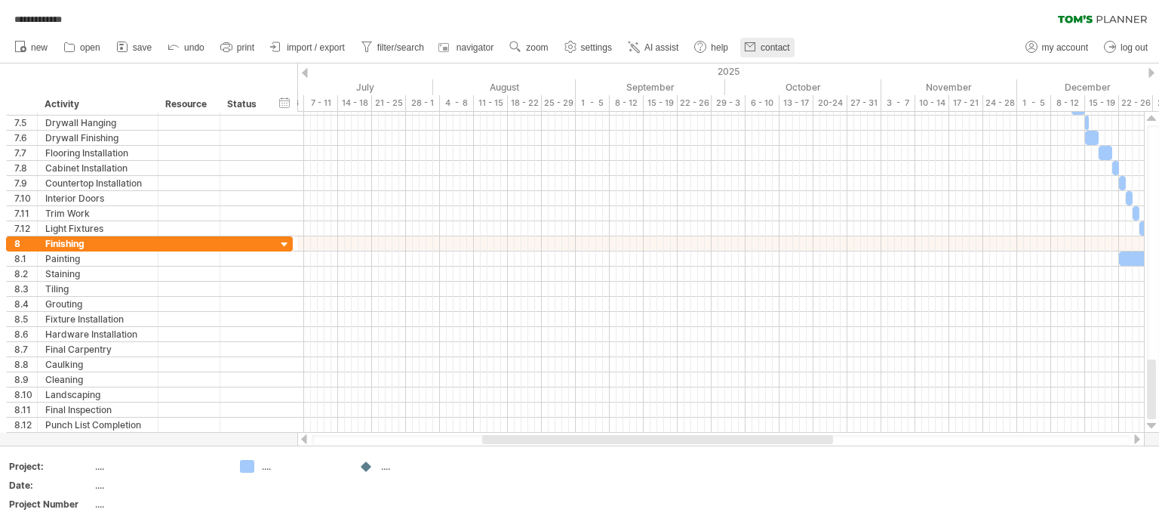
click at [765, 48] on span "contact" at bounding box center [775, 47] width 29 height 11
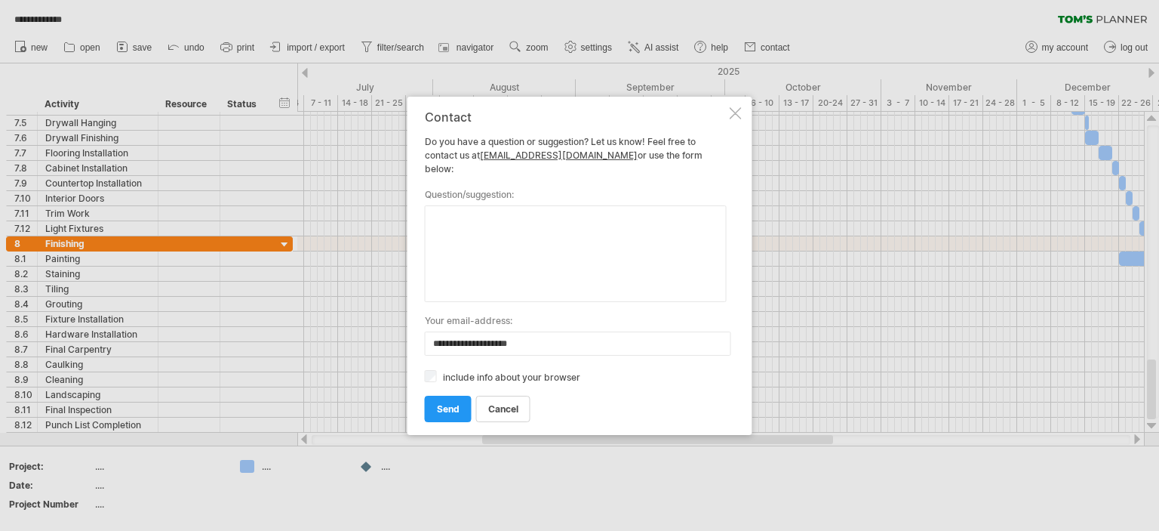
click at [731, 115] on div at bounding box center [736, 113] width 12 height 12
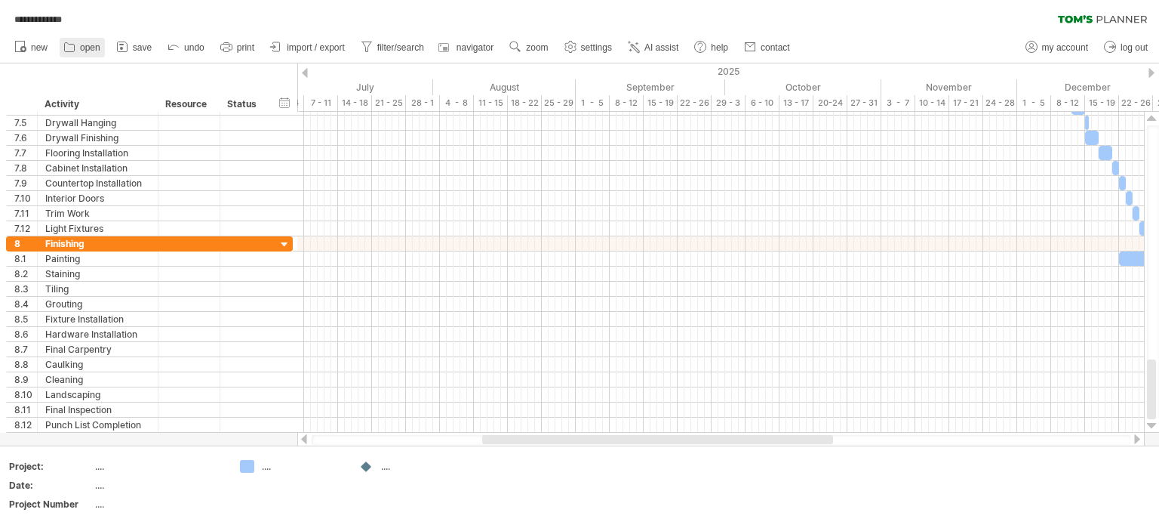
click at [85, 48] on span "open" at bounding box center [90, 47] width 20 height 11
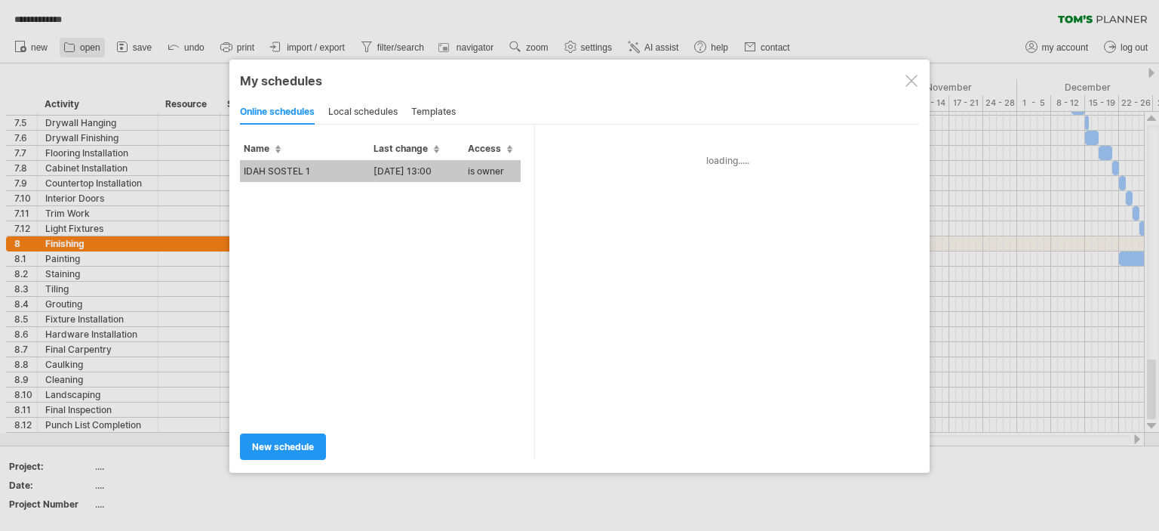
type input "**********"
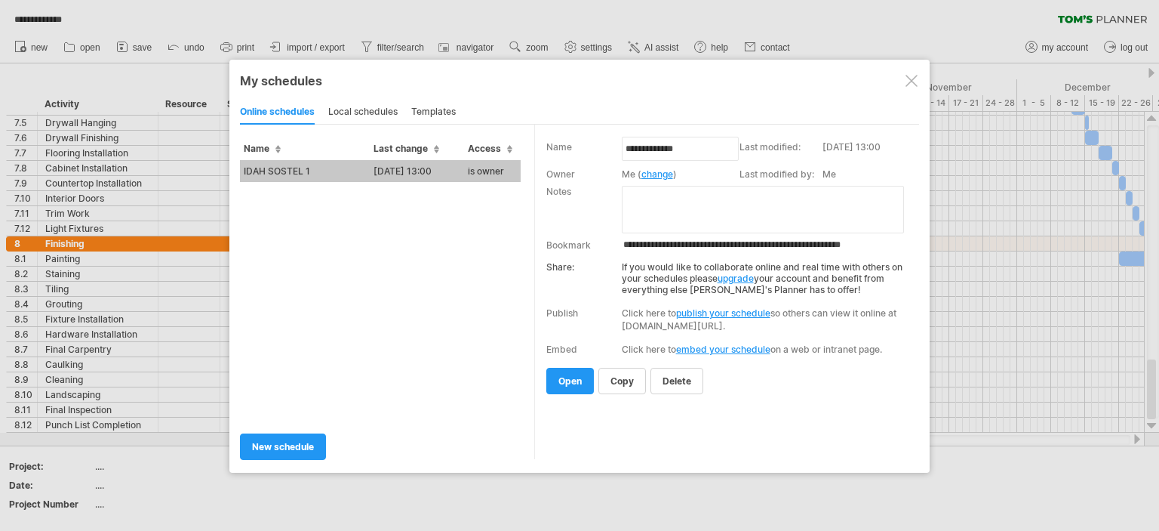
click at [380, 163] on td "07-10-25 13:00" at bounding box center [417, 171] width 94 height 22
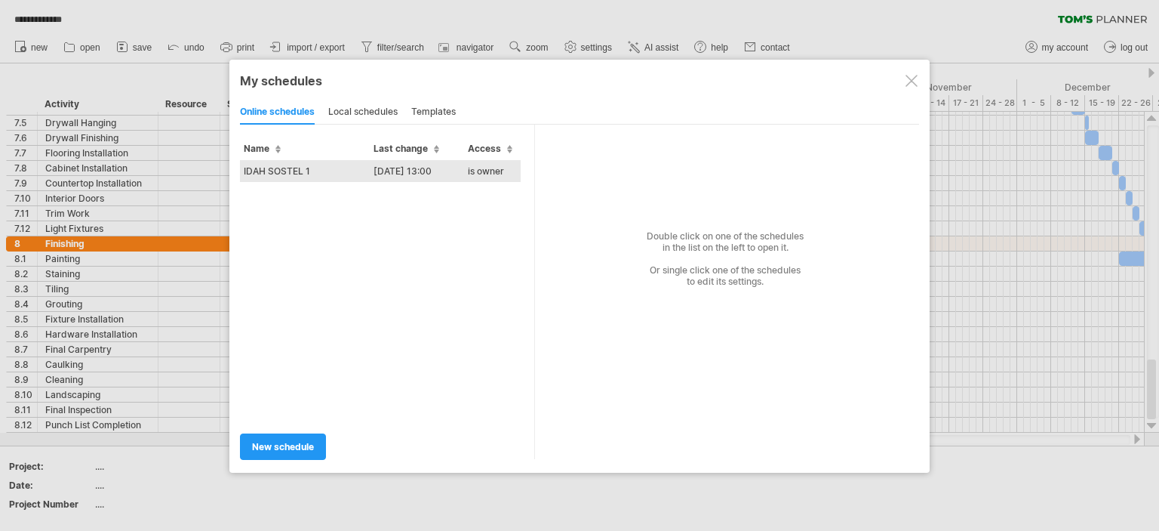
click at [310, 172] on td "IDAH SOSTEL 1" at bounding box center [305, 171] width 130 height 22
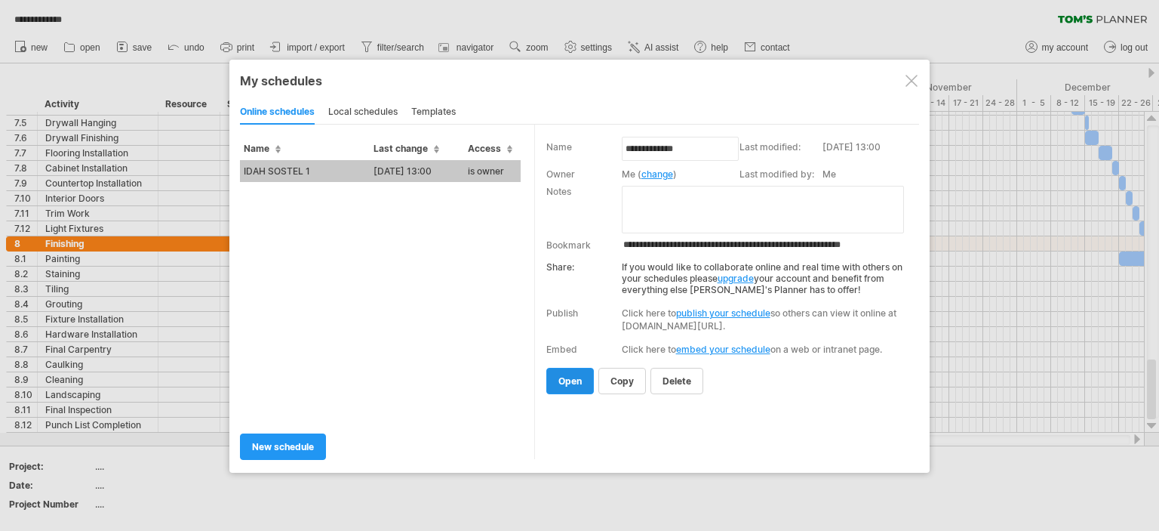
click at [570, 379] on span "open" at bounding box center [570, 380] width 23 height 11
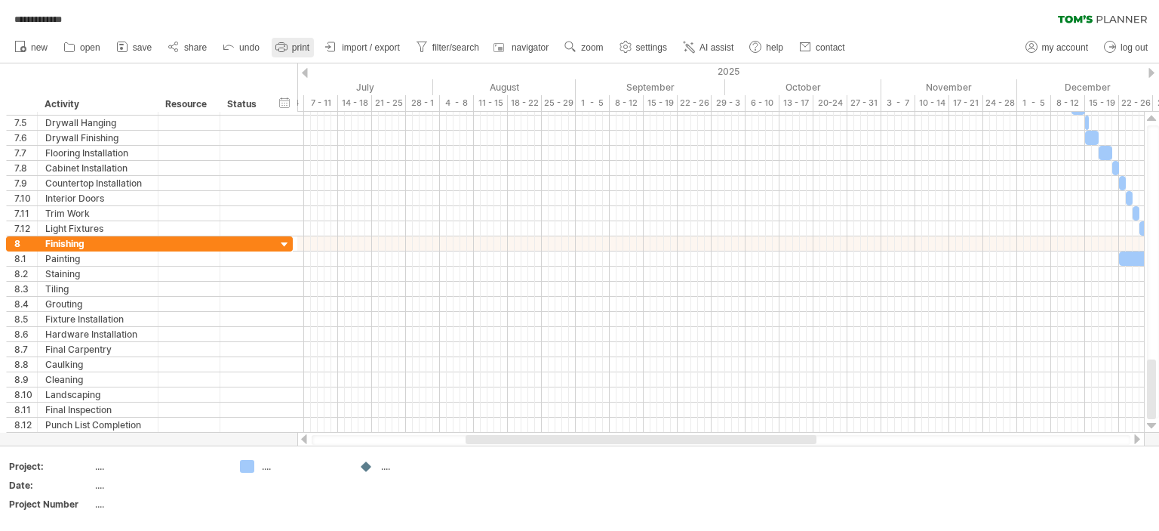
click at [291, 45] on link "print" at bounding box center [293, 48] width 42 height 20
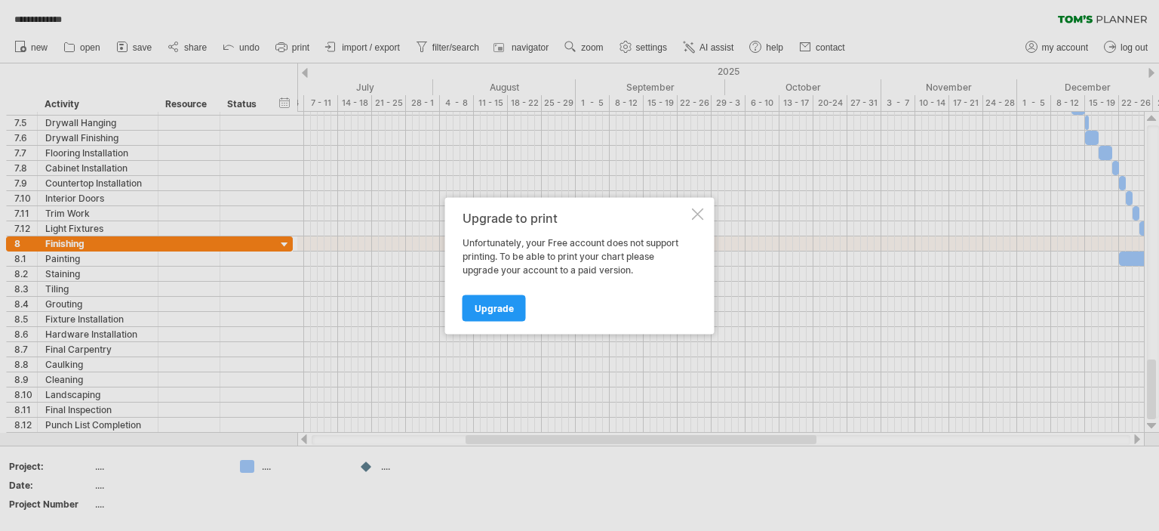
click at [701, 214] on div at bounding box center [698, 214] width 12 height 12
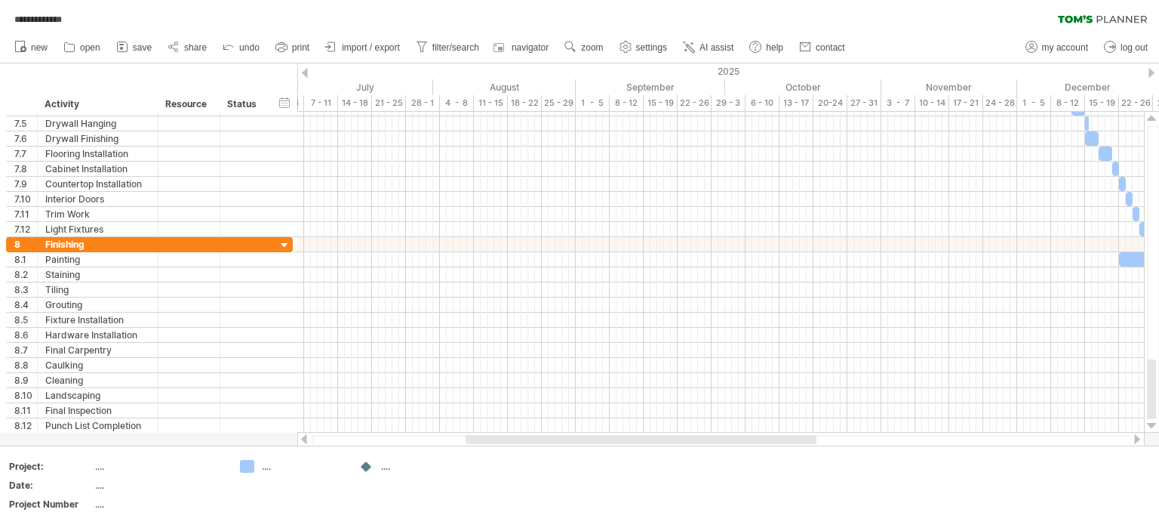
click at [1005, 443] on div at bounding box center [721, 440] width 819 height 10
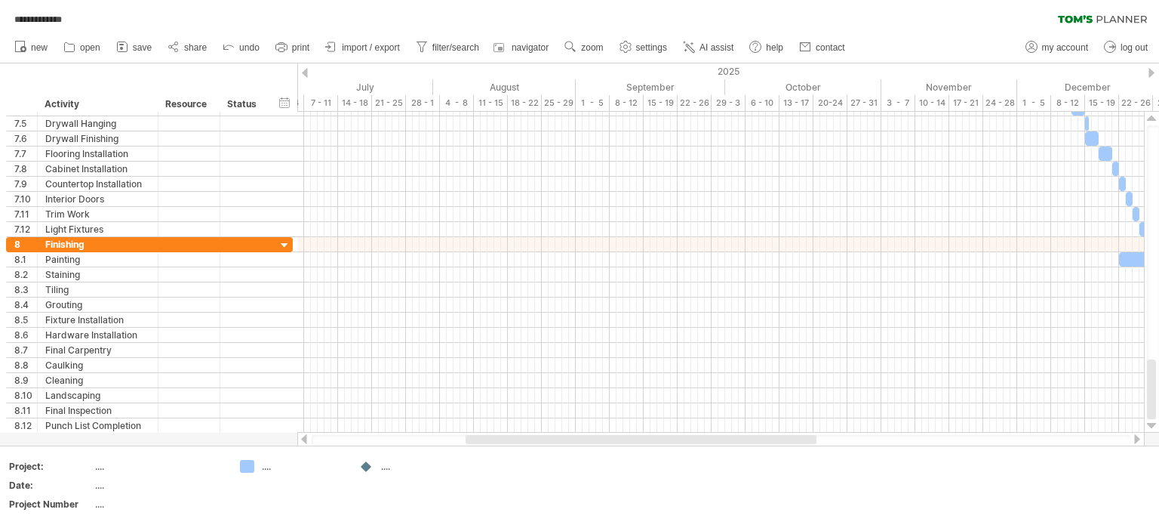
drag, startPoint x: 1005, startPoint y: 443, endPoint x: 1125, endPoint y: 436, distance: 120.3
click at [1125, 436] on div at bounding box center [721, 440] width 819 height 10
